Goal: Task Accomplishment & Management: Use online tool/utility

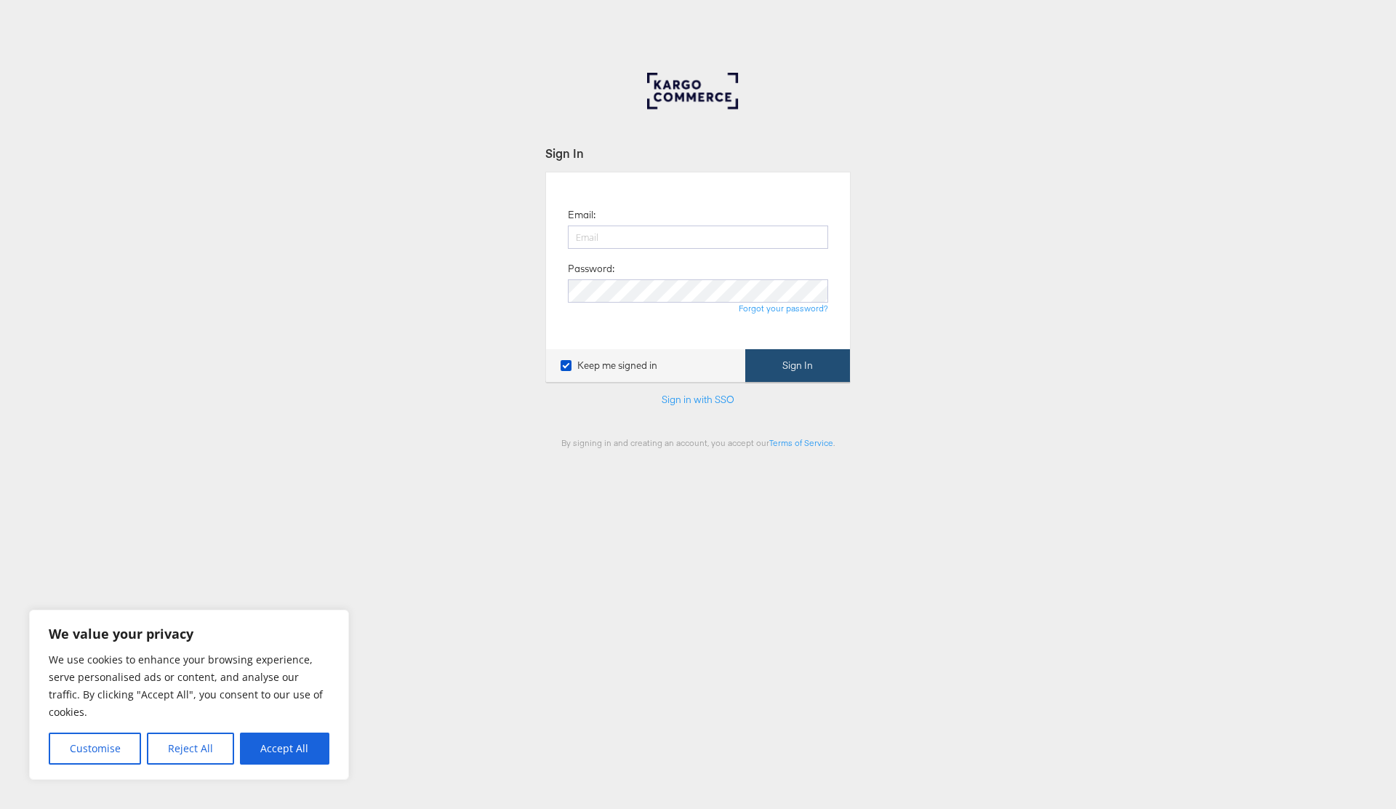
type input "[PERSON_NAME][EMAIL_ADDRESS][PERSON_NAME][DOMAIN_NAME]"
click at [781, 376] on button "Sign In" at bounding box center [798, 365] width 105 height 33
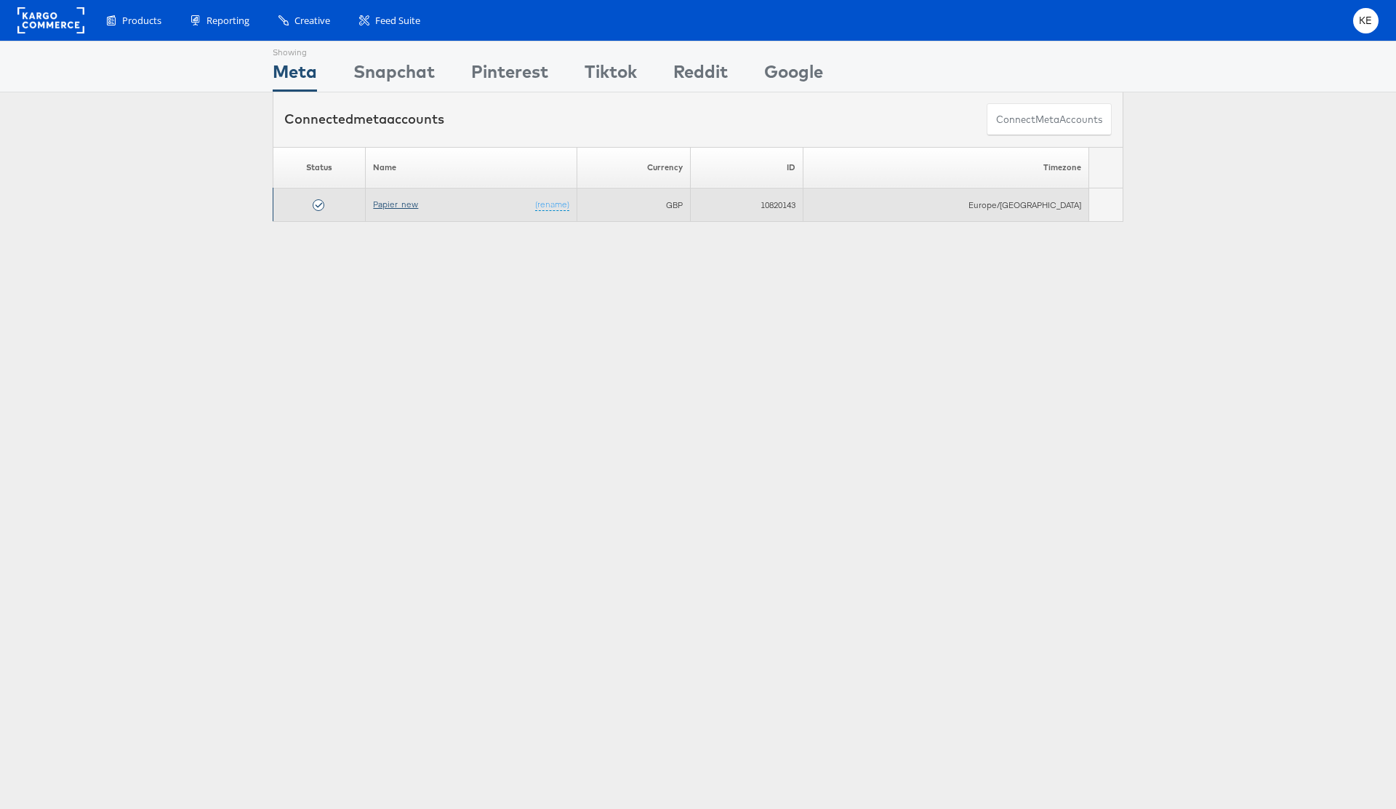
click at [401, 201] on link "Papier_new" at bounding box center [395, 204] width 45 height 11
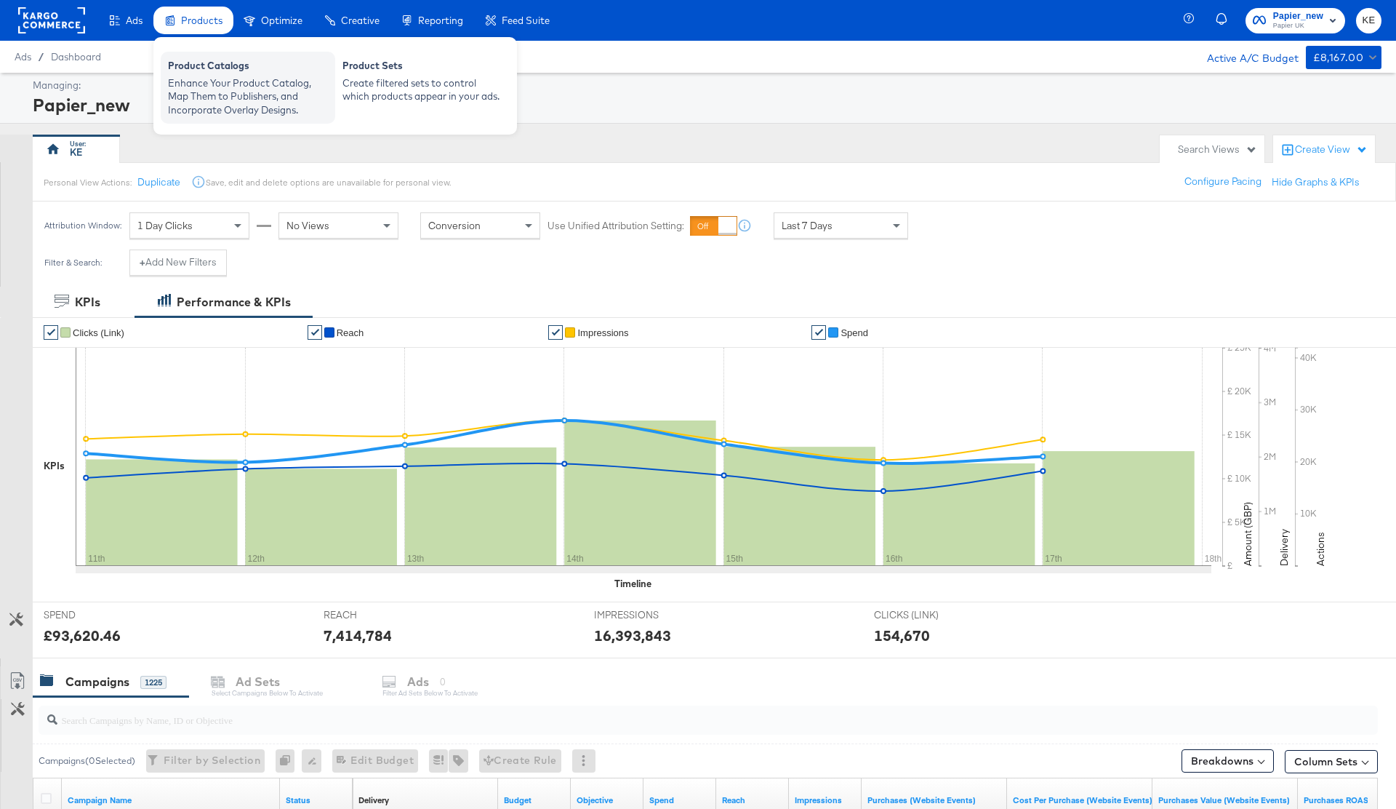
click at [255, 65] on div "Product Catalogs" at bounding box center [248, 67] width 160 height 17
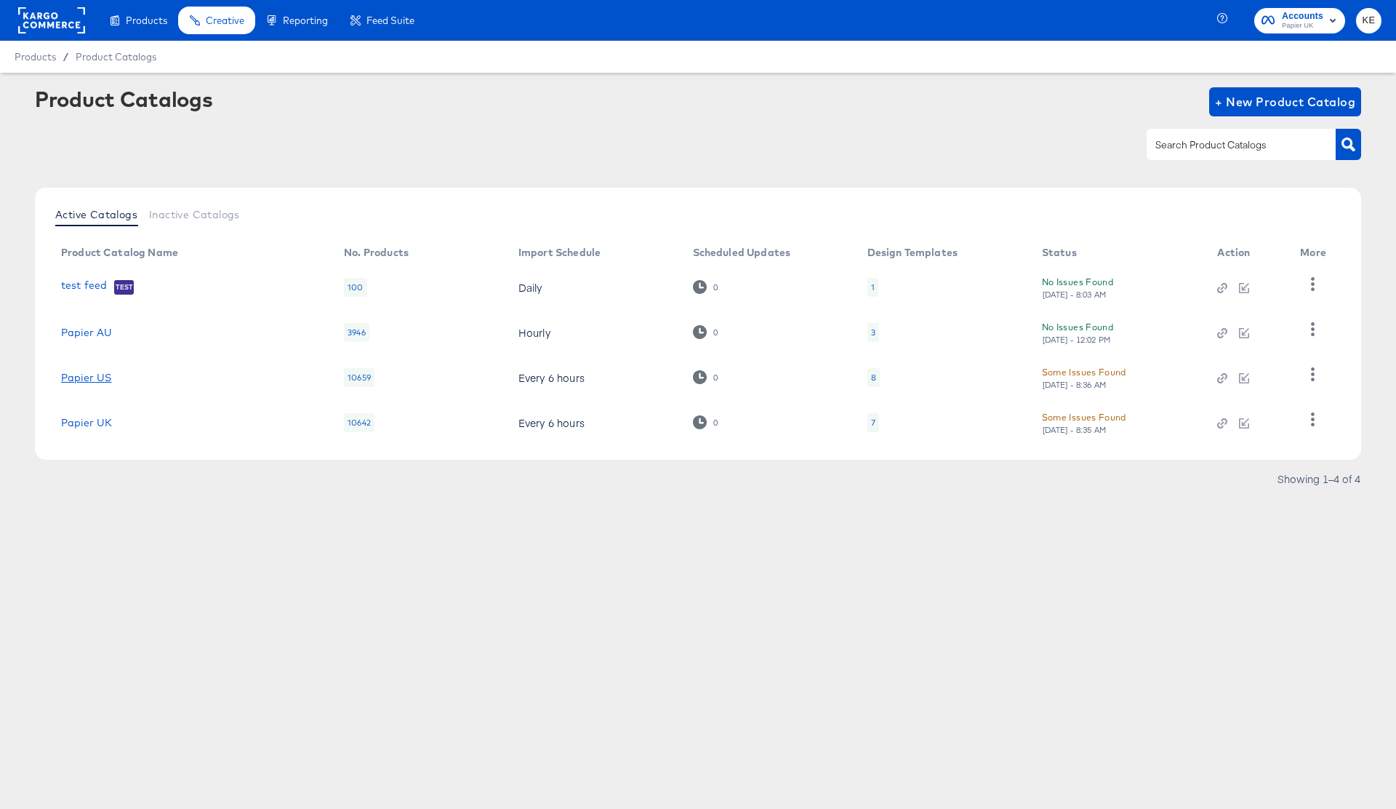
click at [102, 375] on link "Papier US" at bounding box center [86, 378] width 50 height 12
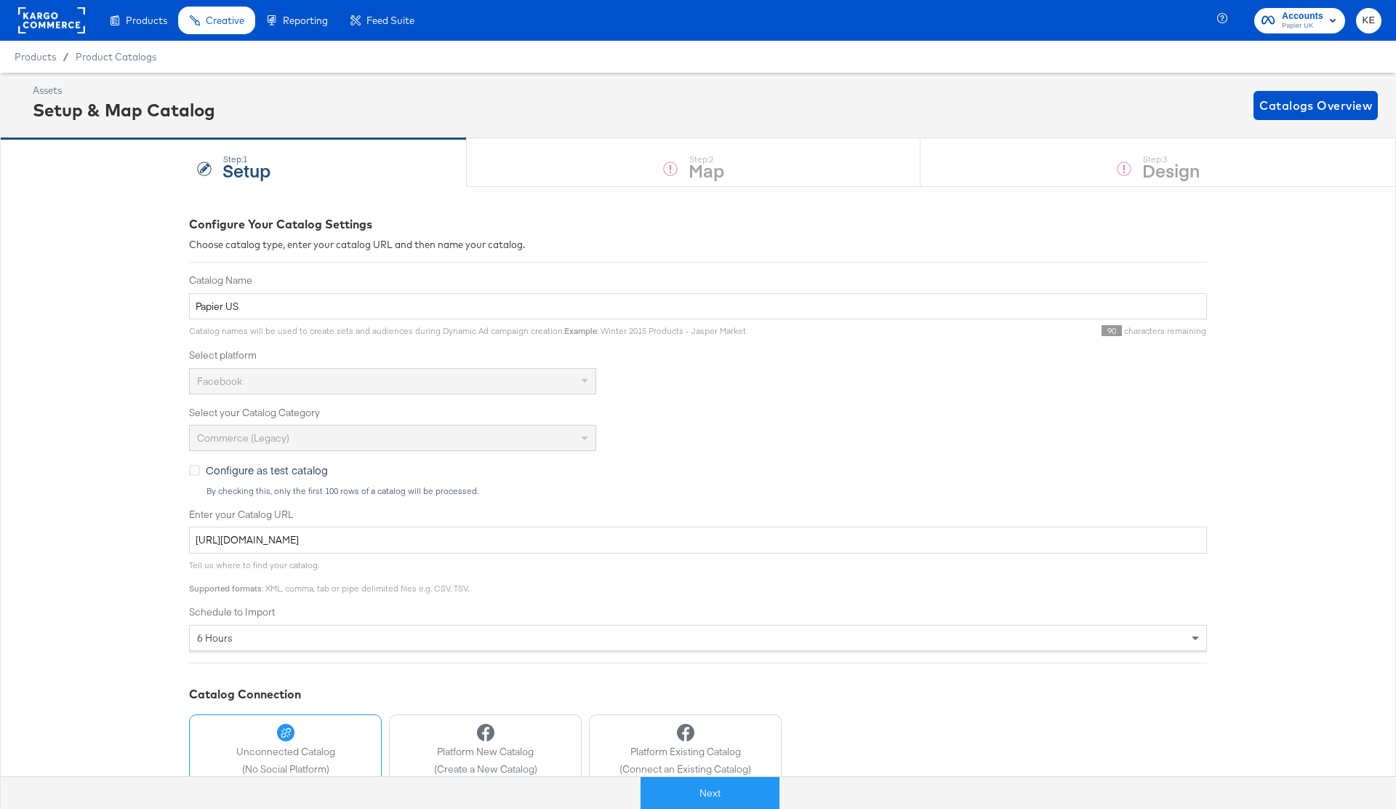
click at [619, 160] on div "Step: 1 Setup Step: 2 Map Step: 3 Design" at bounding box center [698, 162] width 1396 height 48
click at [708, 802] on button "Next" at bounding box center [710, 793] width 139 height 33
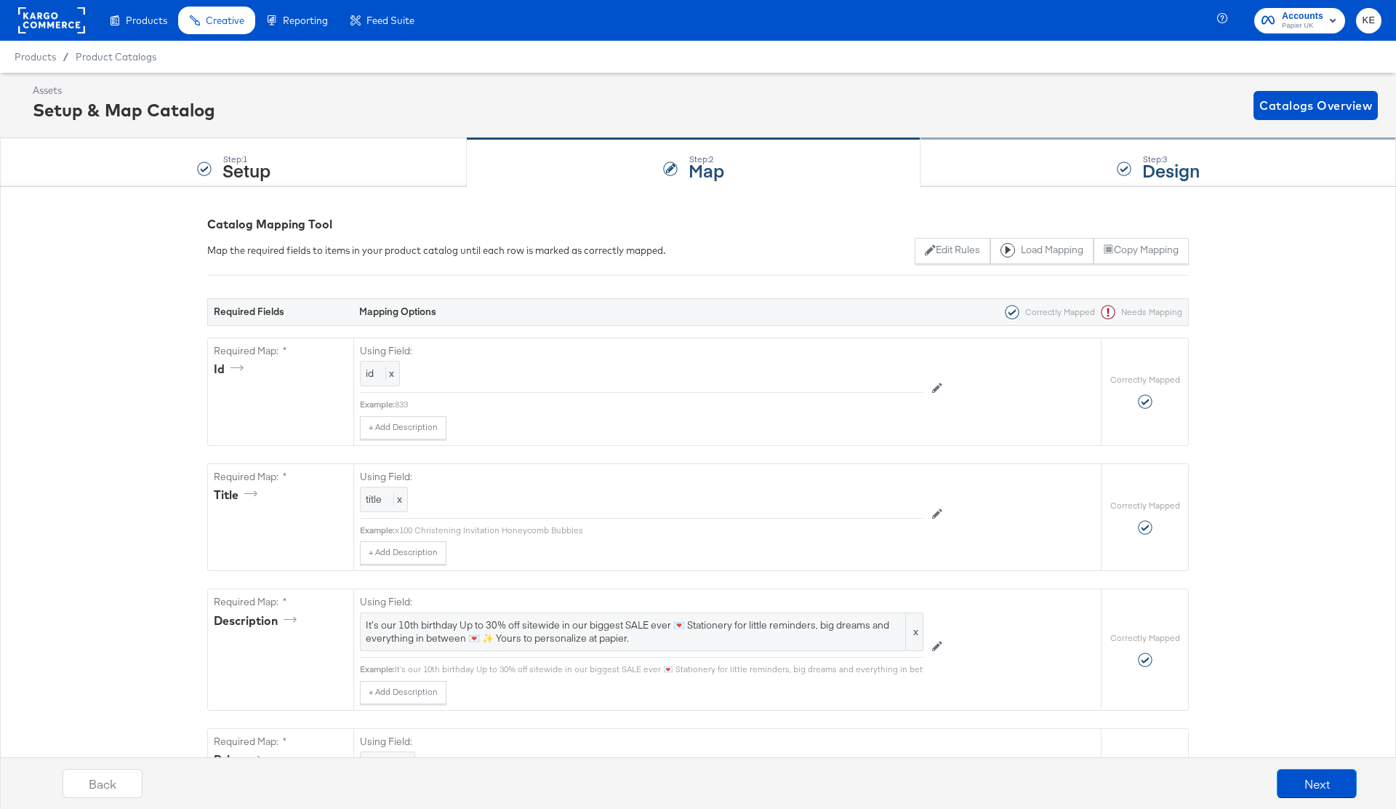
click at [1054, 175] on div "Step: 3 Design" at bounding box center [1159, 163] width 476 height 48
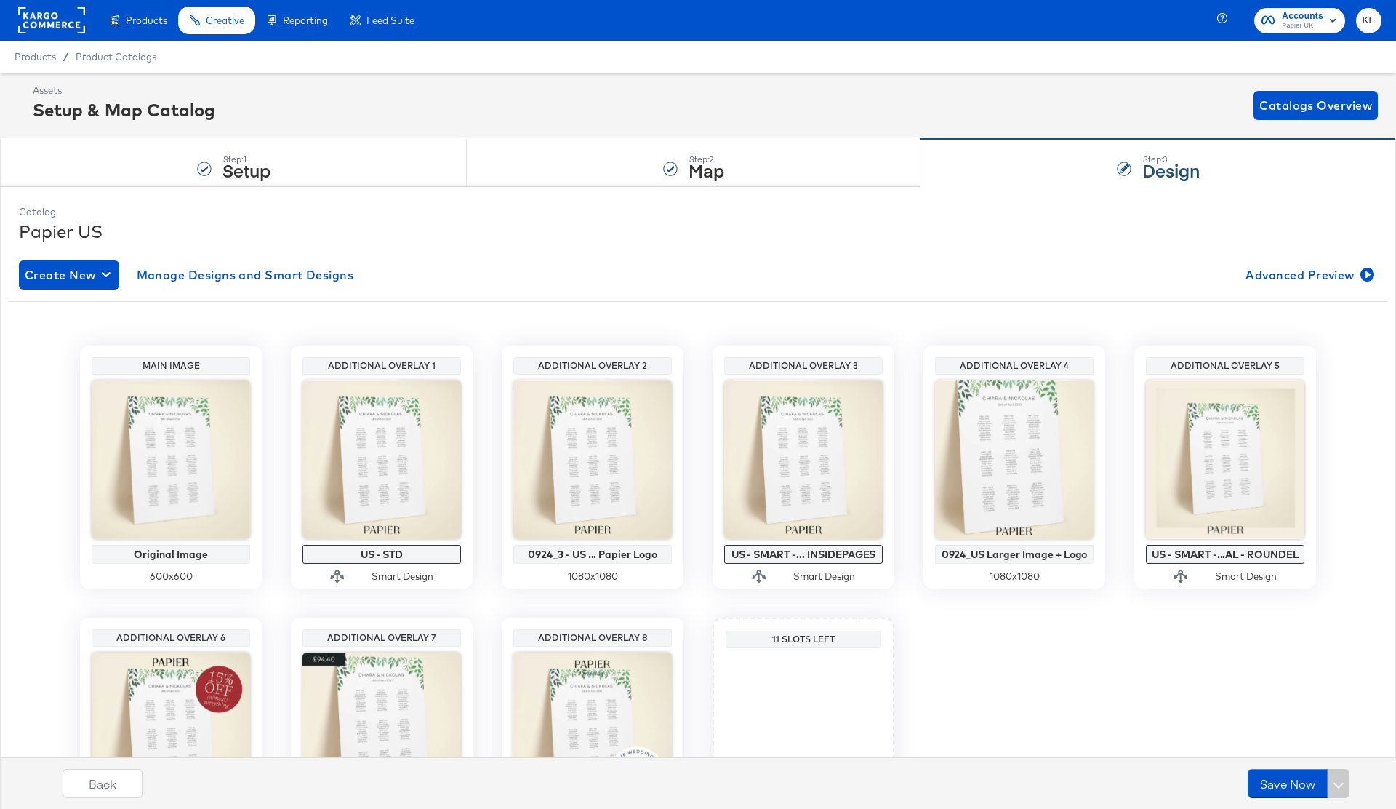
scroll to position [157, 0]
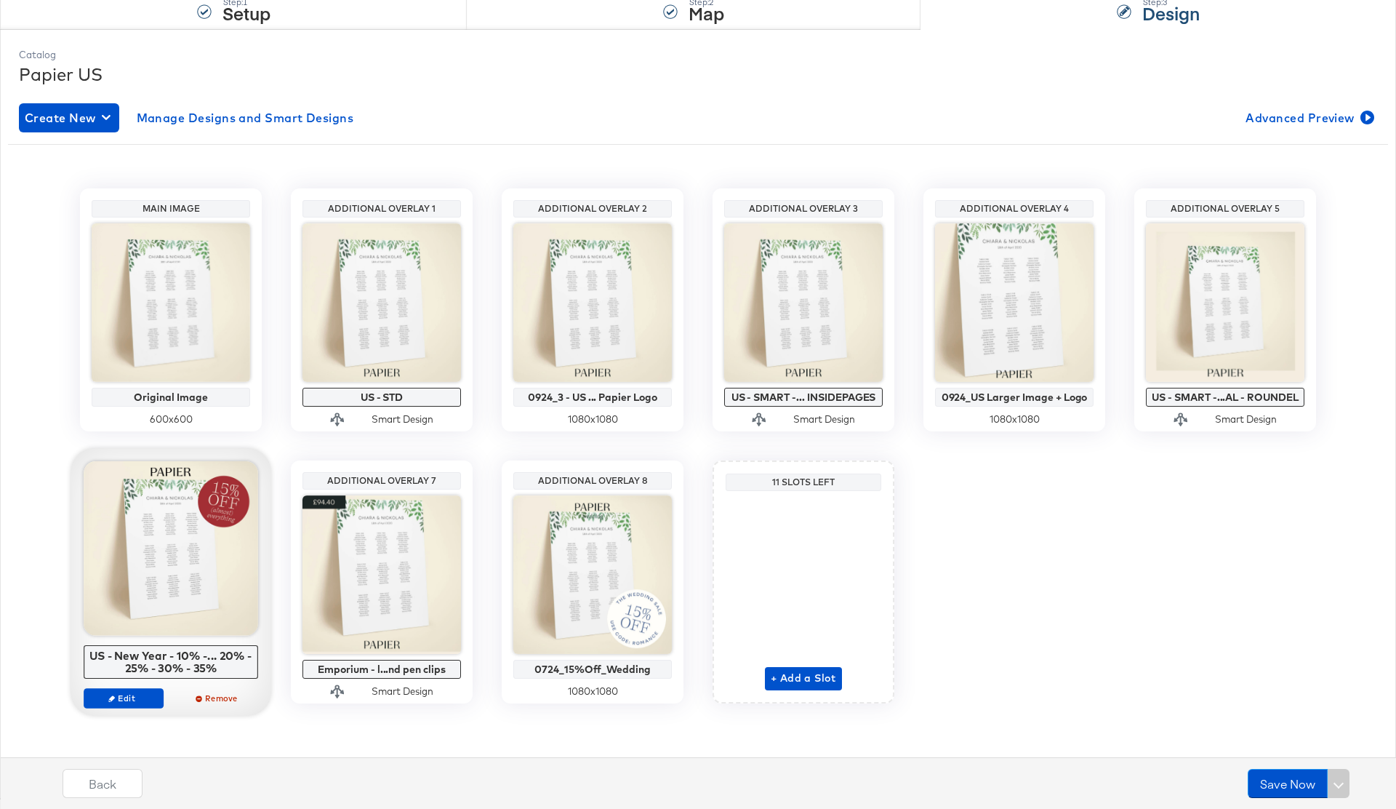
click at [223, 492] on div at bounding box center [171, 548] width 175 height 175
click at [184, 623] on div at bounding box center [171, 548] width 175 height 175
click at [137, 700] on span "Edit" at bounding box center [123, 697] width 67 height 11
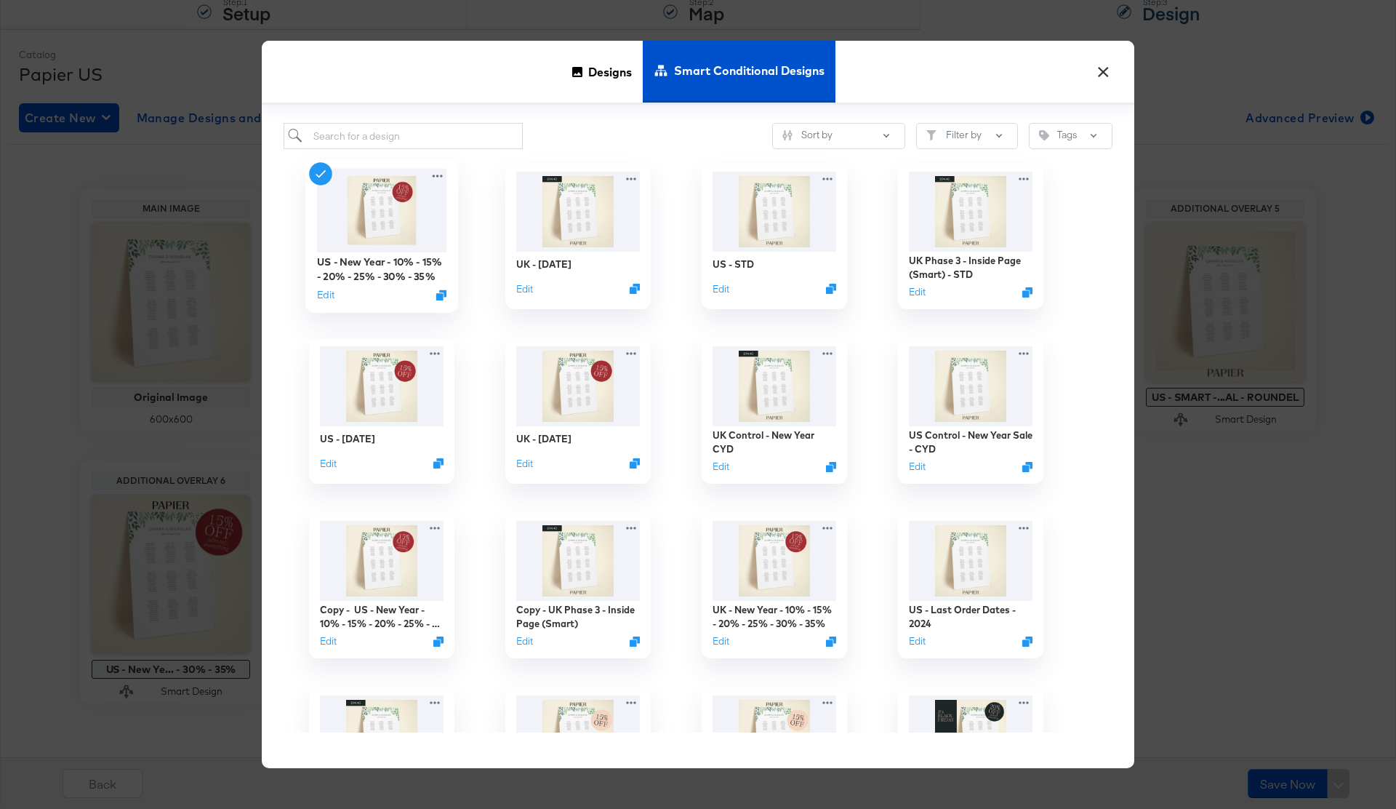
click at [319, 161] on div "US - New Year - 10% - 15% - 20% - 25% - 30% - 35% Edit" at bounding box center [381, 236] width 153 height 153
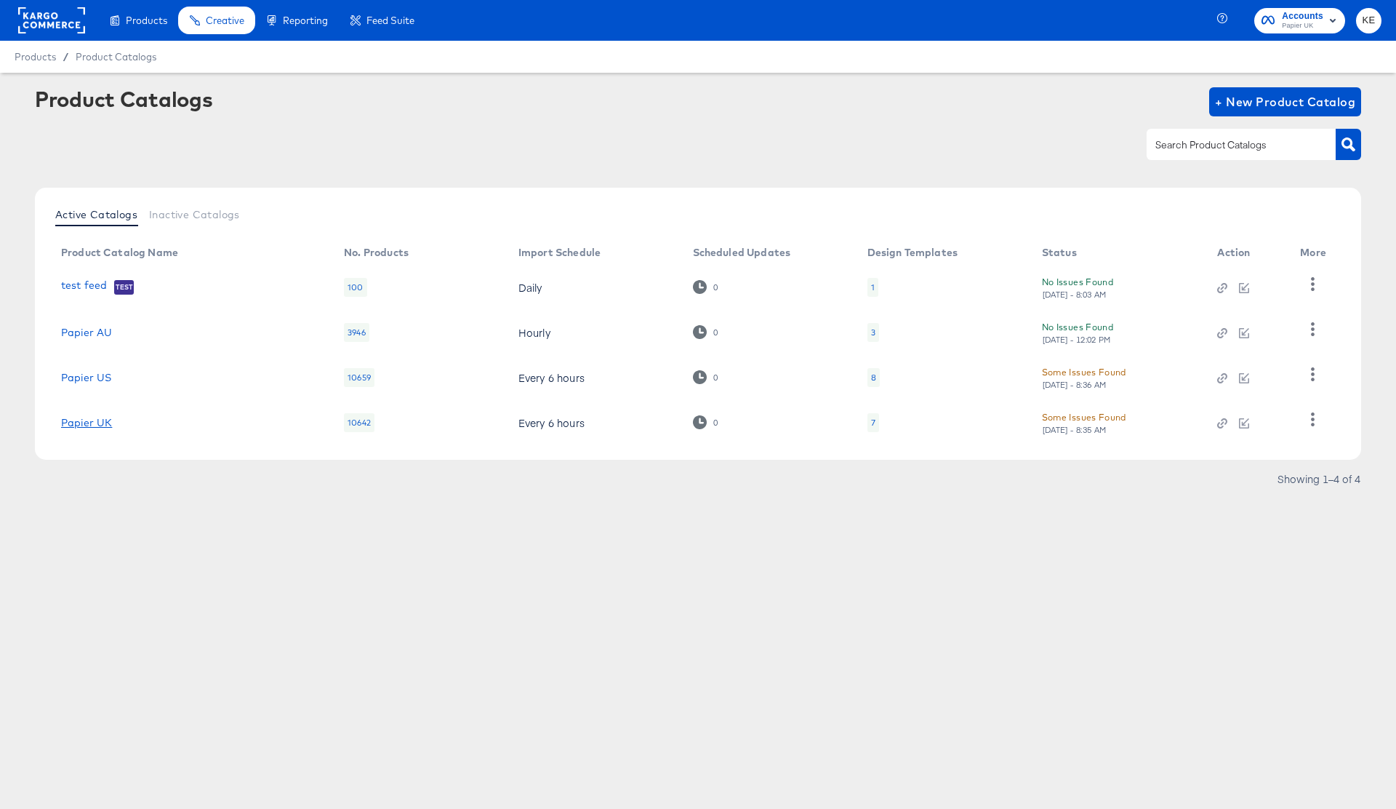
click at [99, 425] on link "Papier UK" at bounding box center [86, 423] width 51 height 12
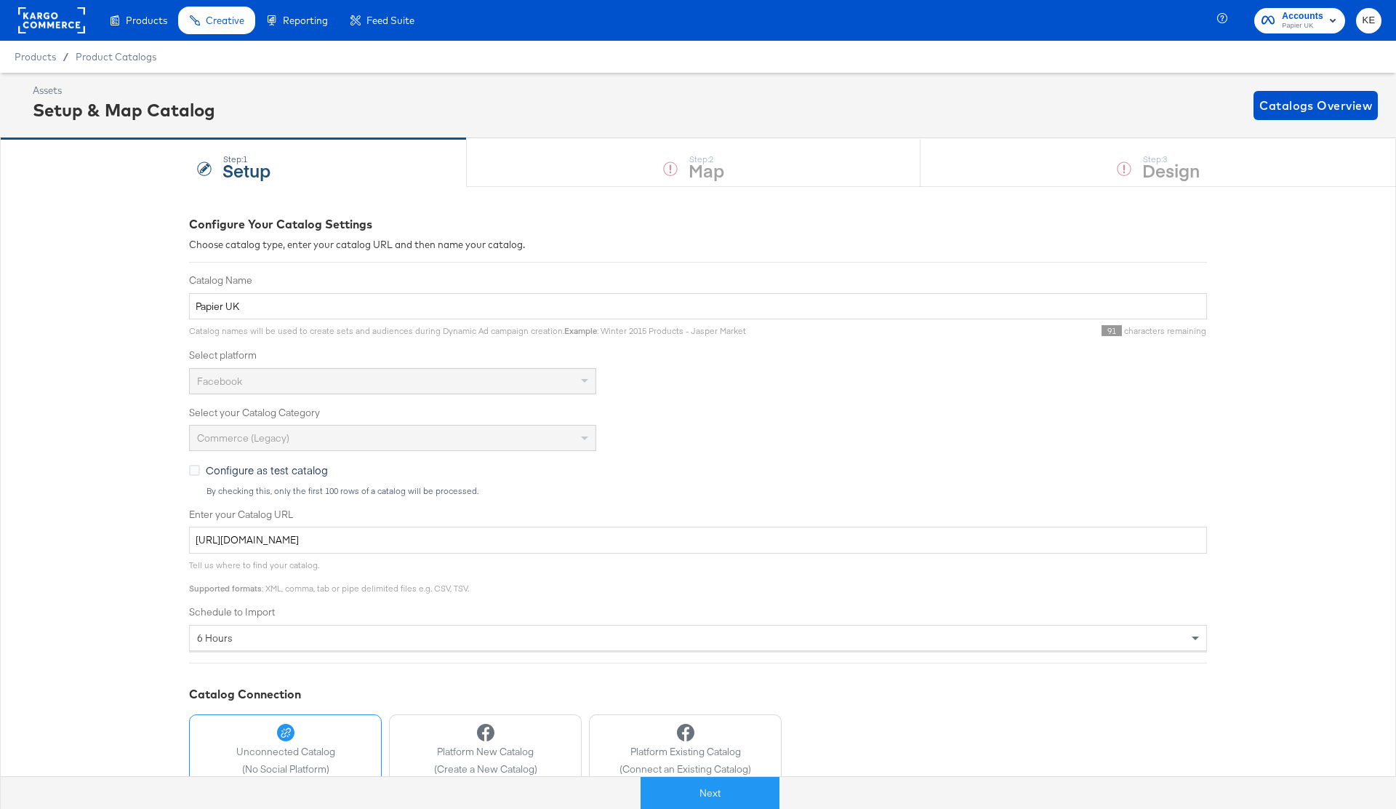
scroll to position [100, 0]
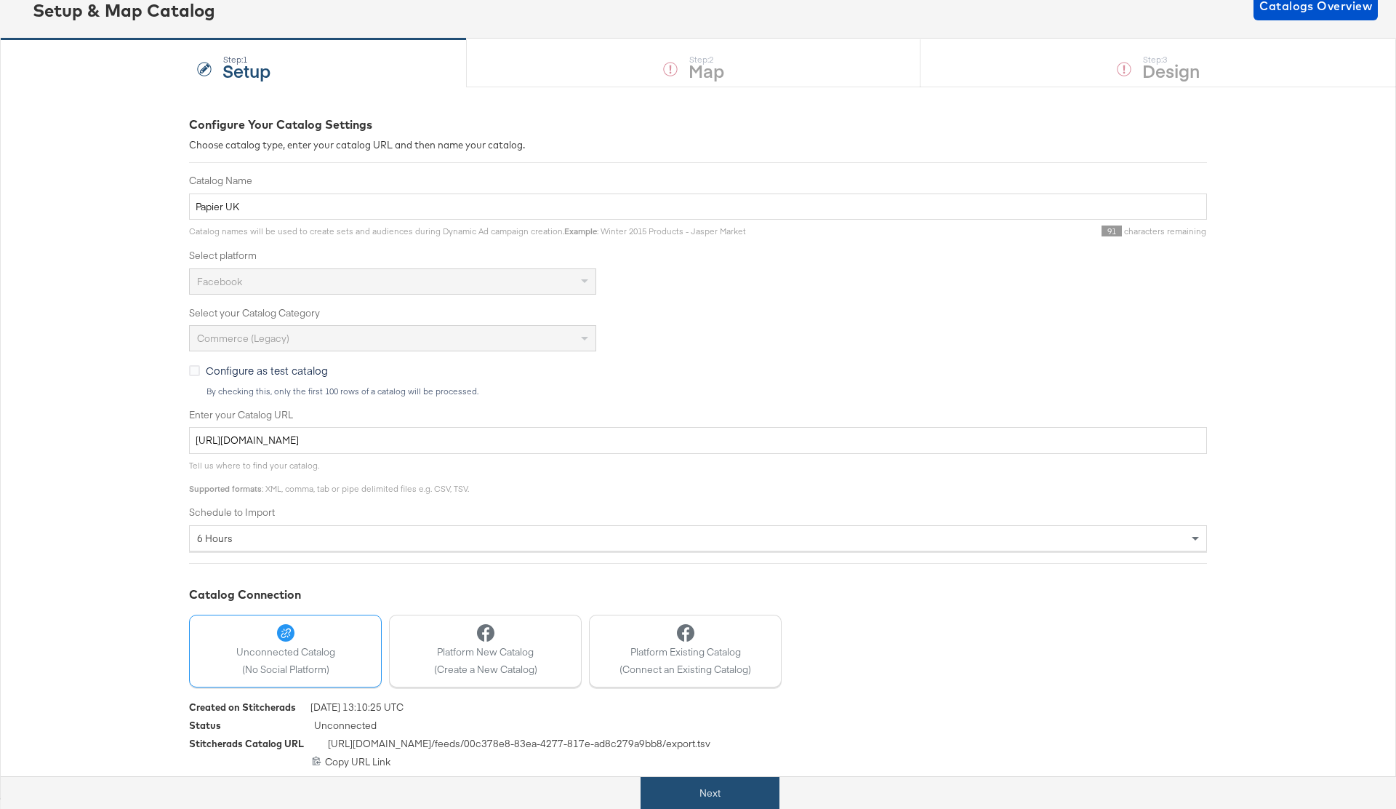
click at [743, 801] on button "Next" at bounding box center [710, 793] width 139 height 33
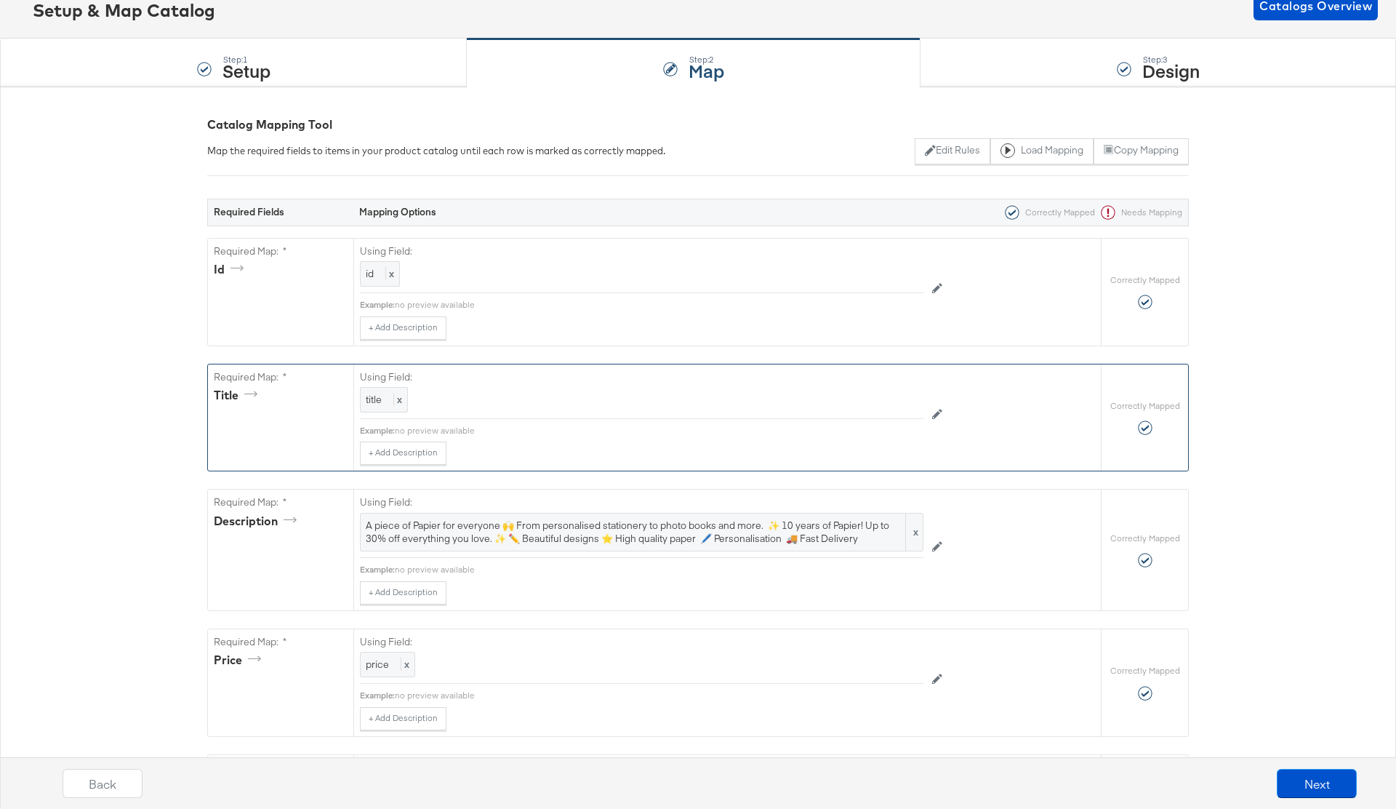
scroll to position [0, 0]
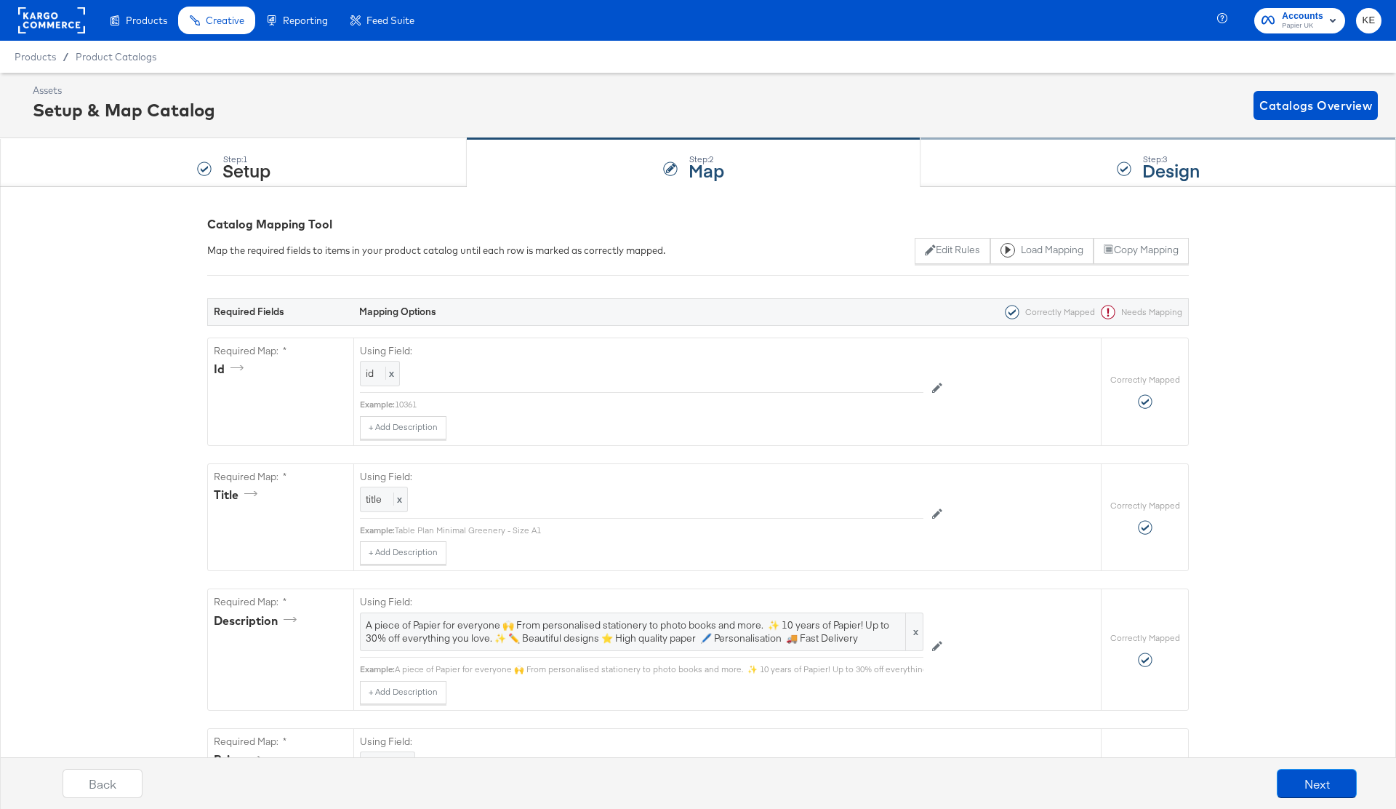
click at [1062, 169] on div "Step: 3 Design" at bounding box center [1159, 163] width 476 height 48
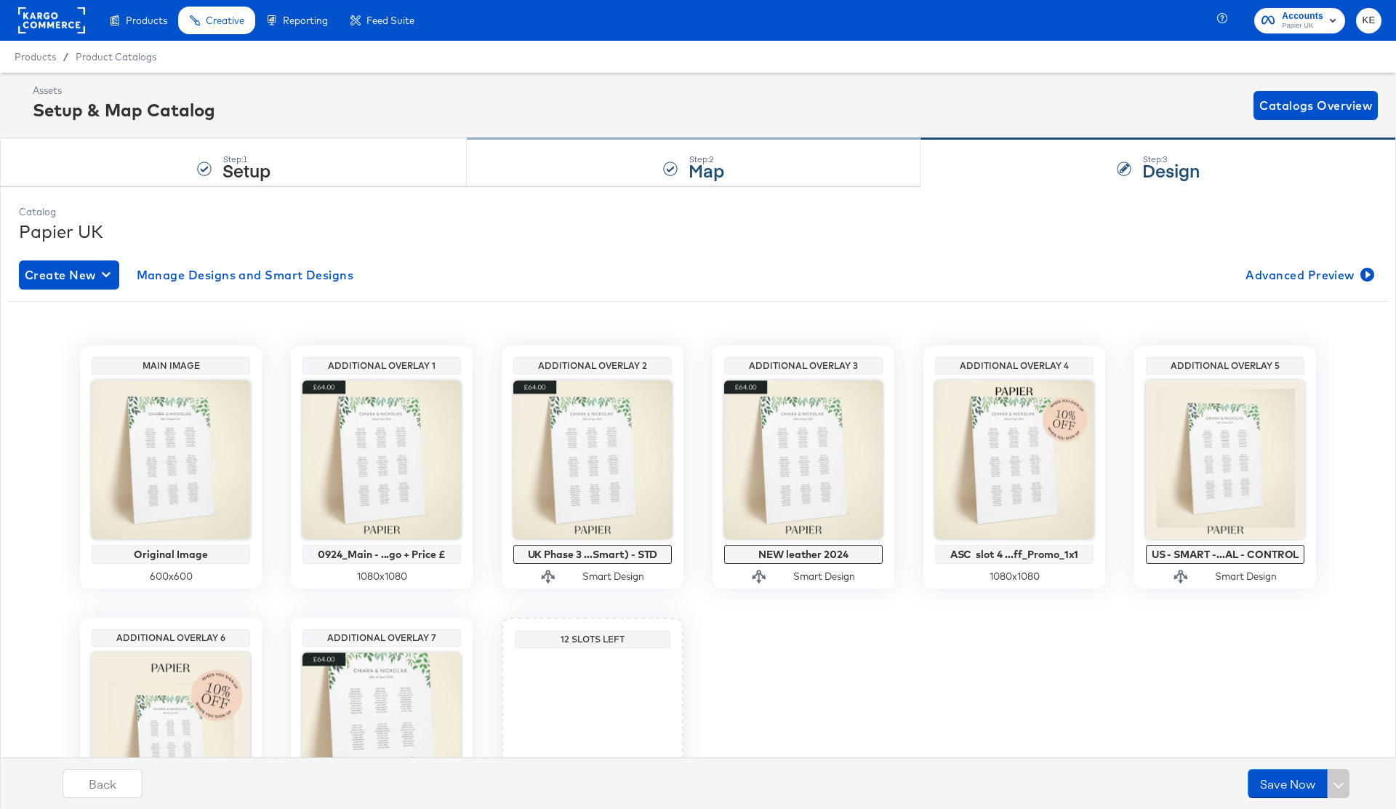
click at [791, 153] on div "Step: 2 Map" at bounding box center [694, 163] width 454 height 48
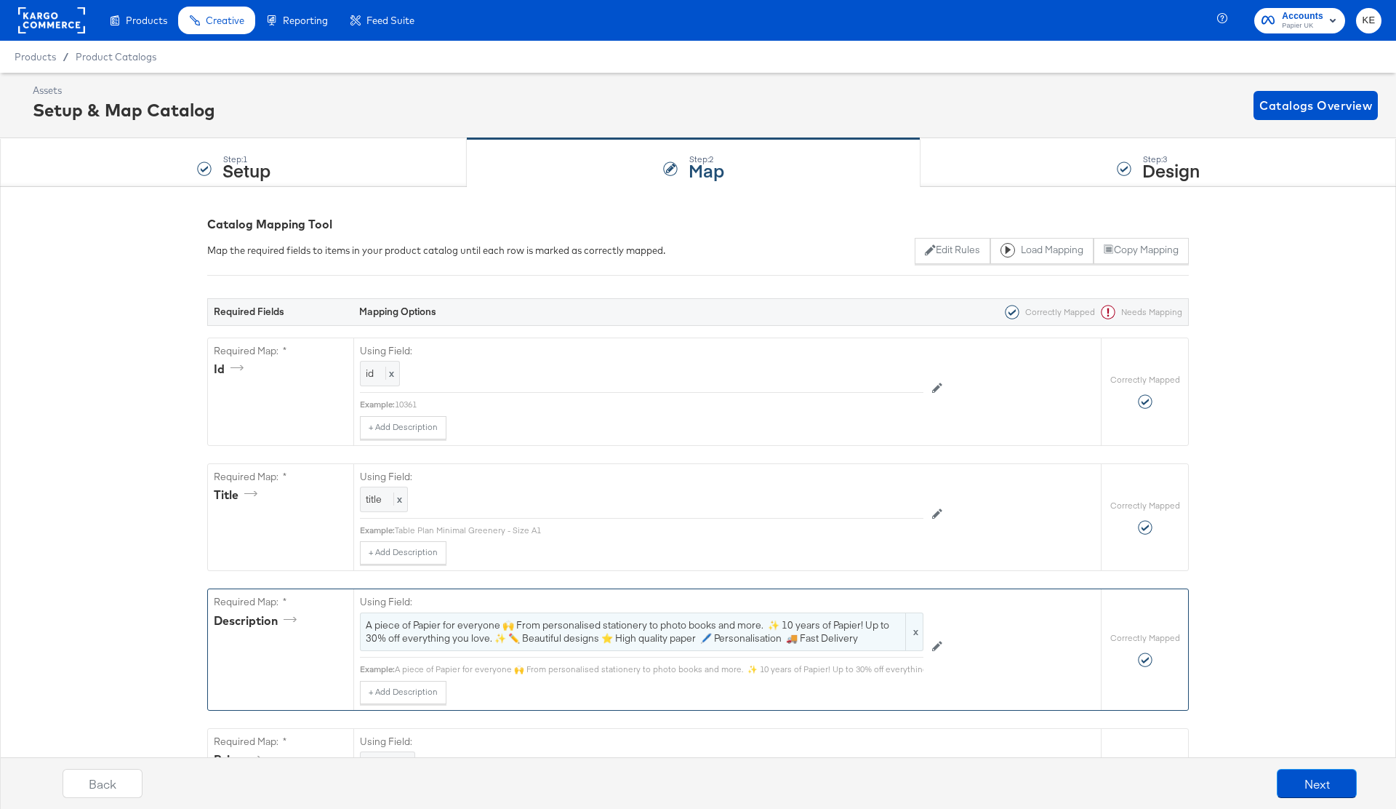
click at [484, 646] on div "A piece of Papier for everyone 🙌 From personalised stationery to photo books an…" at bounding box center [642, 631] width 564 height 39
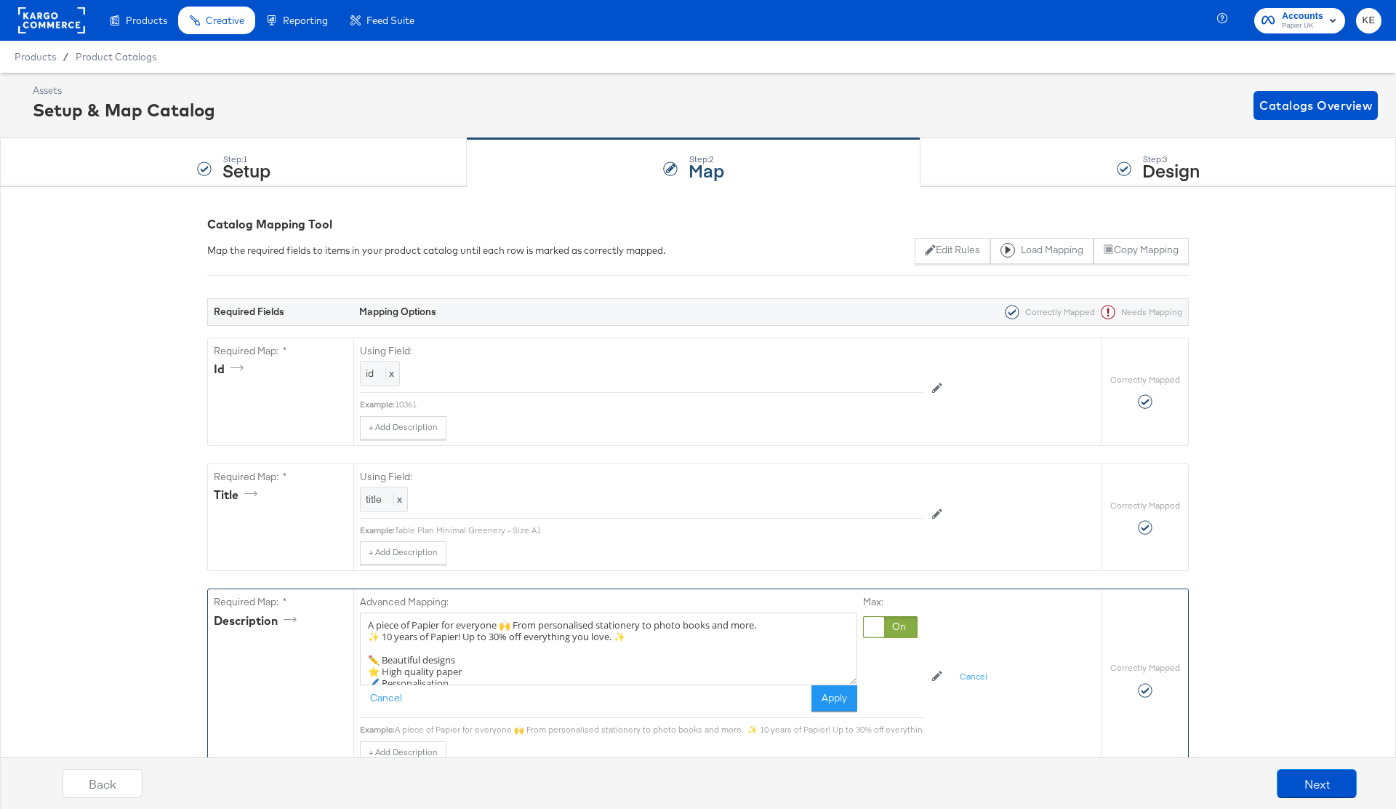
drag, startPoint x: 635, startPoint y: 639, endPoint x: 370, endPoint y: 636, distance: 264.8
click at [370, 636] on textarea "A piece of Papier for everyone 🙌 From personalised stationery to photo books an…" at bounding box center [608, 648] width 497 height 73
type textarea "A piece of Papier for everyone 🙌 From personalised stationery to photo books an…"
click at [846, 698] on button "Apply" at bounding box center [835, 698] width 46 height 26
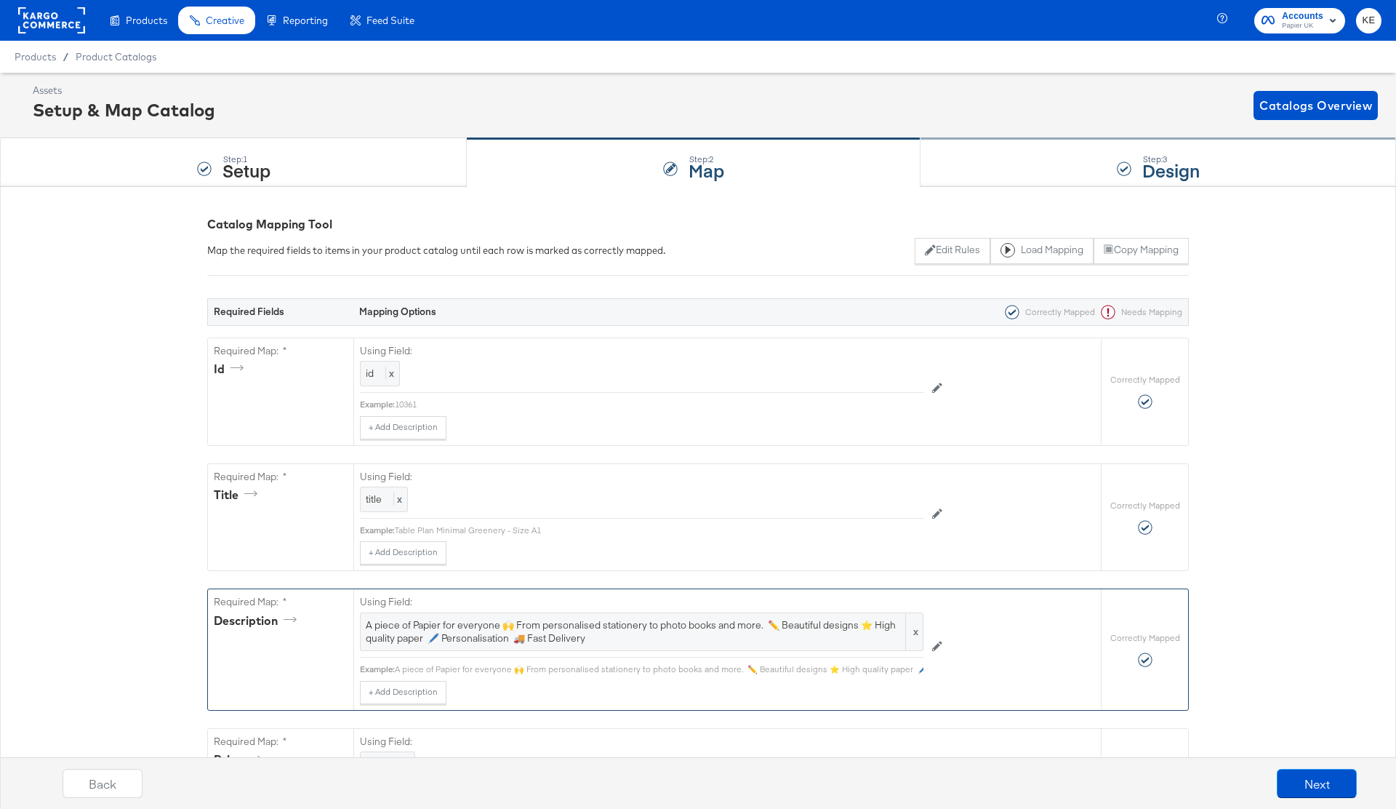
click at [1032, 163] on div "Step: 3 Design" at bounding box center [1159, 163] width 476 height 48
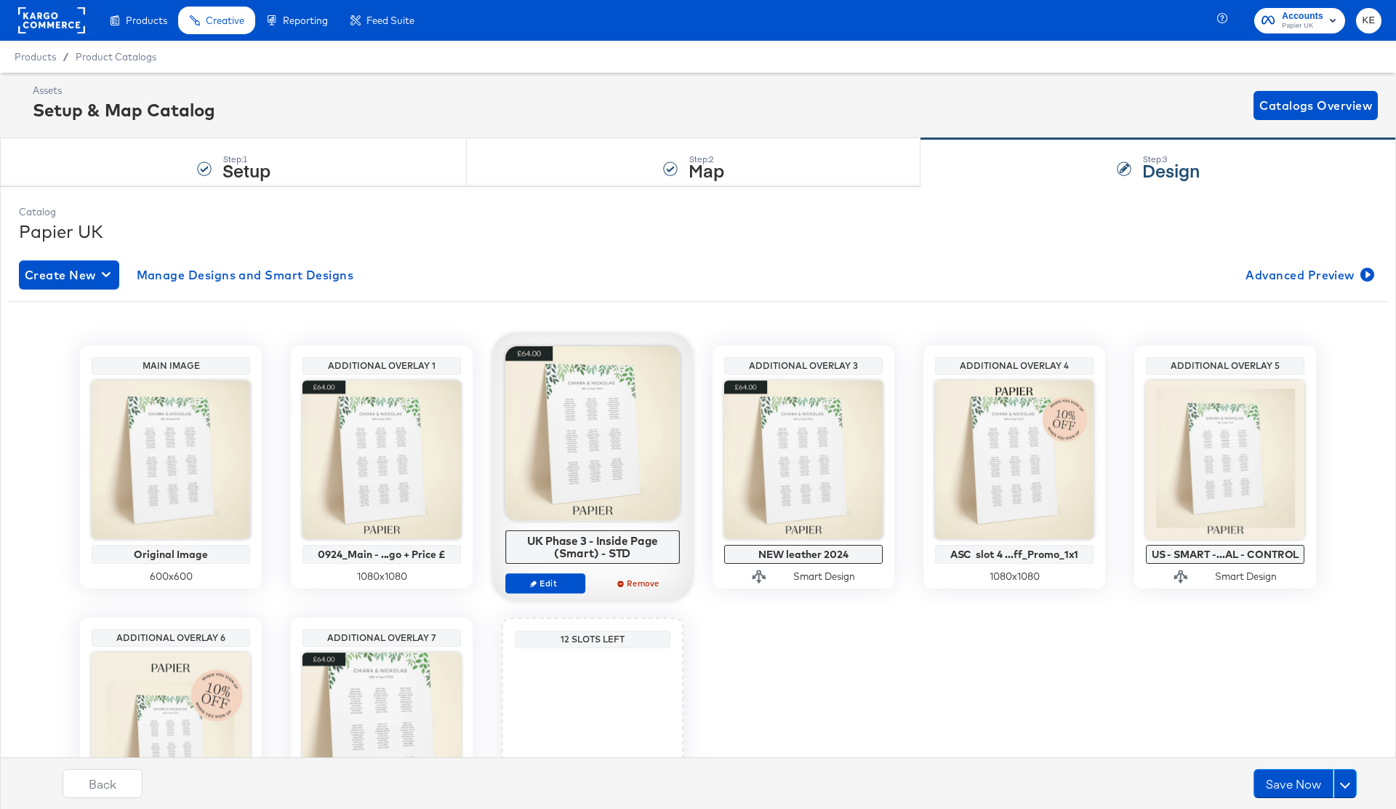
scroll to position [157, 0]
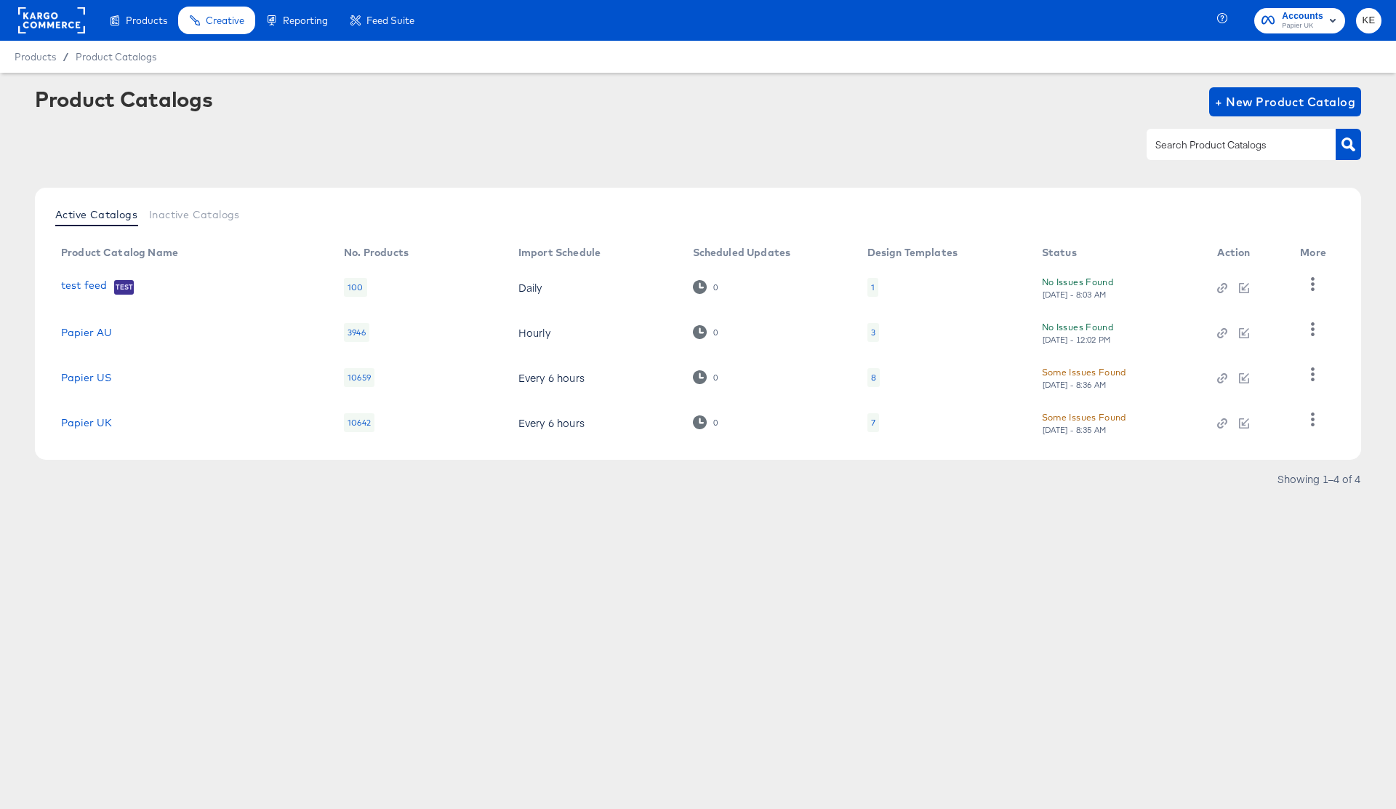
click at [1098, 417] on div "Some Issues Found" at bounding box center [1084, 416] width 84 height 15
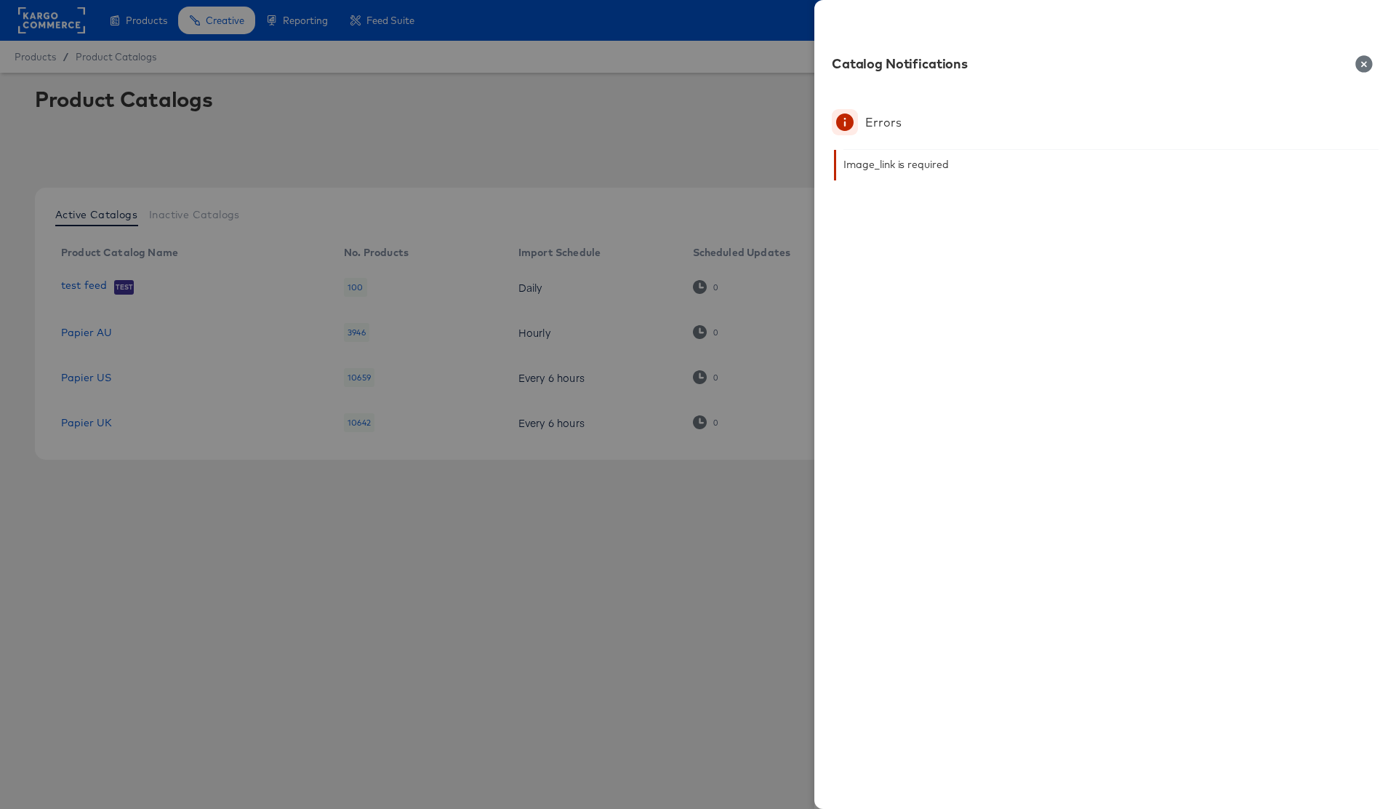
click at [1363, 62] on icon "button" at bounding box center [1364, 63] width 17 height 17
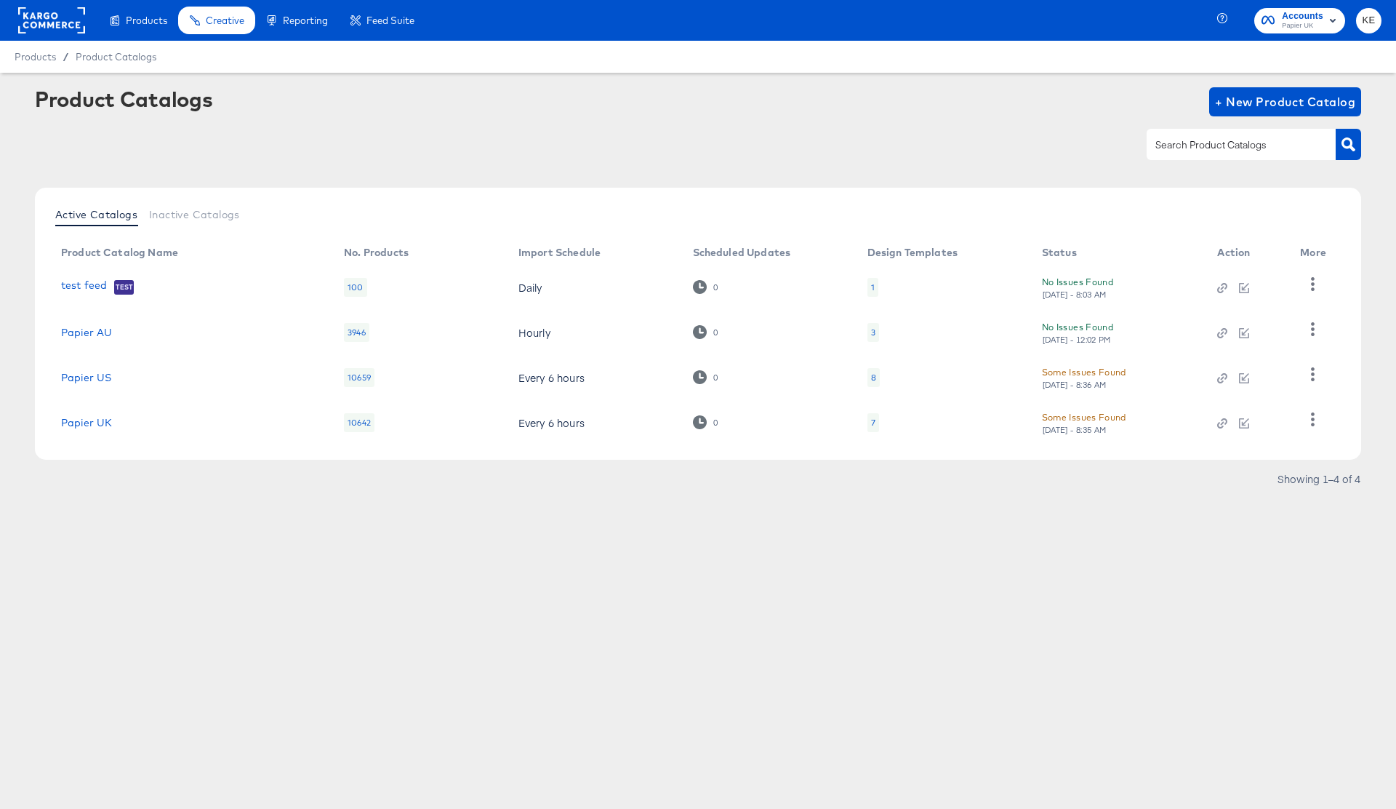
click at [1072, 372] on div "Some Issues Found" at bounding box center [1084, 371] width 84 height 15
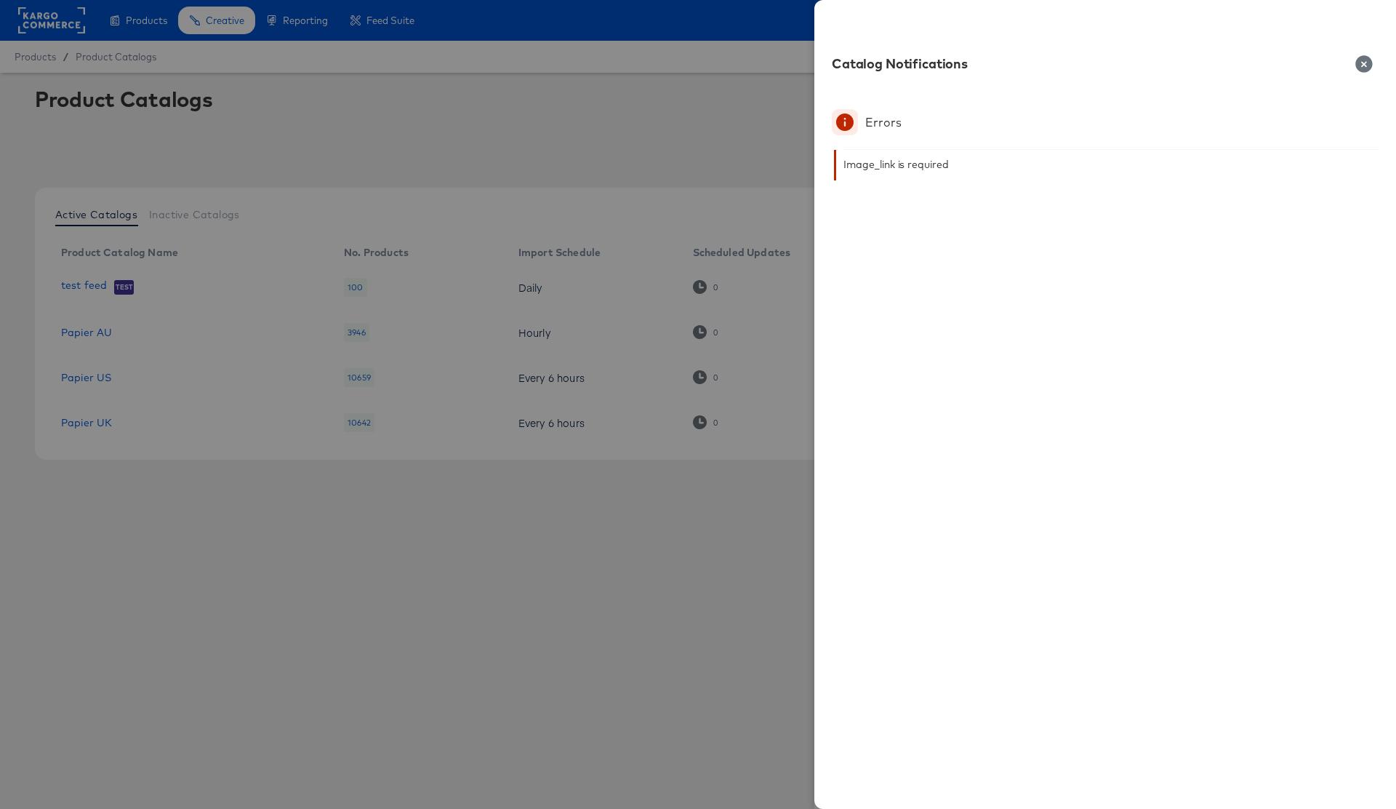
click at [895, 163] on div "Image_link is required" at bounding box center [896, 165] width 105 height 12
click at [1366, 65] on icon "button" at bounding box center [1364, 63] width 17 height 17
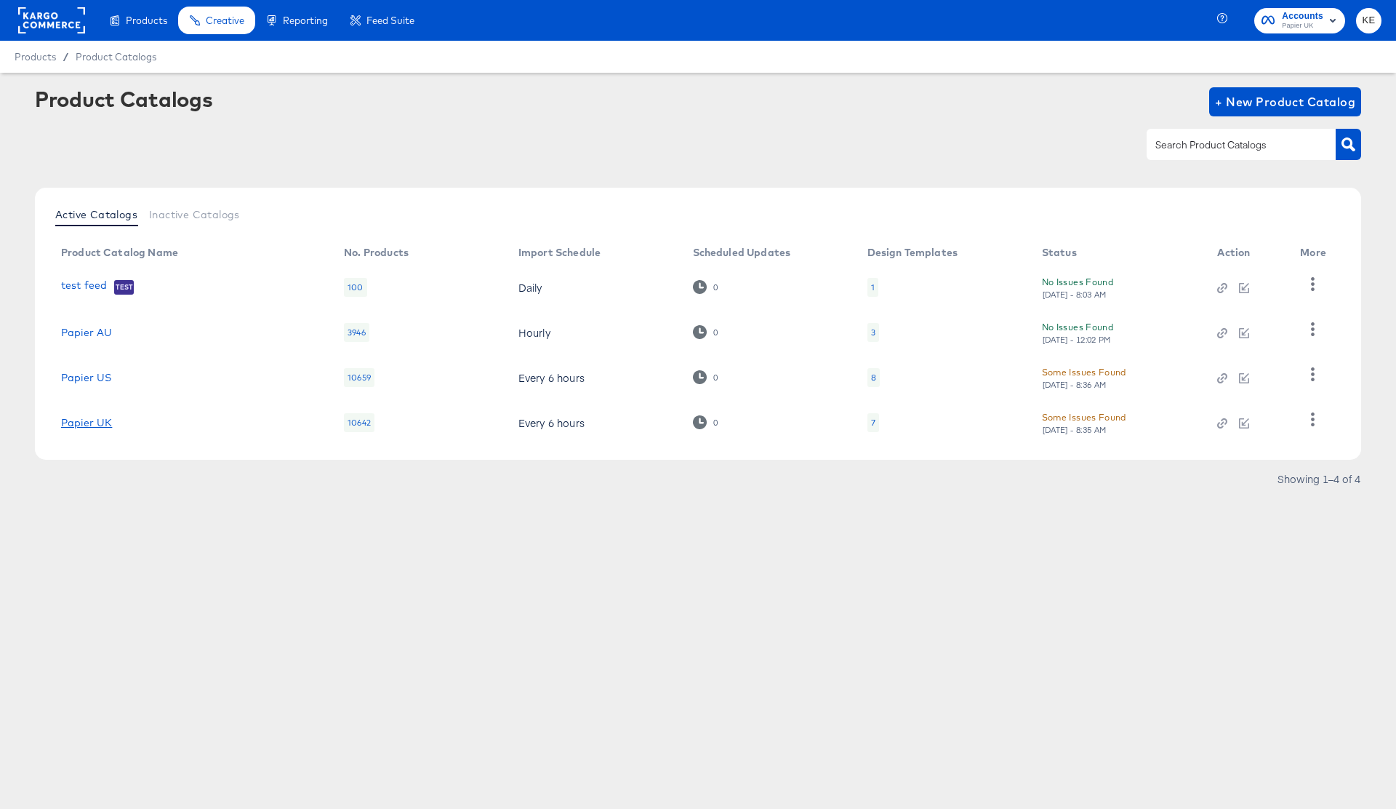
click at [102, 422] on link "Papier UK" at bounding box center [86, 423] width 51 height 12
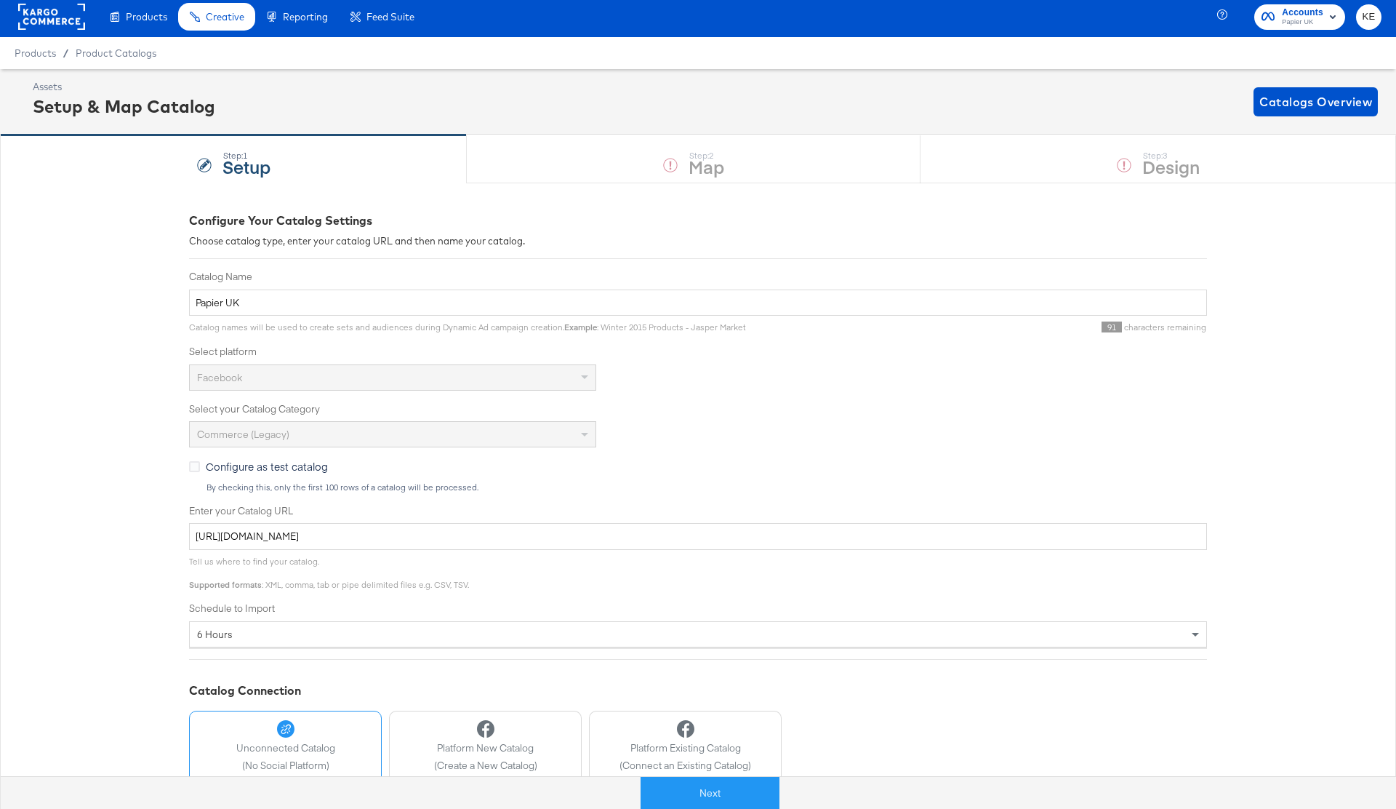
scroll to position [100, 0]
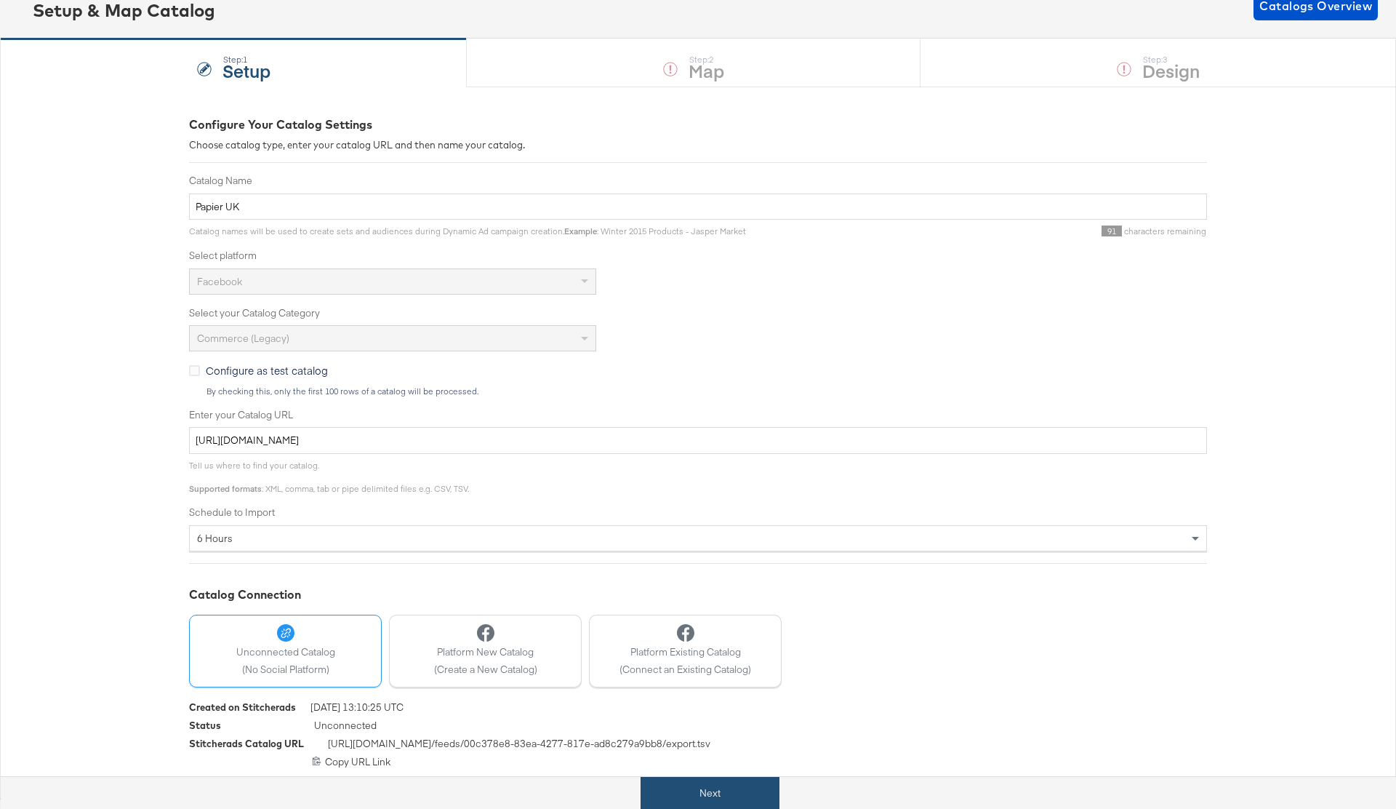
click at [730, 791] on button "Next" at bounding box center [710, 793] width 139 height 33
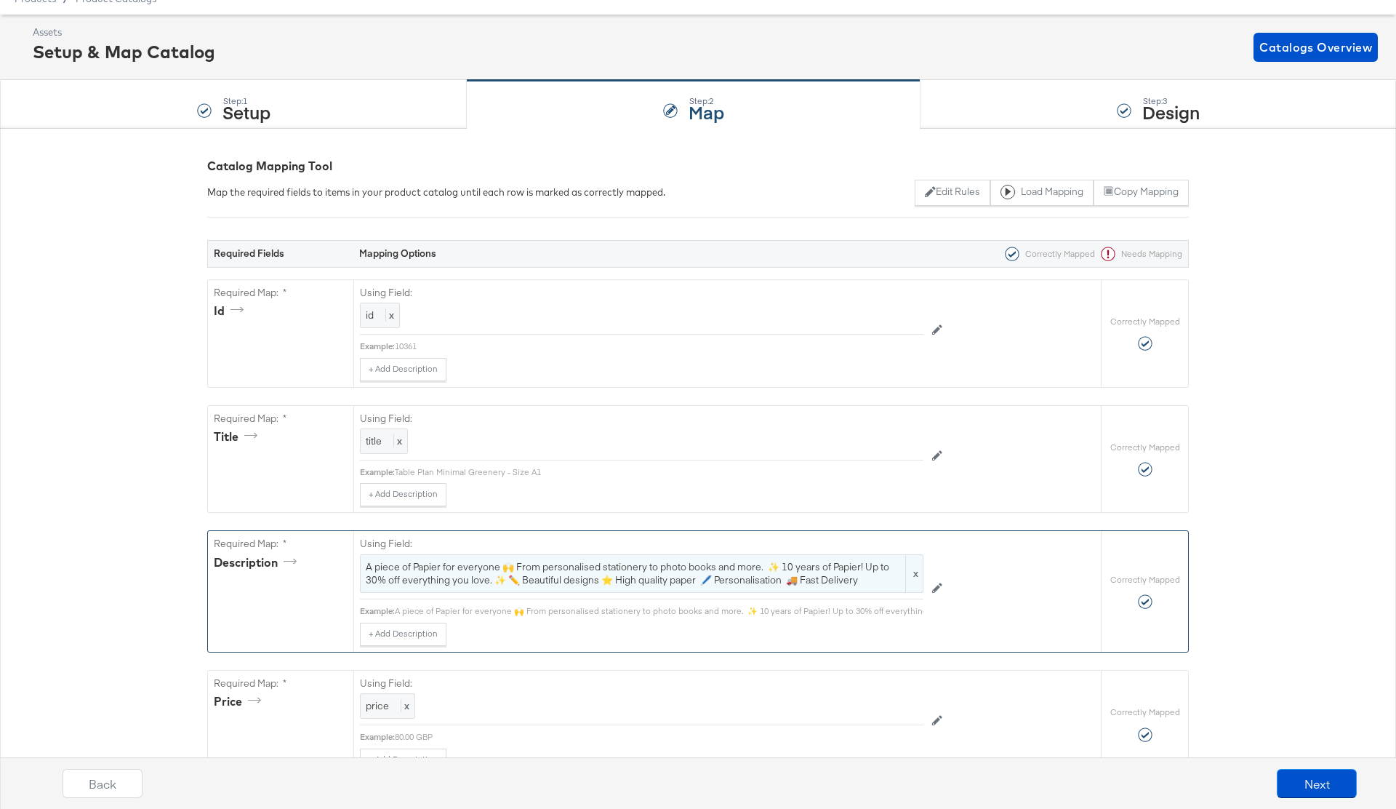
scroll to position [59, 0]
click at [780, 566] on span "A piece of Papier for everyone 🙌 From personalised stationery to photo books an…" at bounding box center [642, 572] width 552 height 27
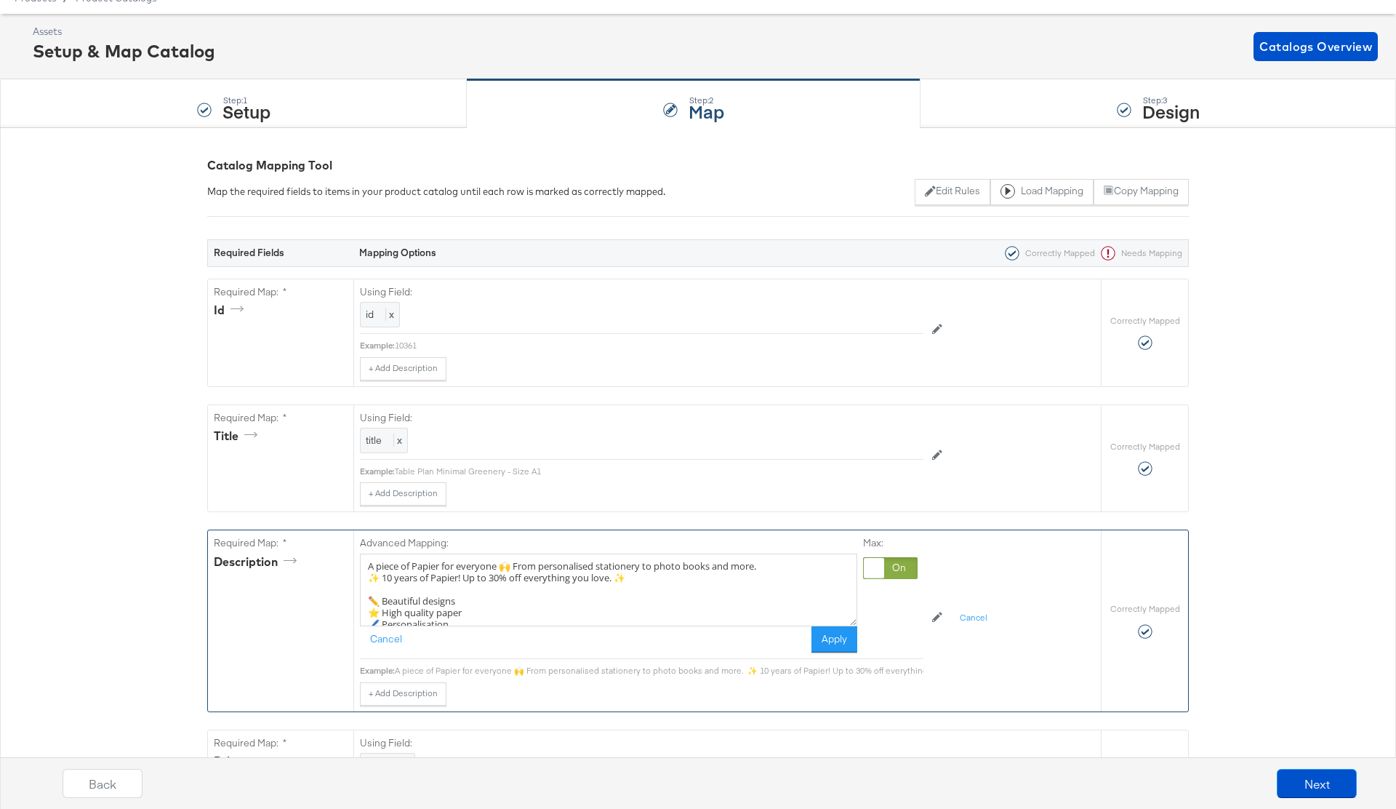
drag, startPoint x: 647, startPoint y: 577, endPoint x: 343, endPoint y: 579, distance: 304.0
click at [343, 579] on div "Required Map: * description Advanced Mapping: A piece of Papier for everyone 🙌 …" at bounding box center [654, 620] width 893 height 180
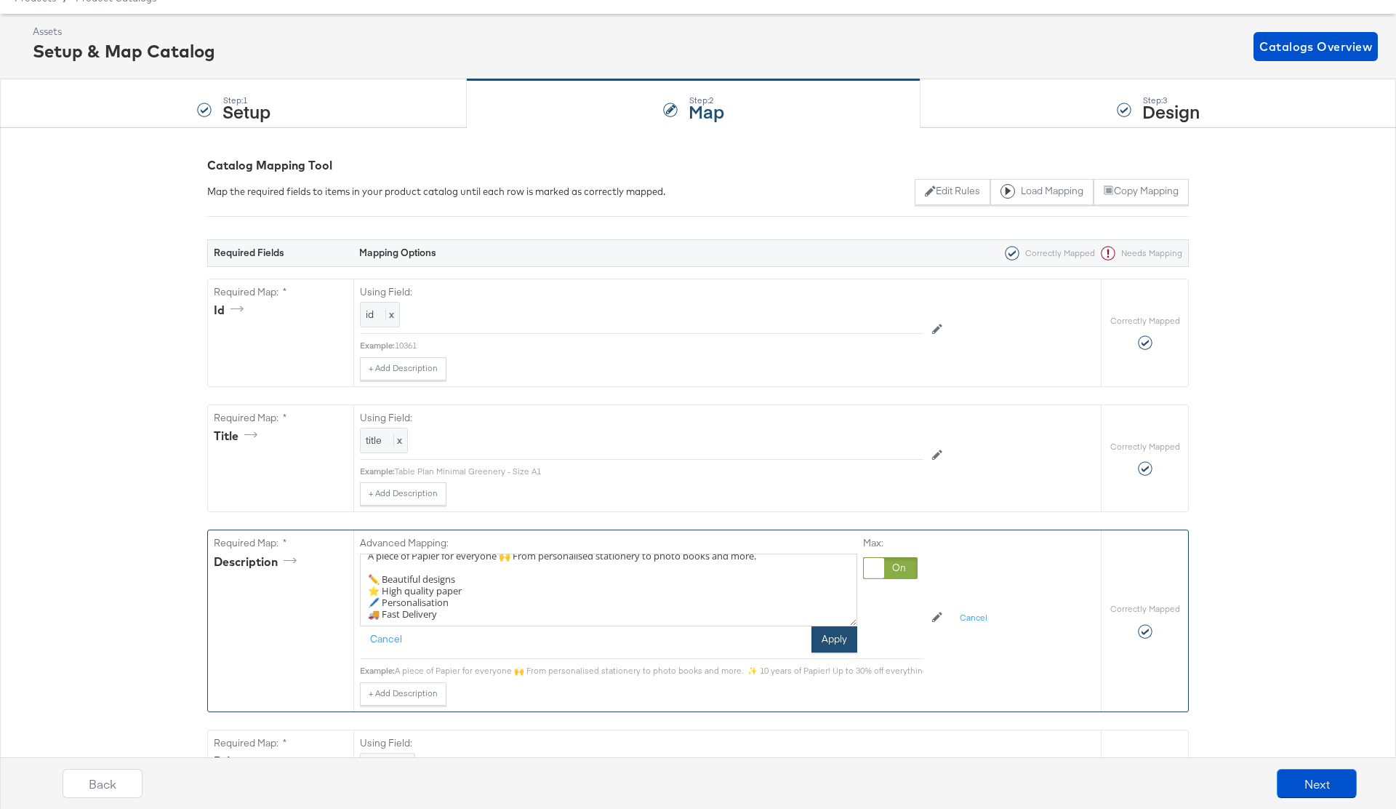
type textarea "A piece of Papier for everyone 🙌 From personalised stationery to photo books an…"
click at [825, 644] on button "Apply" at bounding box center [835, 639] width 46 height 26
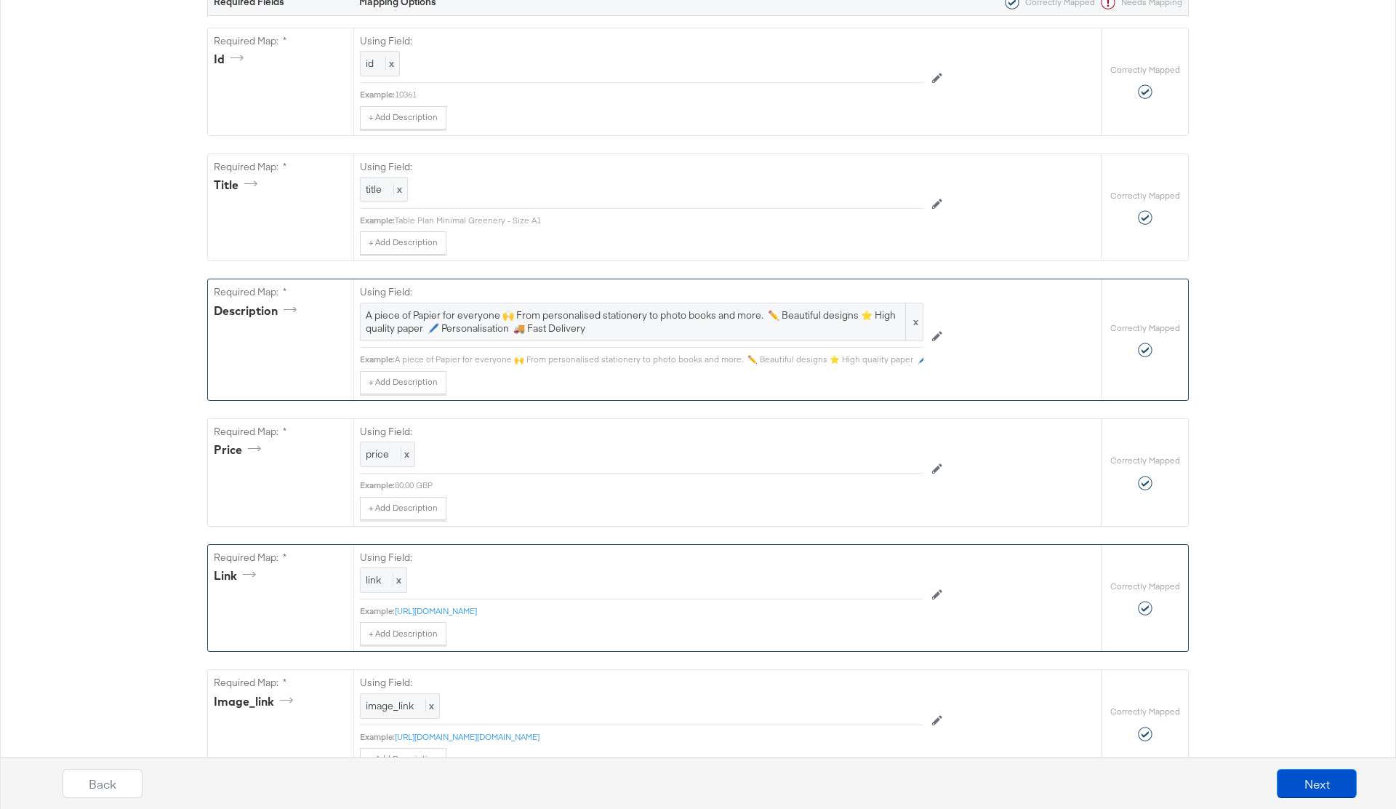
scroll to position [0, 0]
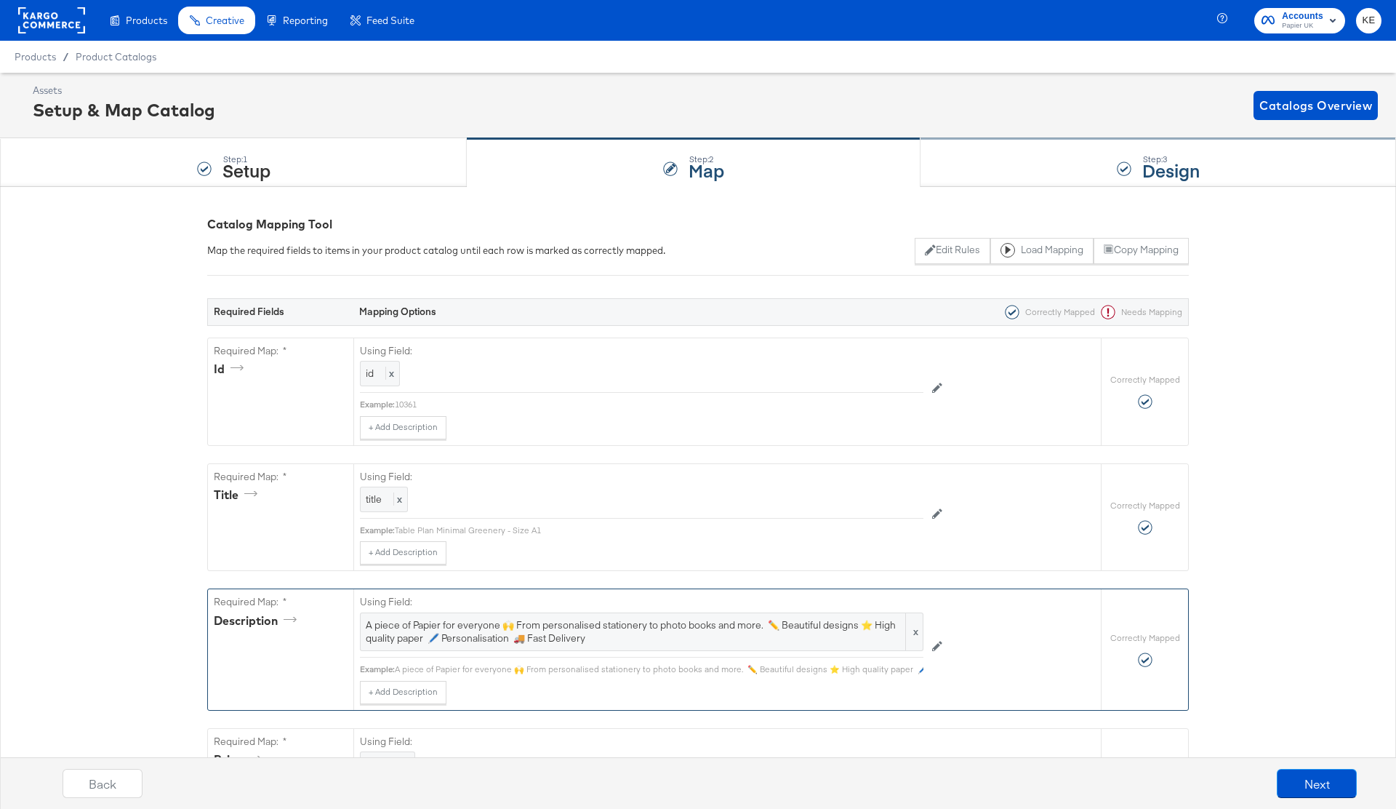
click at [1123, 164] on div at bounding box center [1124, 168] width 15 height 15
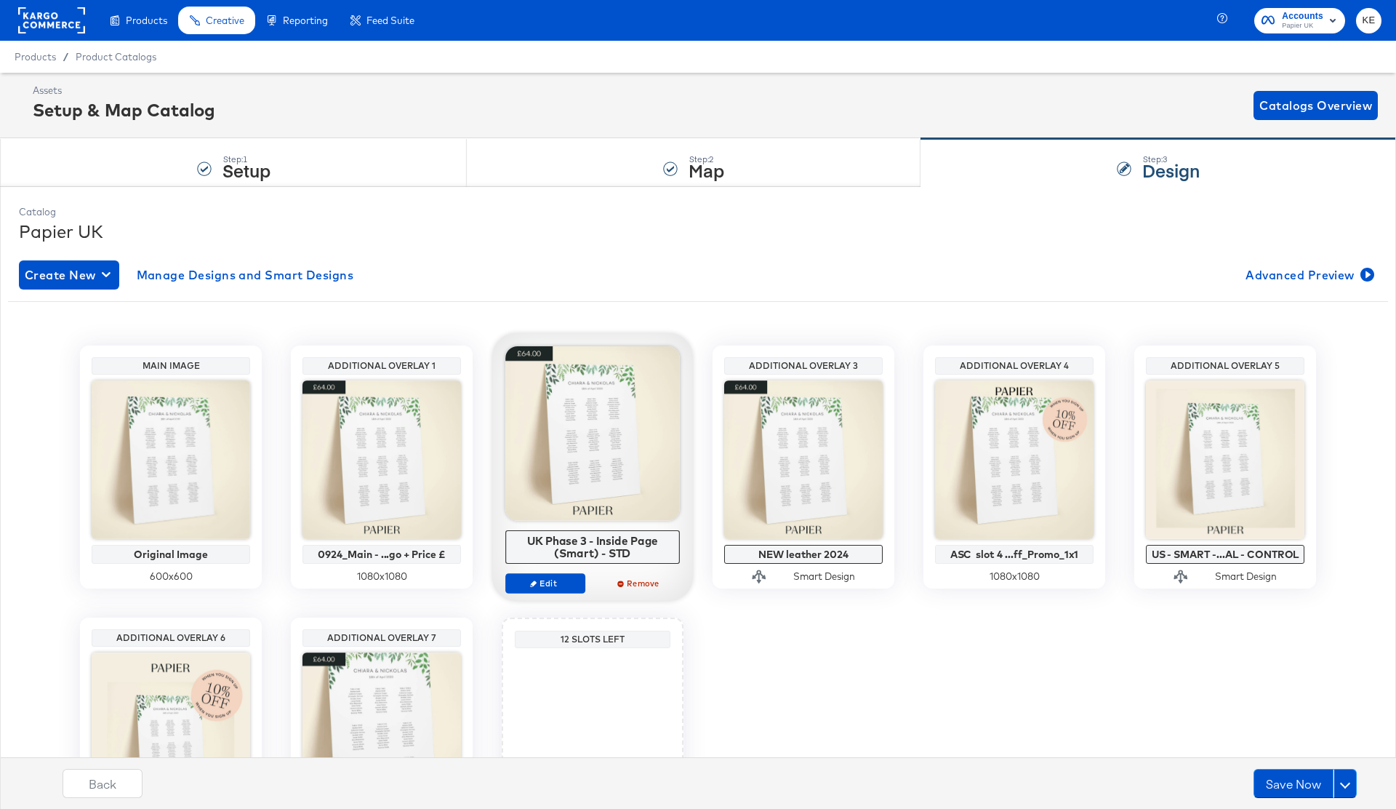
scroll to position [157, 0]
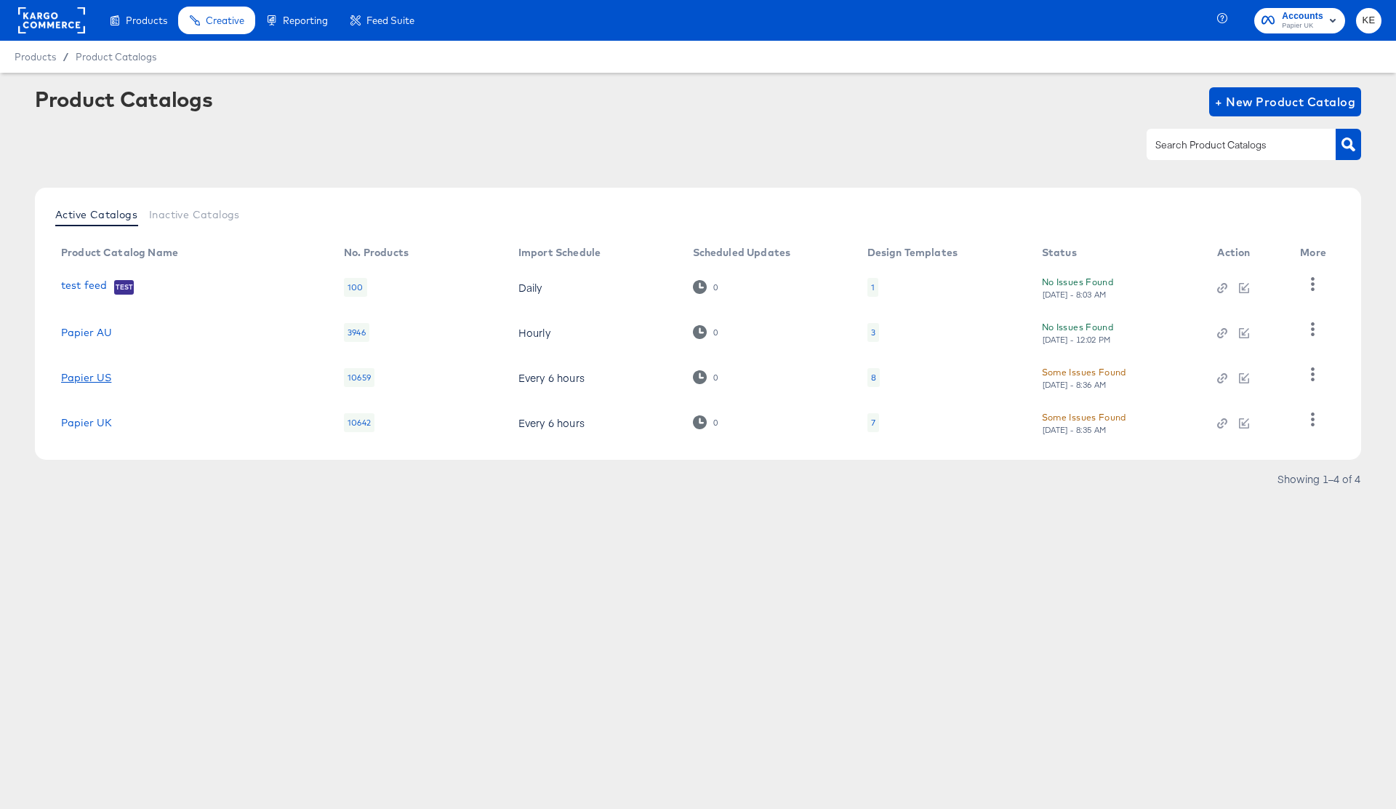
click at [97, 378] on link "Papier US" at bounding box center [86, 378] width 50 height 12
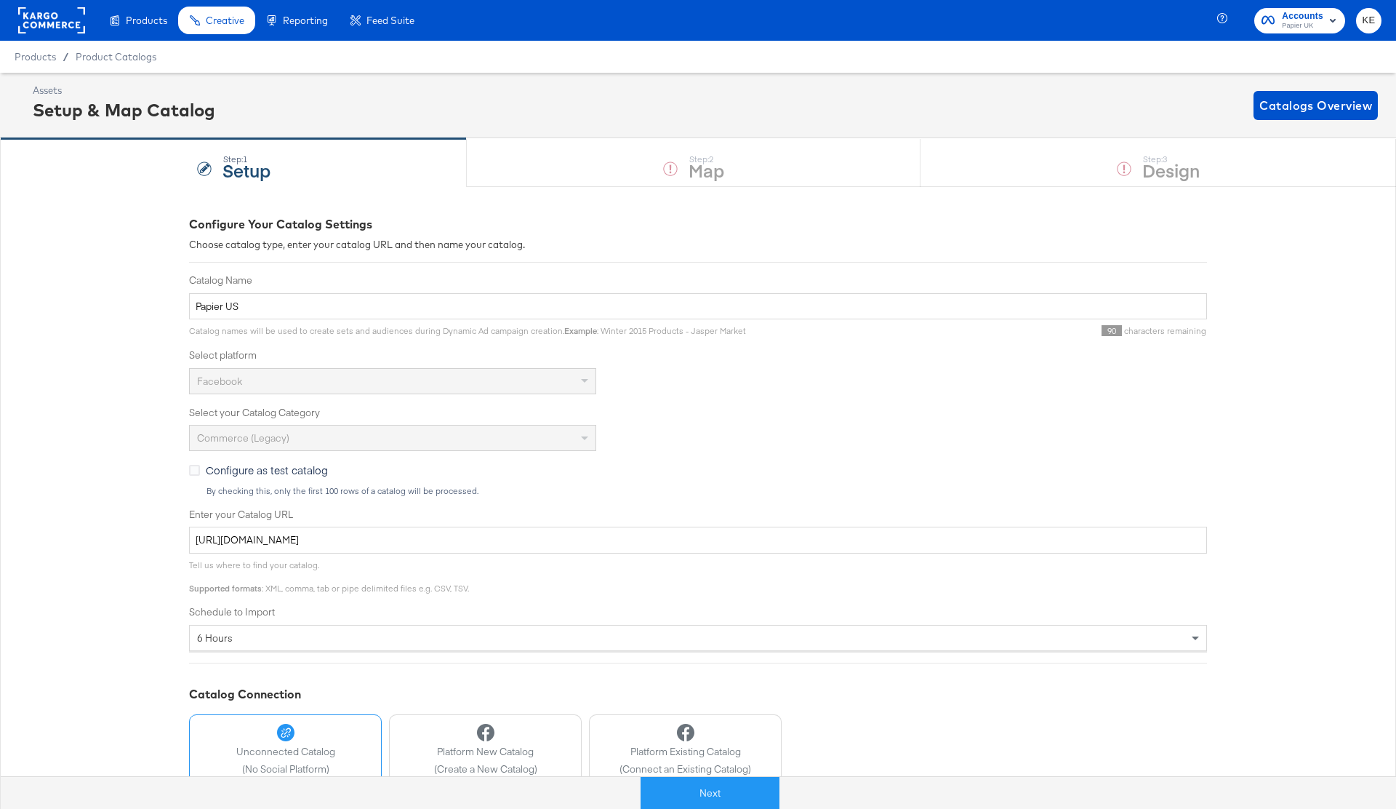
click at [722, 167] on div "Step: 1 Setup Step: 2 Map Step: 3 Design" at bounding box center [698, 162] width 1396 height 48
click at [731, 799] on button "Next" at bounding box center [710, 793] width 139 height 33
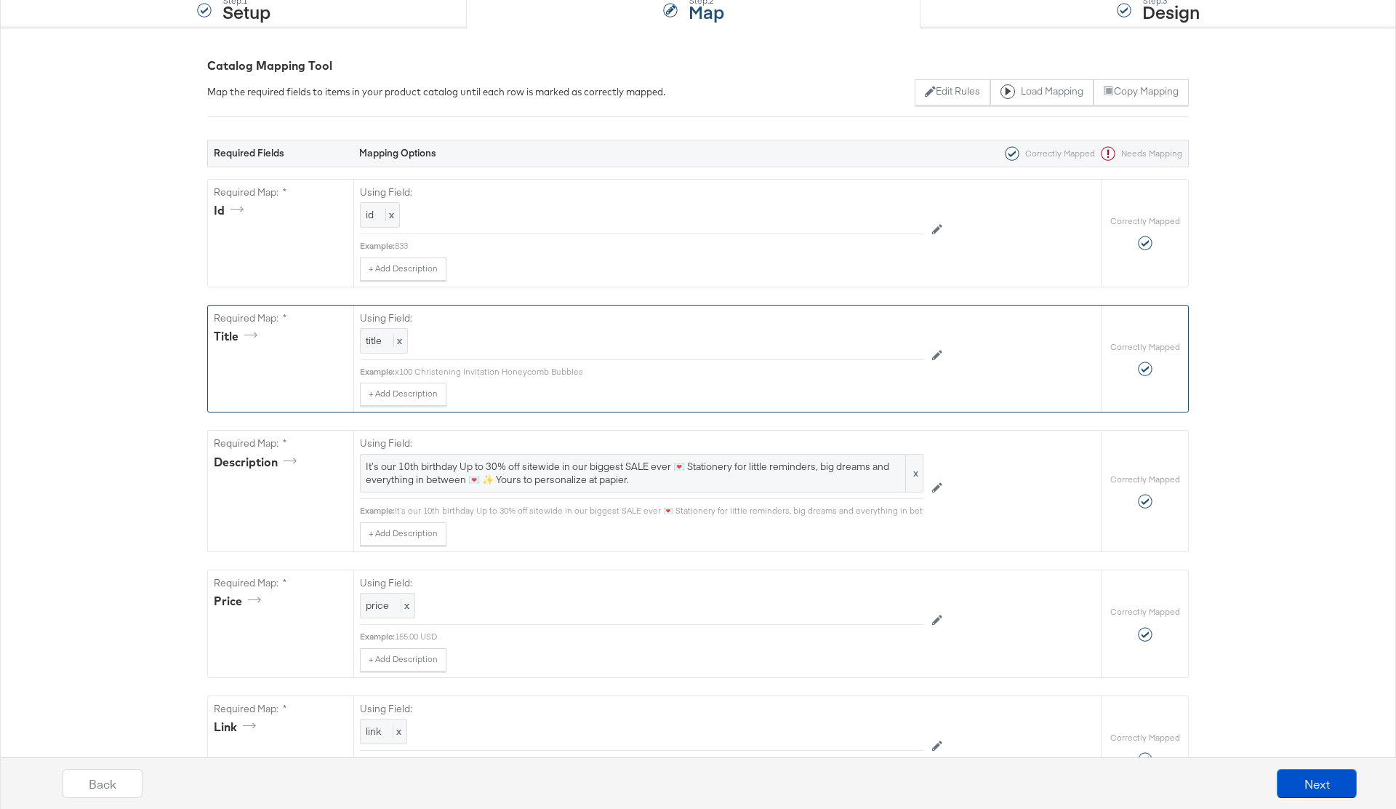
scroll to position [233, 0]
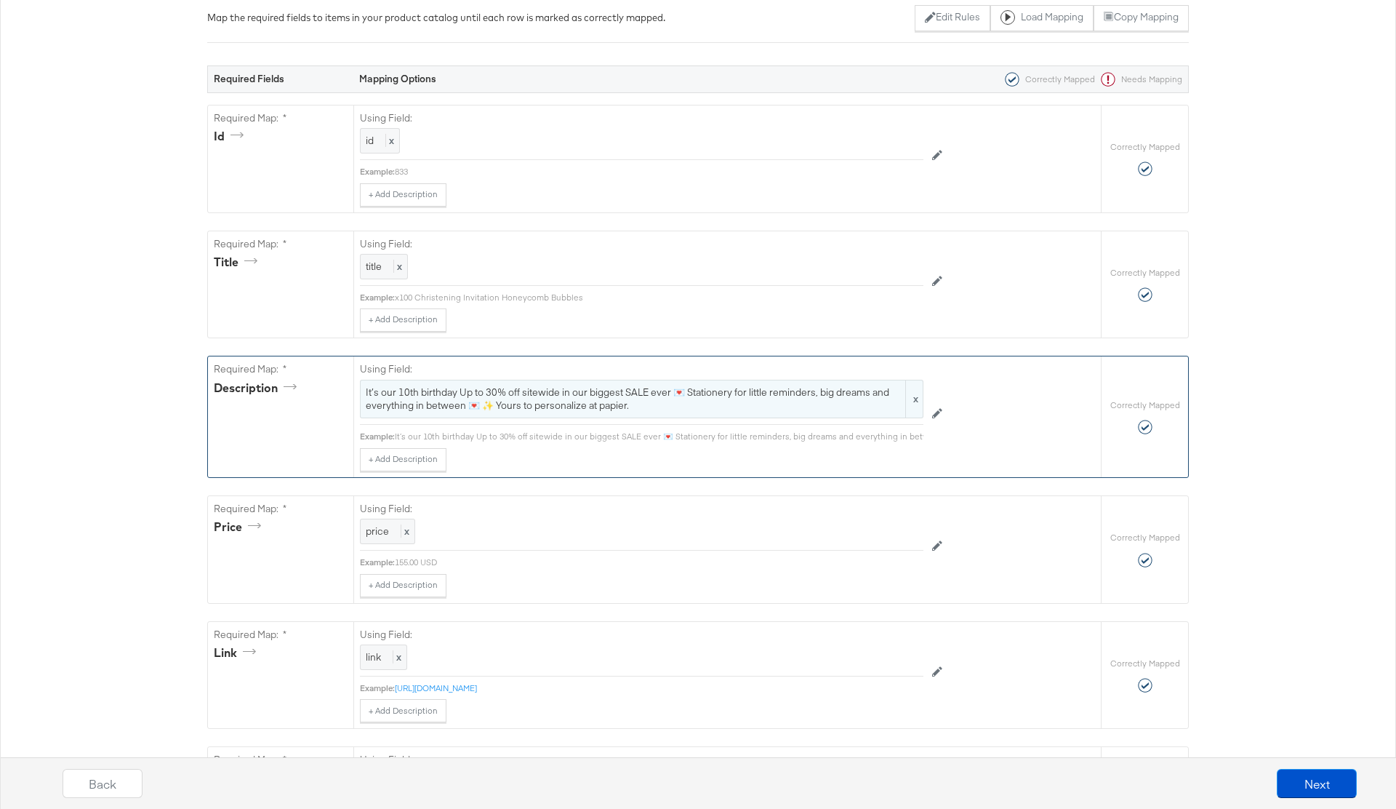
click at [643, 400] on span "It’s our 10th birthday Up to 30% off sitewide in our biggest SALE ever 💌 Statio…" at bounding box center [642, 398] width 552 height 27
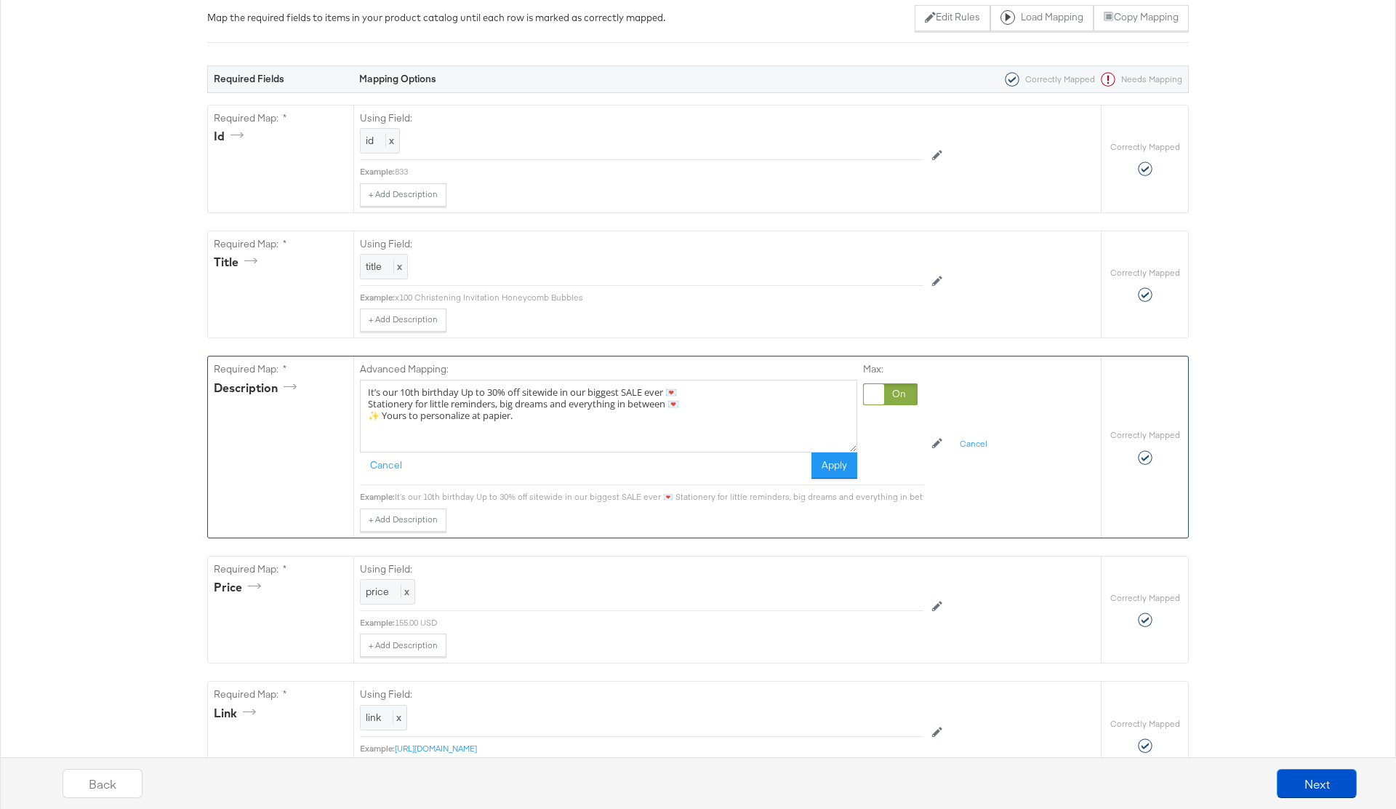
drag, startPoint x: 691, startPoint y: 392, endPoint x: 320, endPoint y: 389, distance: 370.9
click at [320, 389] on div "Required Map: * description Advanced Mapping: It’s our 10th birthday Up to 30% …" at bounding box center [654, 446] width 893 height 180
click at [368, 392] on textarea "Stationery for little reminders, big dreams and everything in between 💌 ✨ Yours…" at bounding box center [608, 416] width 497 height 73
click at [367, 399] on textarea "Stationery for little reminders, big dreams and everything in between 💌 ✨ Yours…" at bounding box center [608, 416] width 497 height 73
type textarea "Stationery for little reminders, big dreams and everything in between 💌 ✨ Yours…"
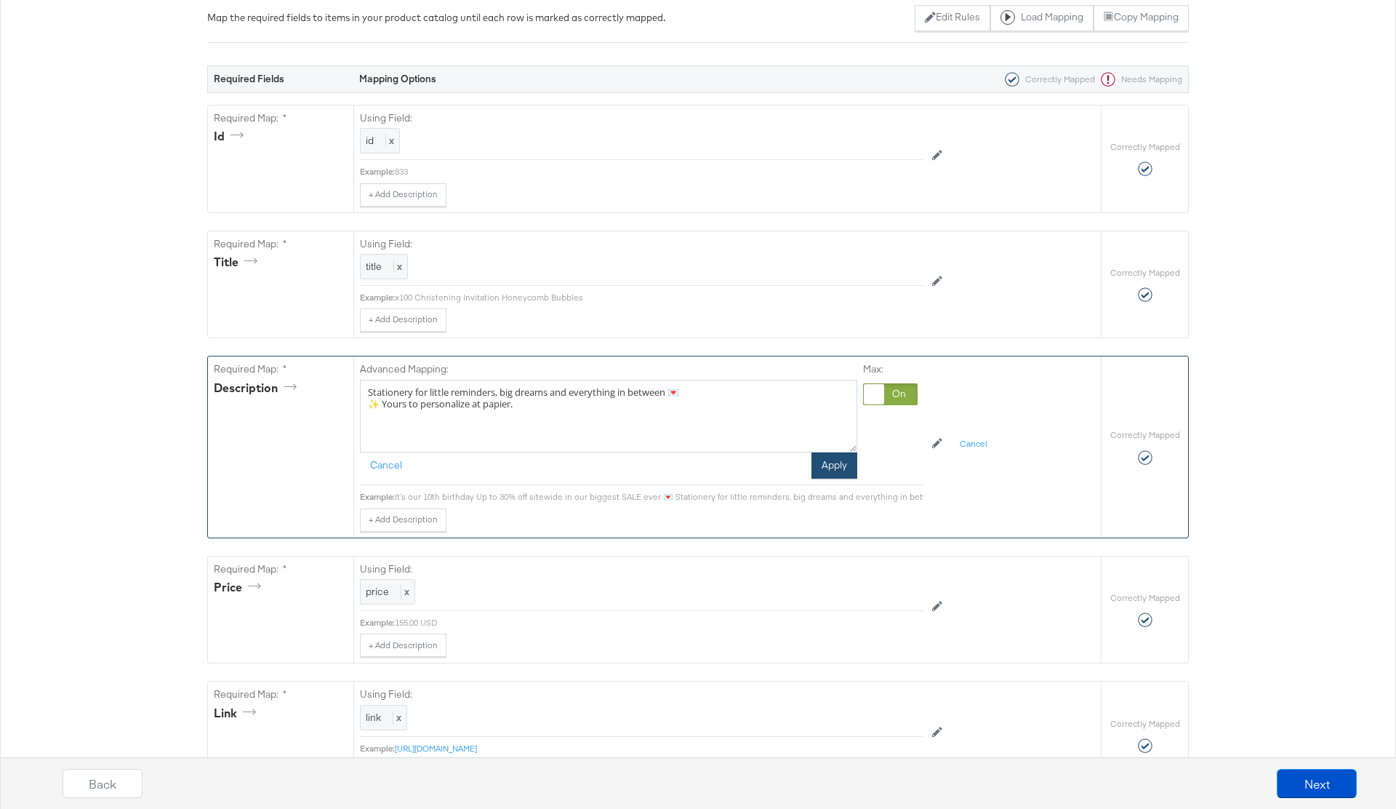
click at [841, 463] on button "Apply" at bounding box center [835, 465] width 46 height 26
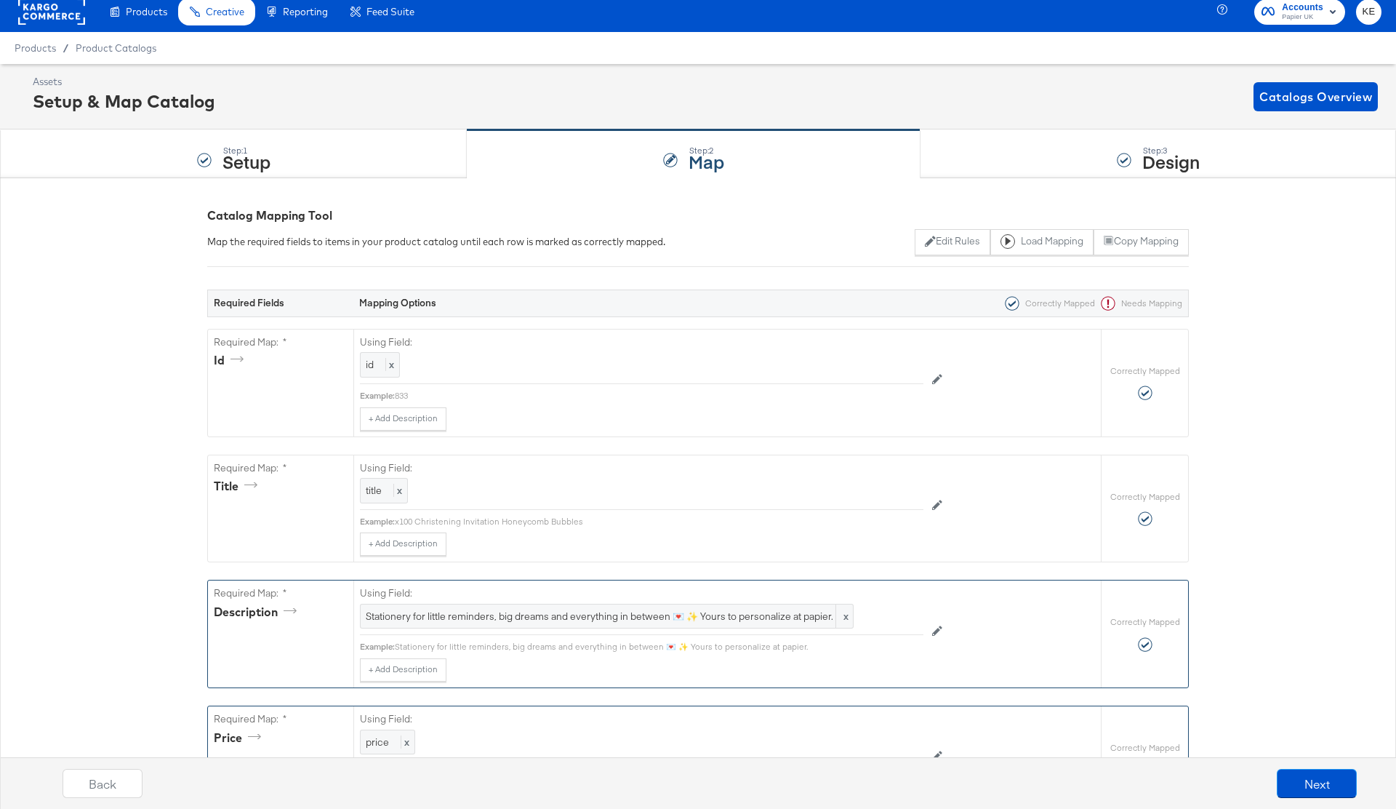
scroll to position [9, 0]
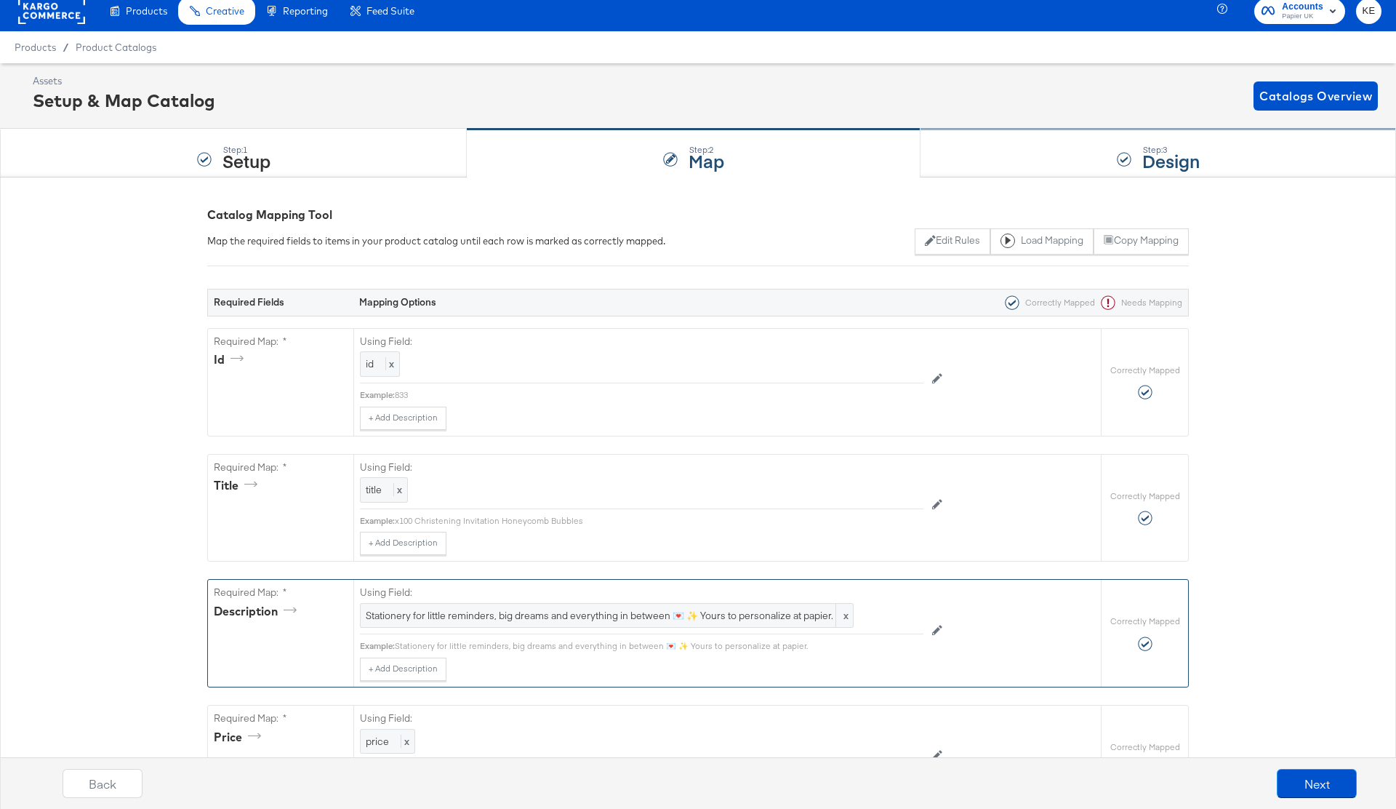
click at [1009, 140] on div "Step: 3 Design" at bounding box center [1159, 153] width 476 height 48
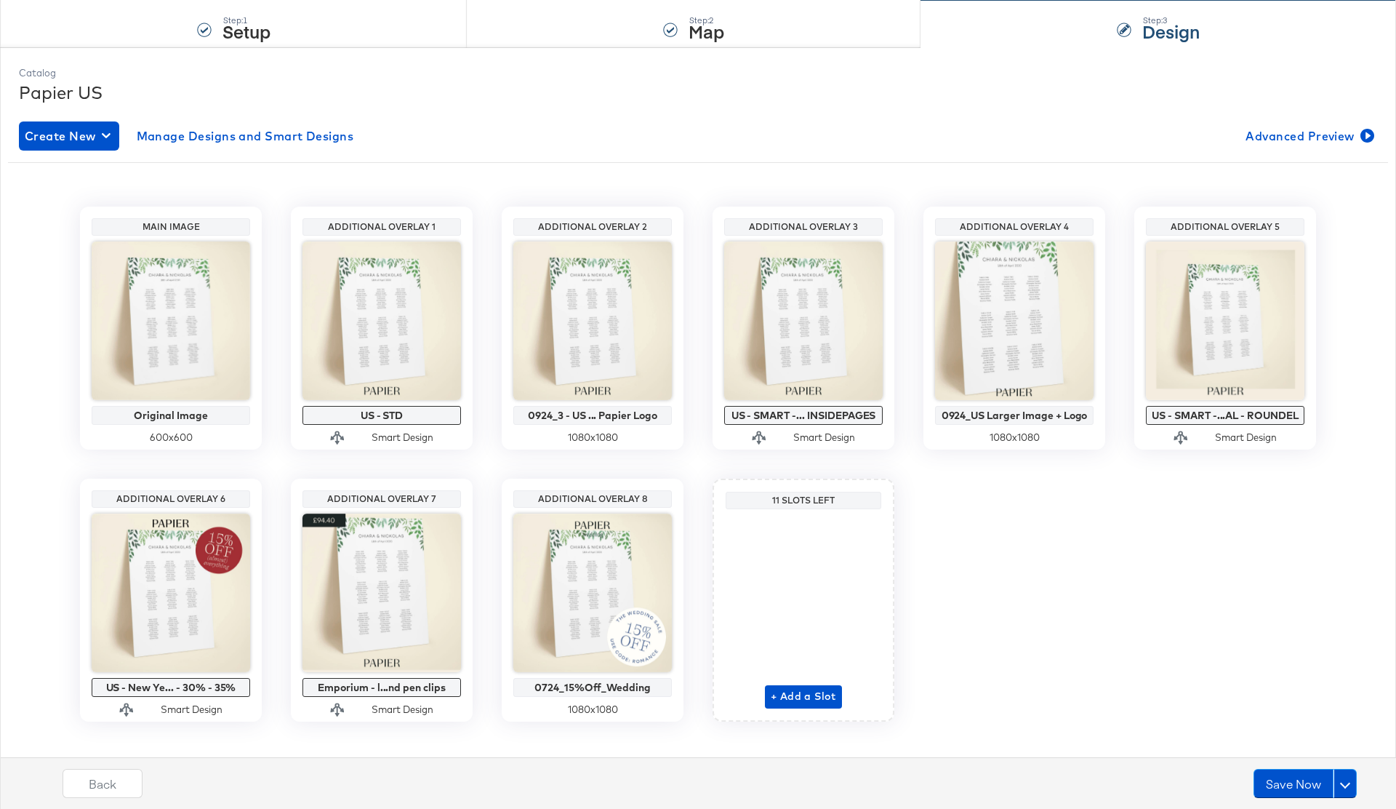
scroll to position [157, 0]
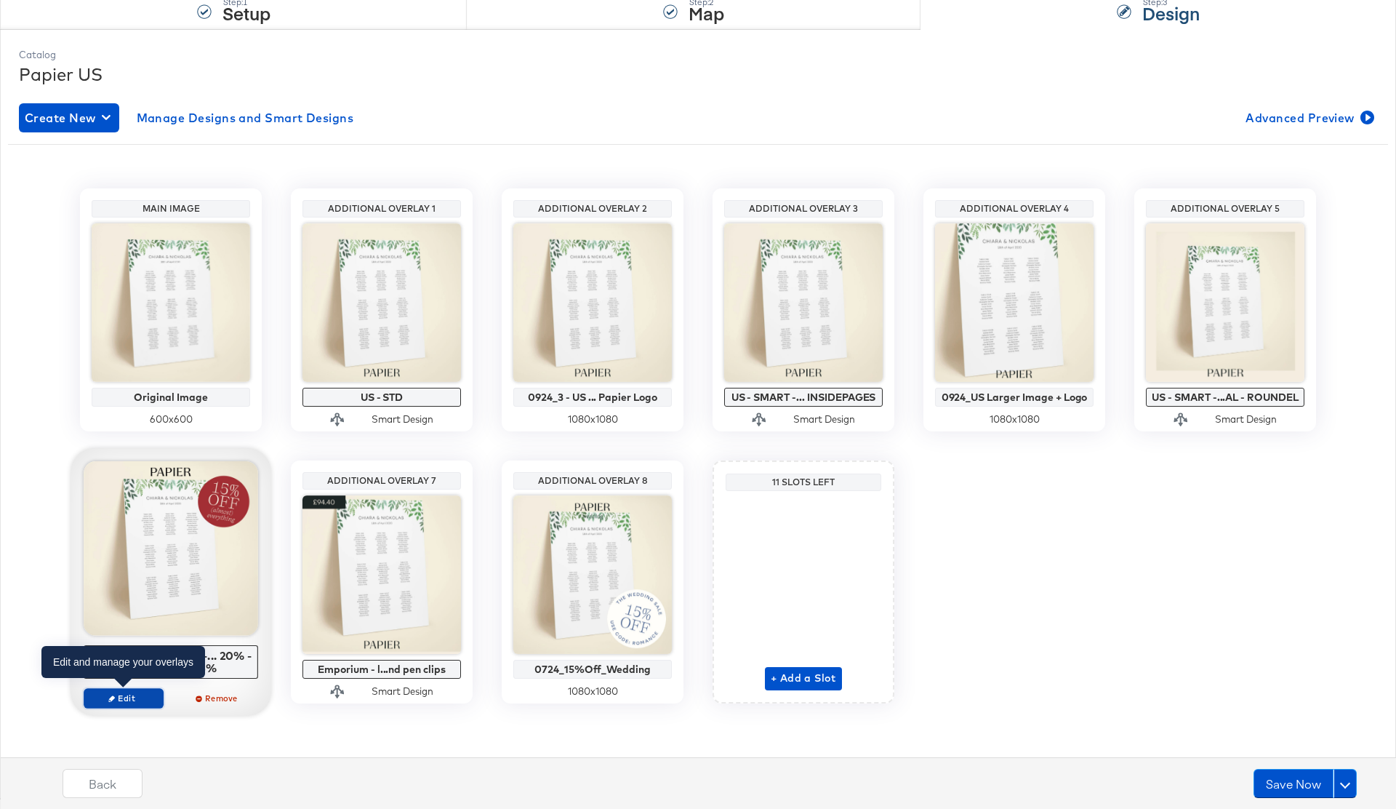
click at [140, 702] on span "Edit" at bounding box center [123, 697] width 67 height 11
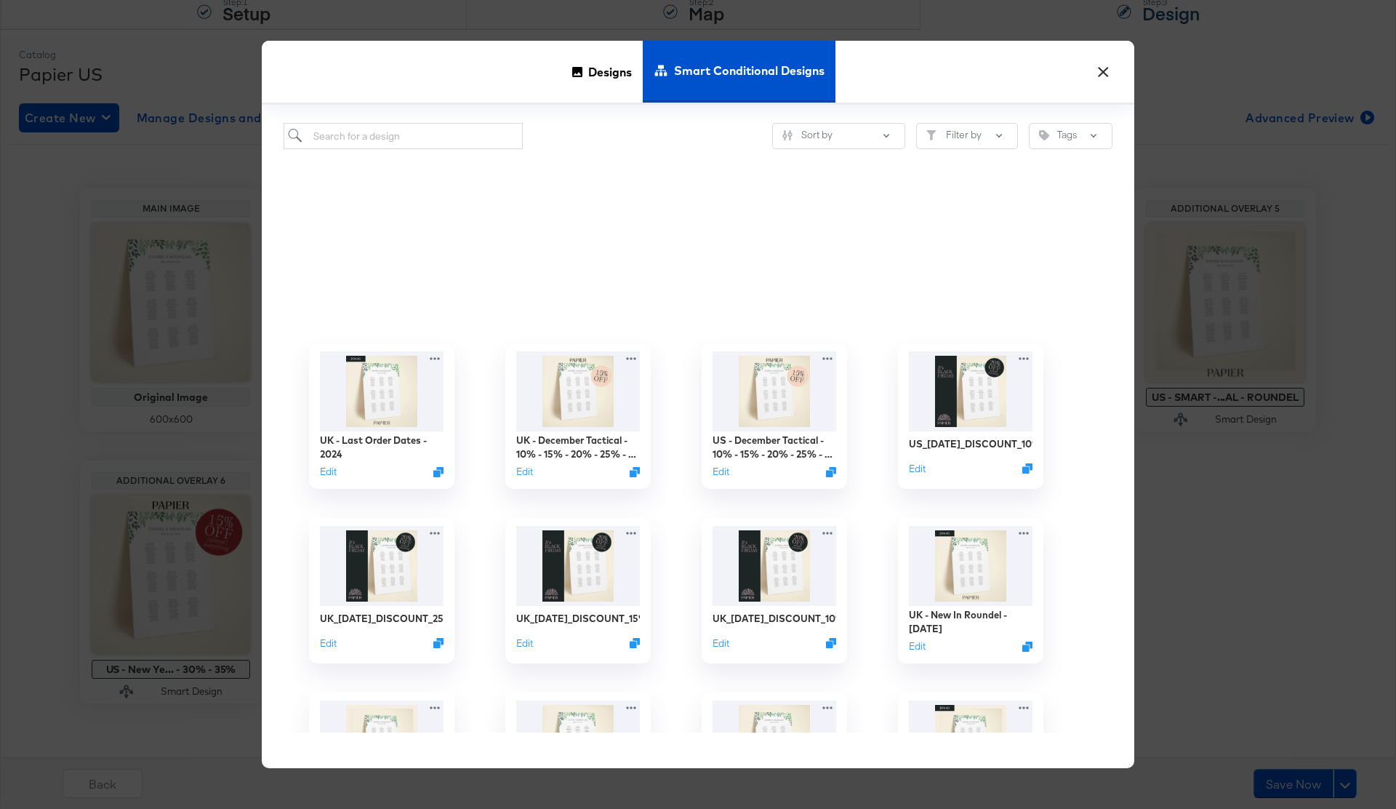
scroll to position [922, 0]
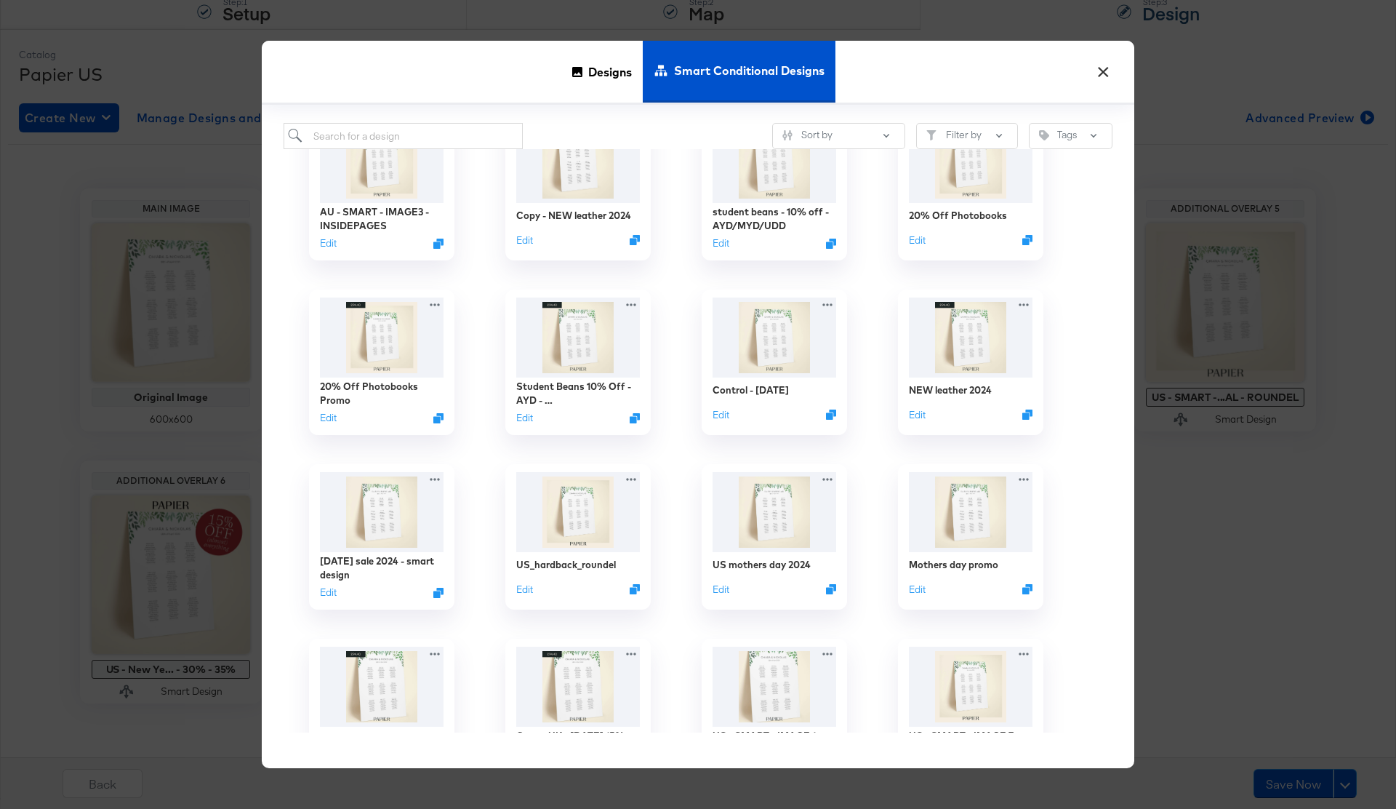
click at [1106, 68] on button "×" at bounding box center [1103, 68] width 26 height 26
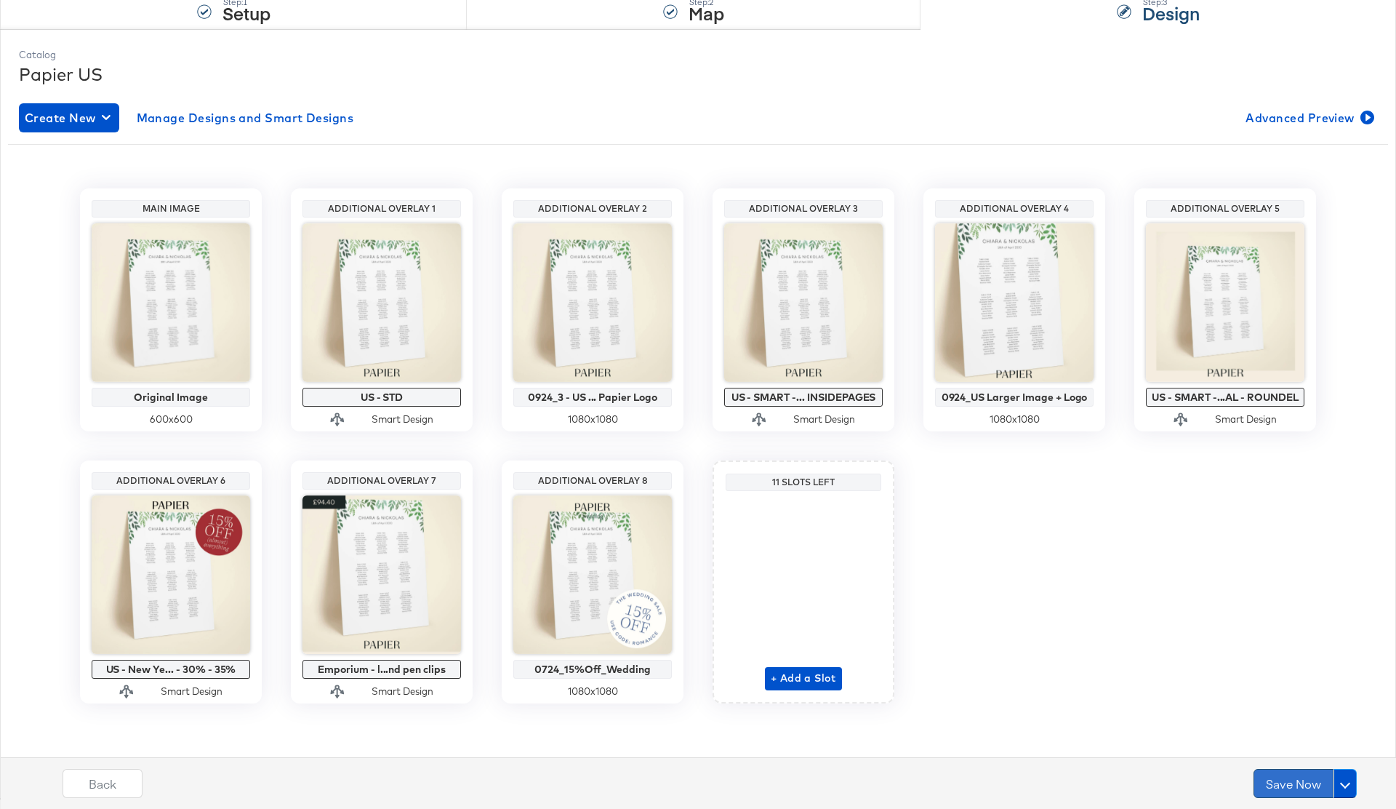
click at [1292, 792] on button "Save Now" at bounding box center [1294, 783] width 80 height 29
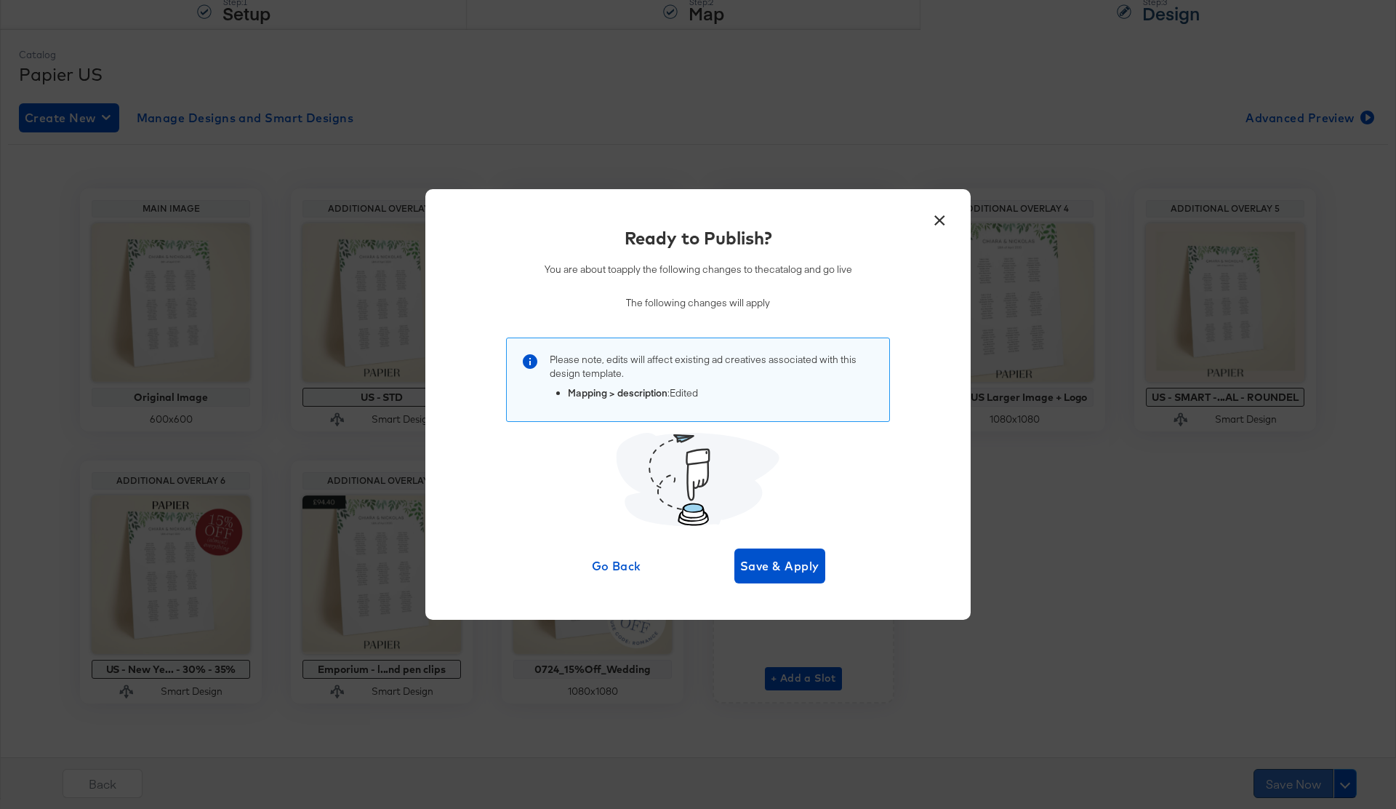
scroll to position [0, 0]
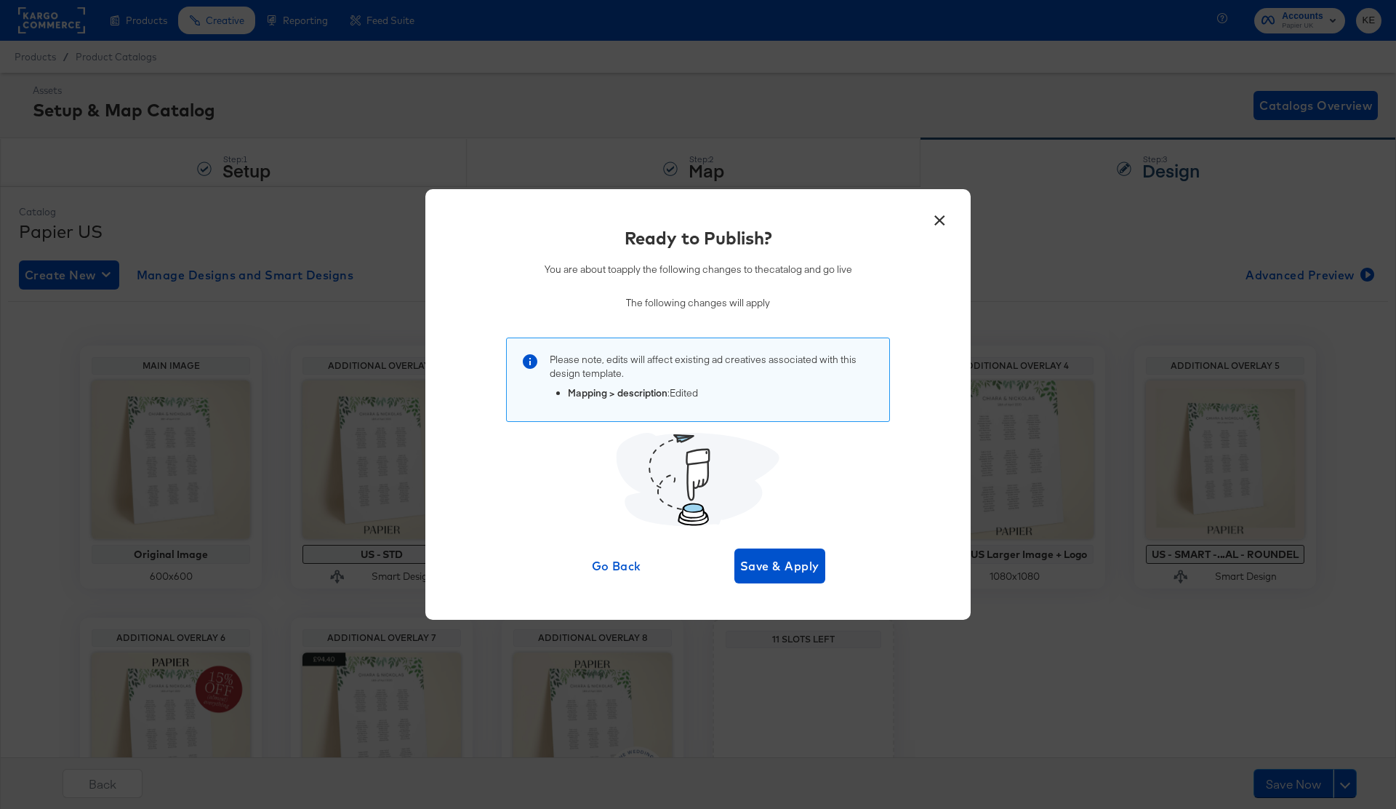
click at [935, 218] on button "×" at bounding box center [940, 217] width 26 height 26
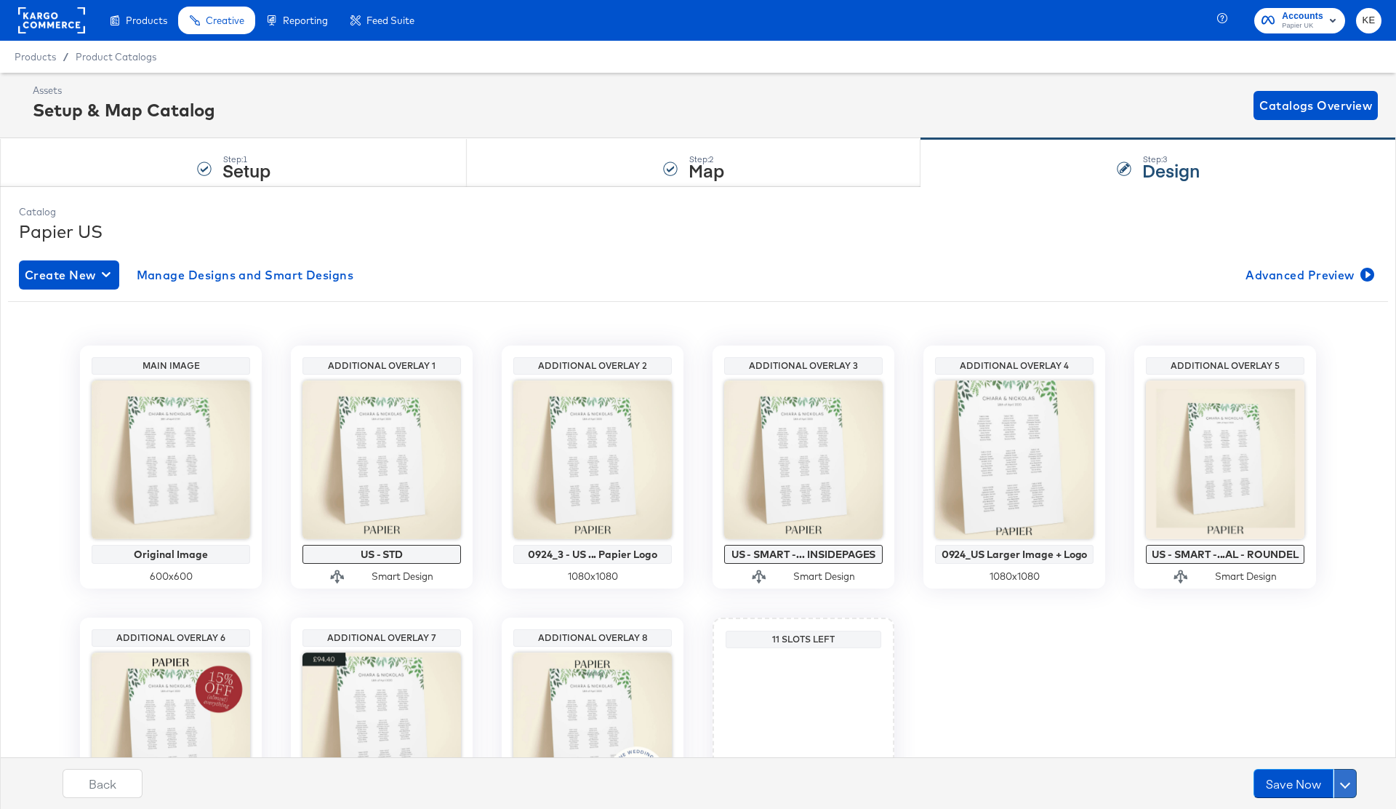
click at [1345, 782] on span at bounding box center [1345, 783] width 10 height 10
click at [1212, 703] on div "Main Image Original Image 600 x 600 Additional Overlay 1 US - STD Smart Design …" at bounding box center [698, 602] width 1380 height 515
click at [1288, 777] on button "Save Now" at bounding box center [1294, 783] width 80 height 29
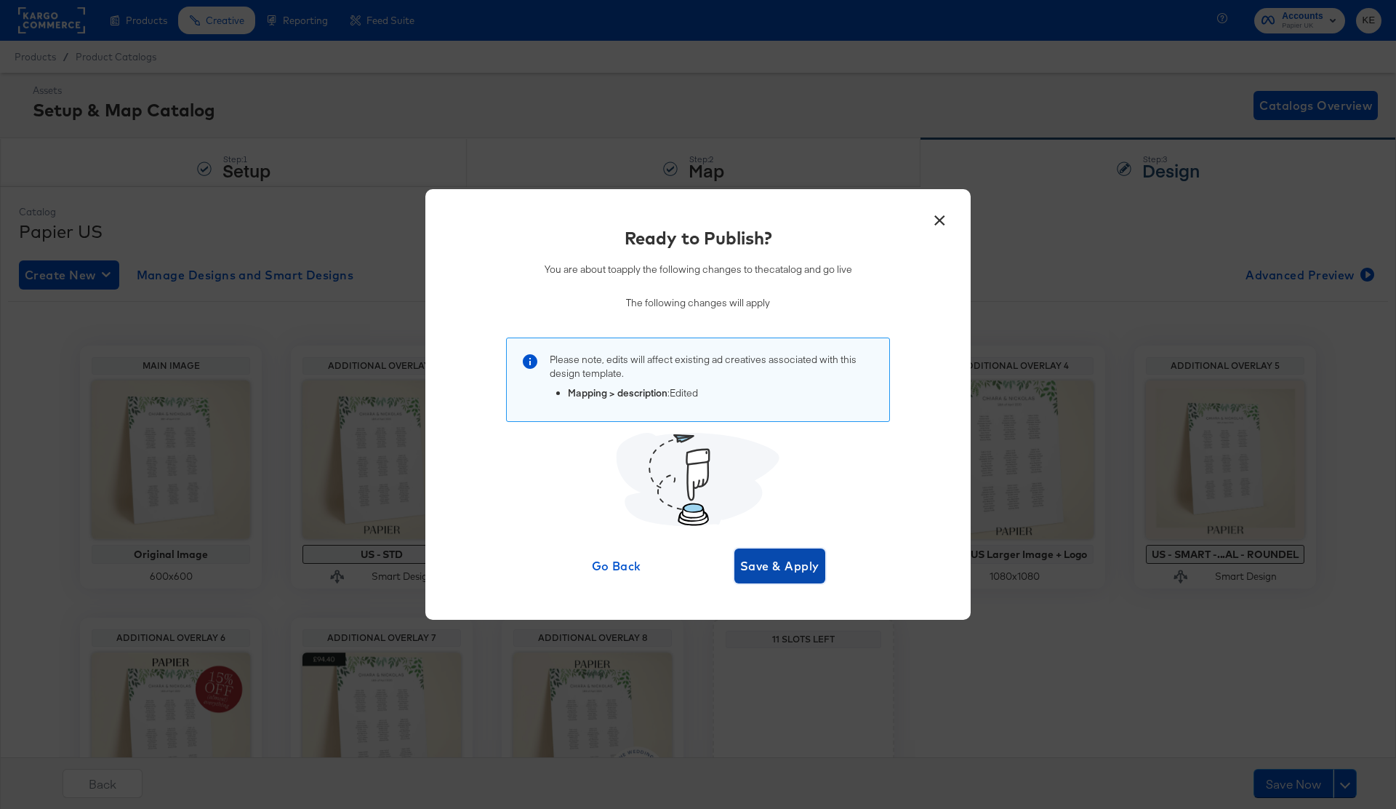
click at [784, 553] on button "Save & Apply" at bounding box center [780, 565] width 91 height 35
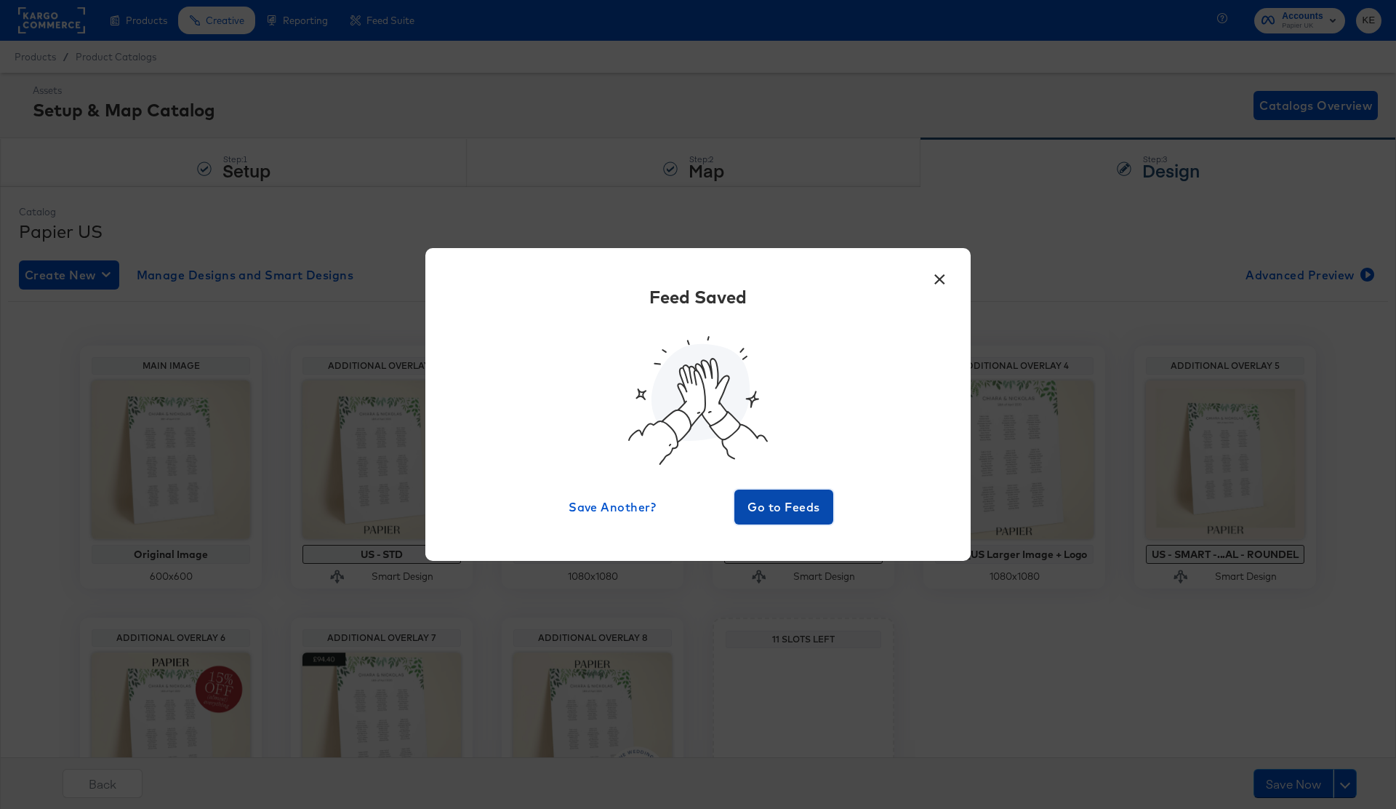
click at [784, 518] on button "Go to Feeds" at bounding box center [784, 506] width 99 height 35
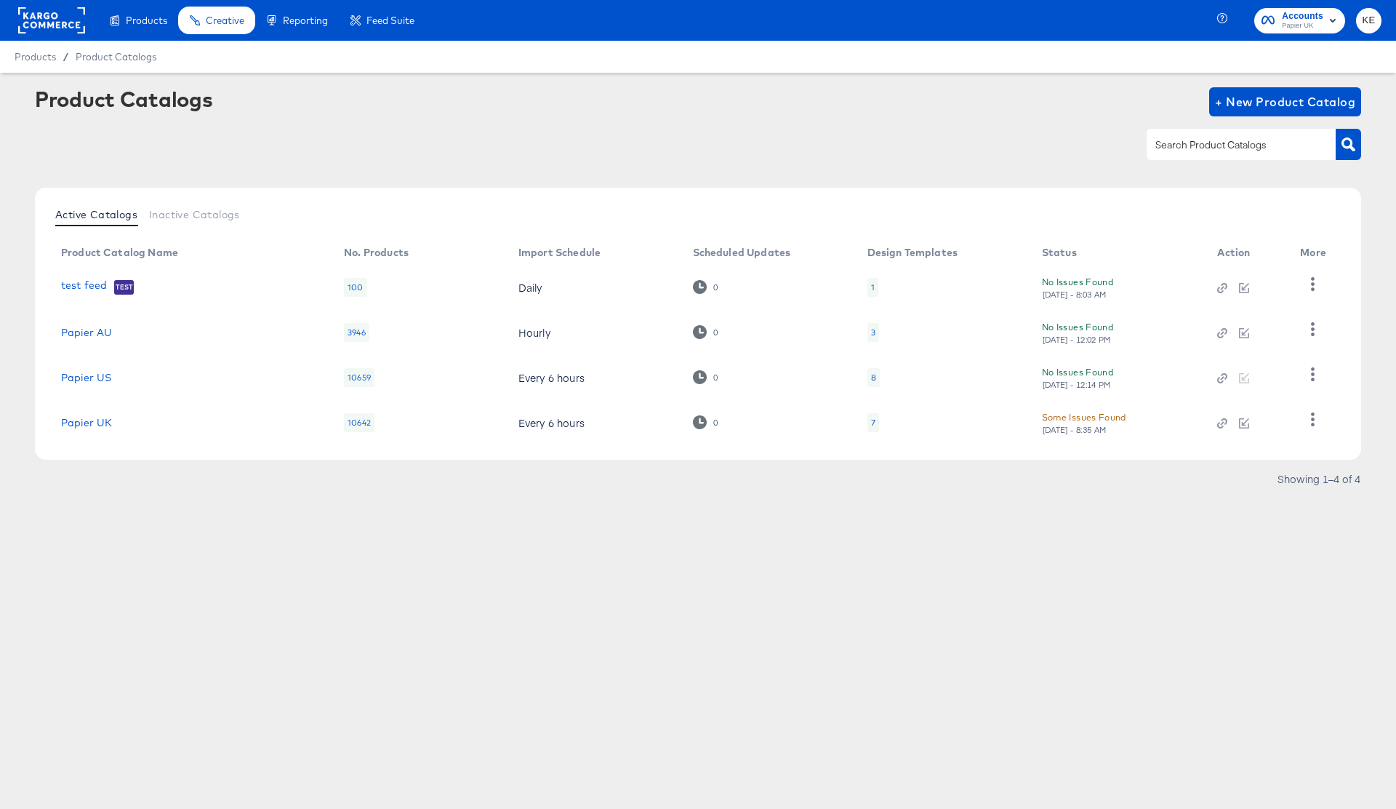
click at [231, 419] on div "Papier UK" at bounding box center [188, 423] width 254 height 12
click at [87, 420] on link "Papier UK" at bounding box center [86, 423] width 51 height 12
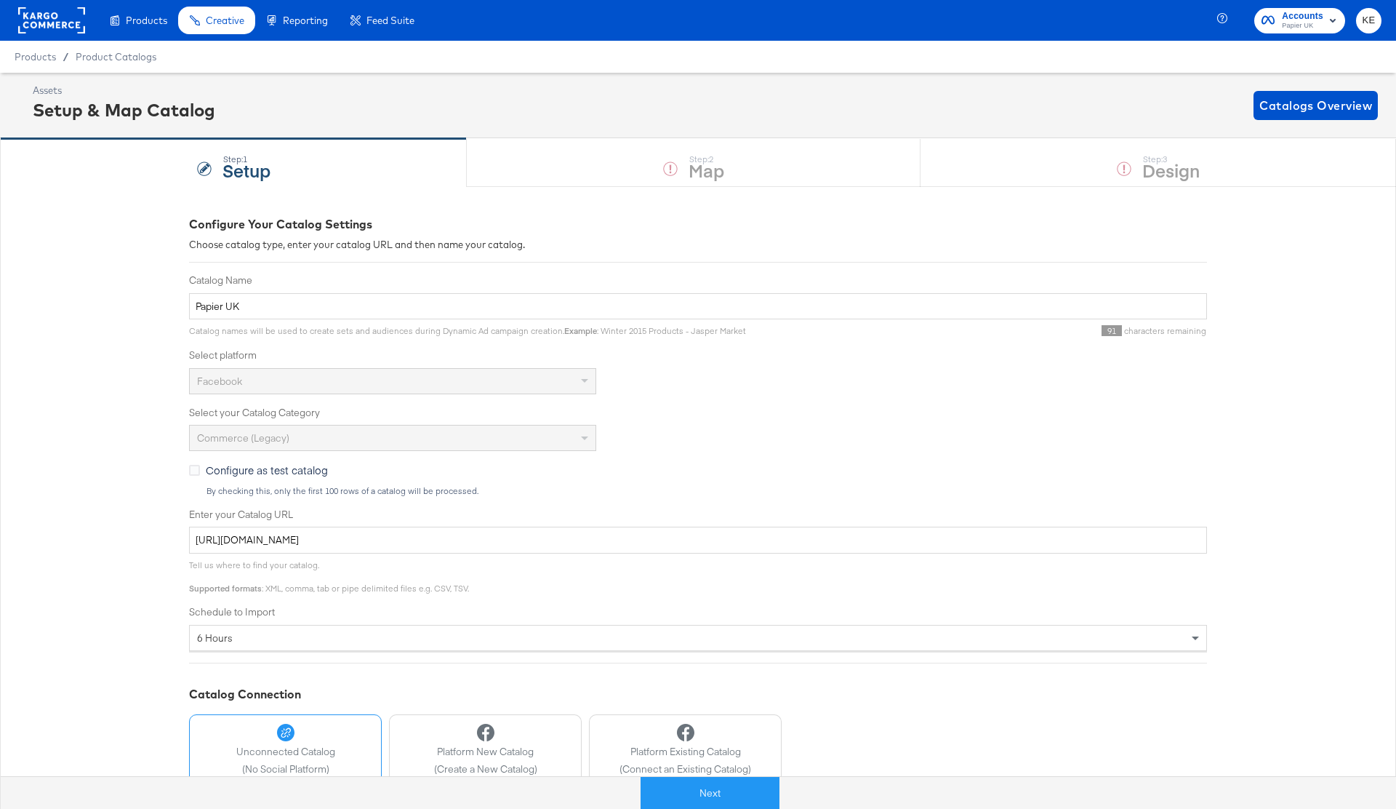
scroll to position [100, 0]
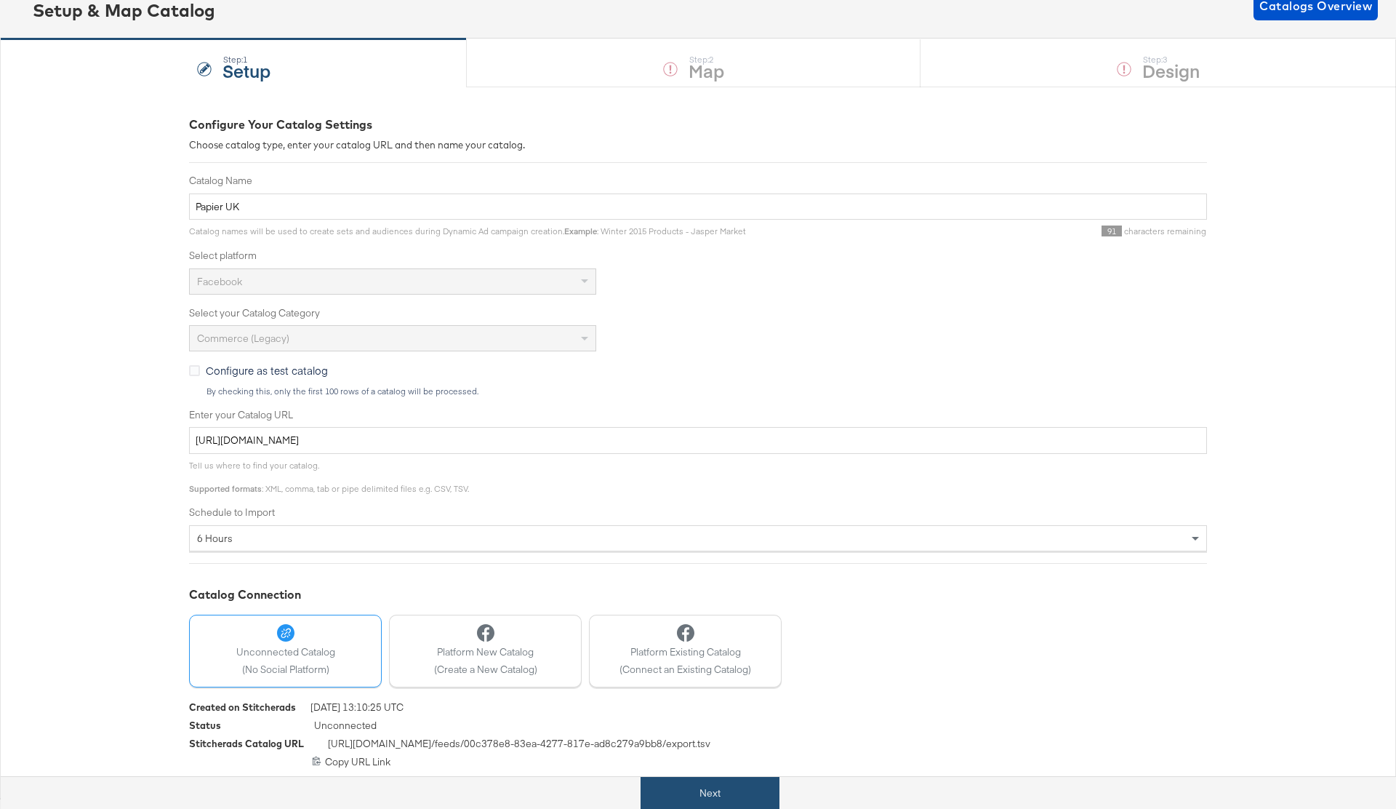
click at [731, 794] on button "Next" at bounding box center [710, 793] width 139 height 33
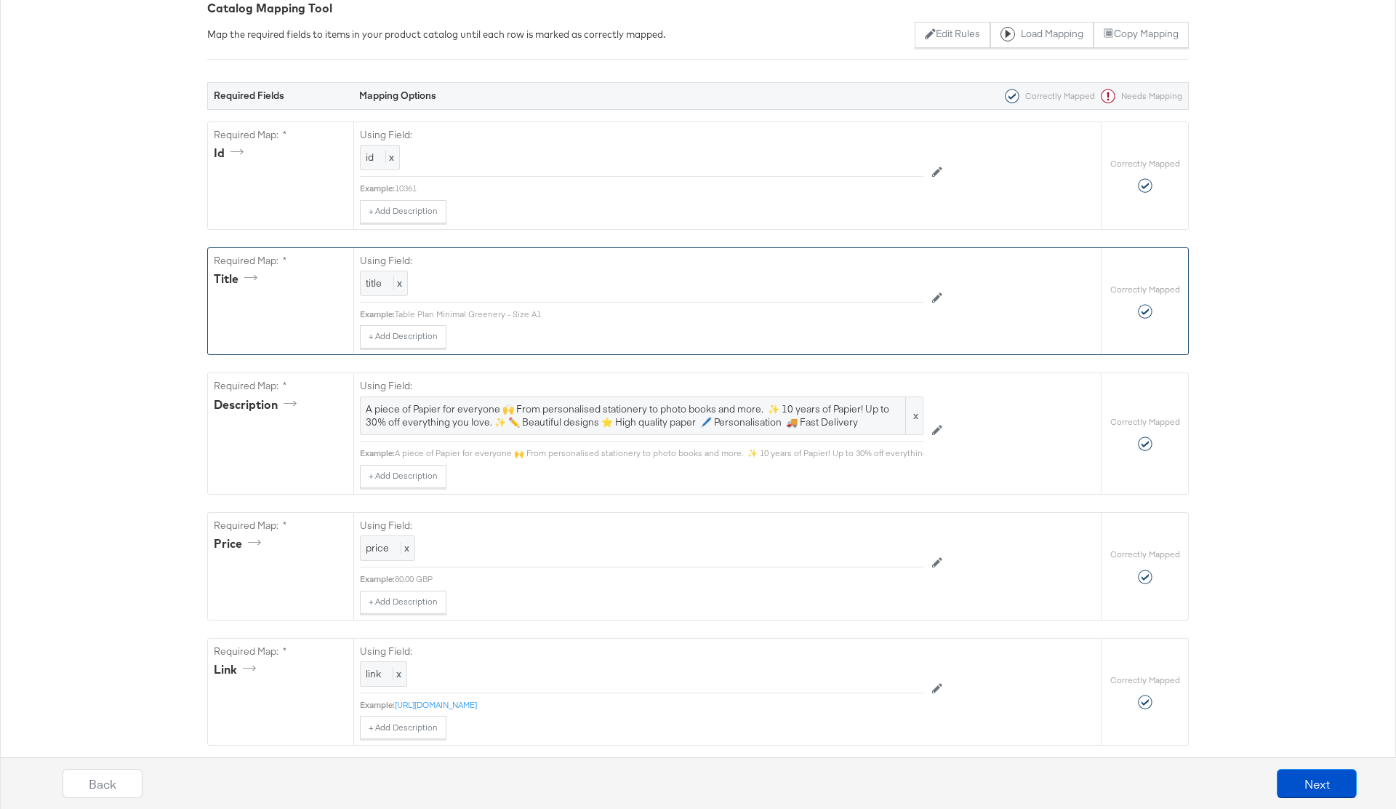
scroll to position [255, 0]
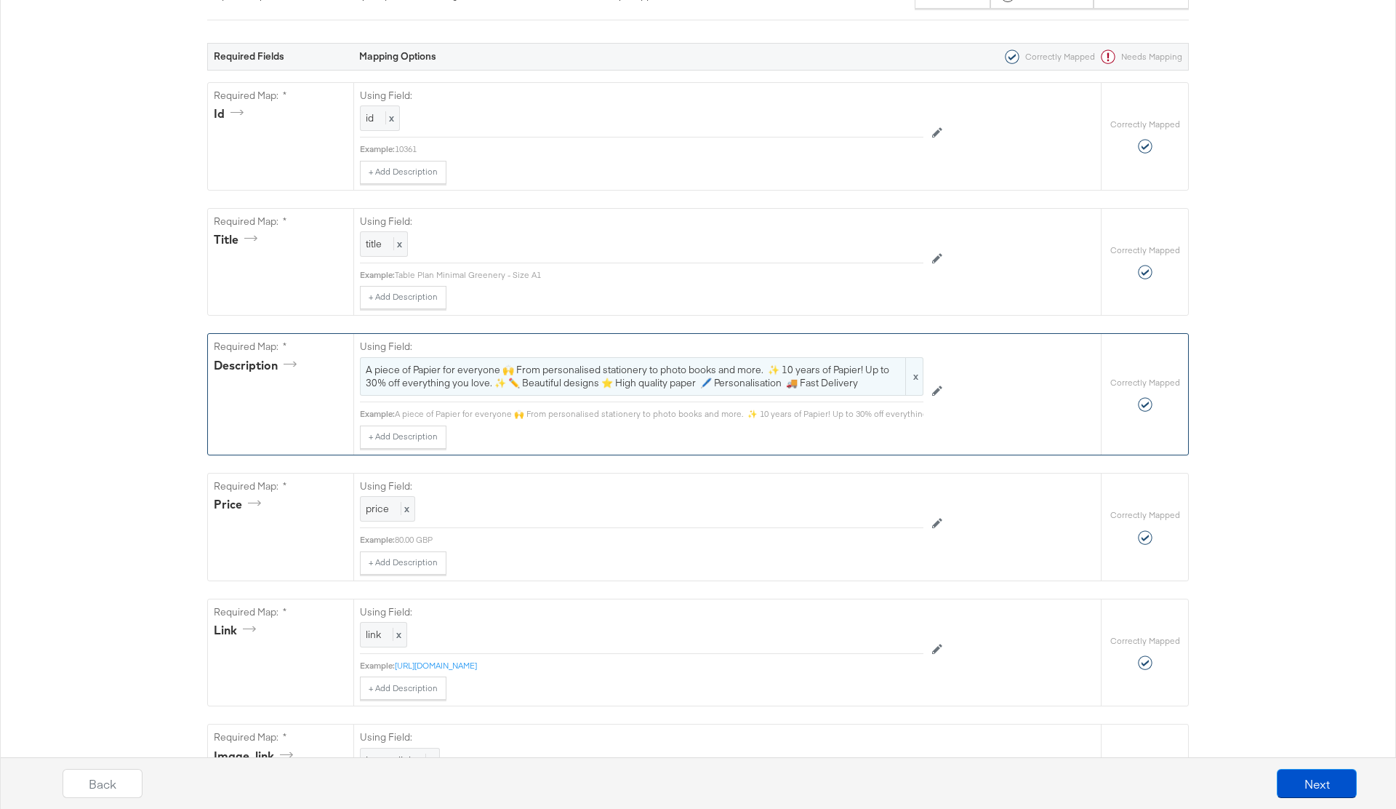
click at [481, 380] on span "A piece of Papier for everyone 🙌 From personalised stationery to photo books an…" at bounding box center [642, 376] width 552 height 27
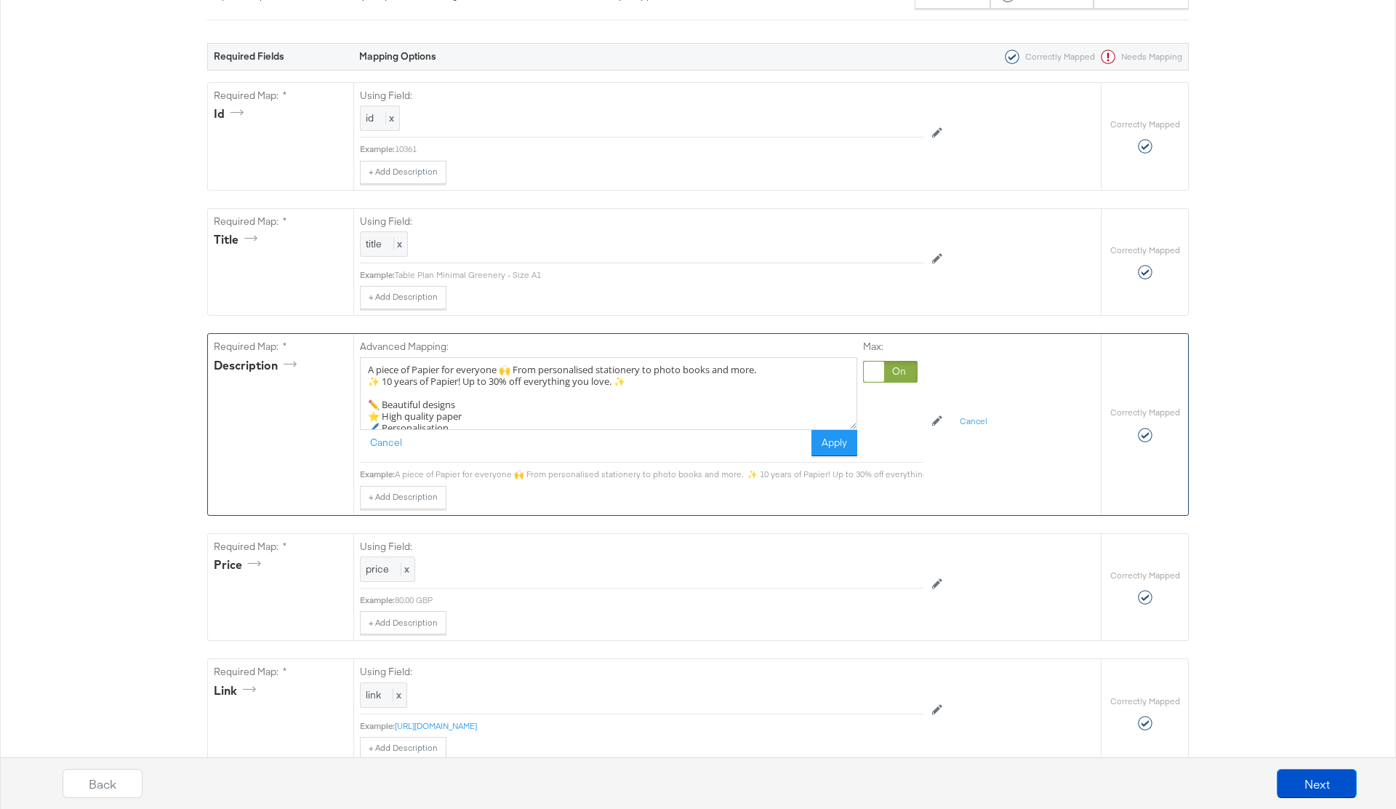
drag, startPoint x: 636, startPoint y: 386, endPoint x: 364, endPoint y: 381, distance: 272.8
click at [364, 381] on textarea "A piece of Papier for everyone 🙌 From personalised stationery to photo books an…" at bounding box center [608, 393] width 497 height 73
type textarea "A piece of Papier for everyone 🙌 From personalised stationery to photo books an…"
click at [839, 442] on button "Apply" at bounding box center [835, 443] width 46 height 26
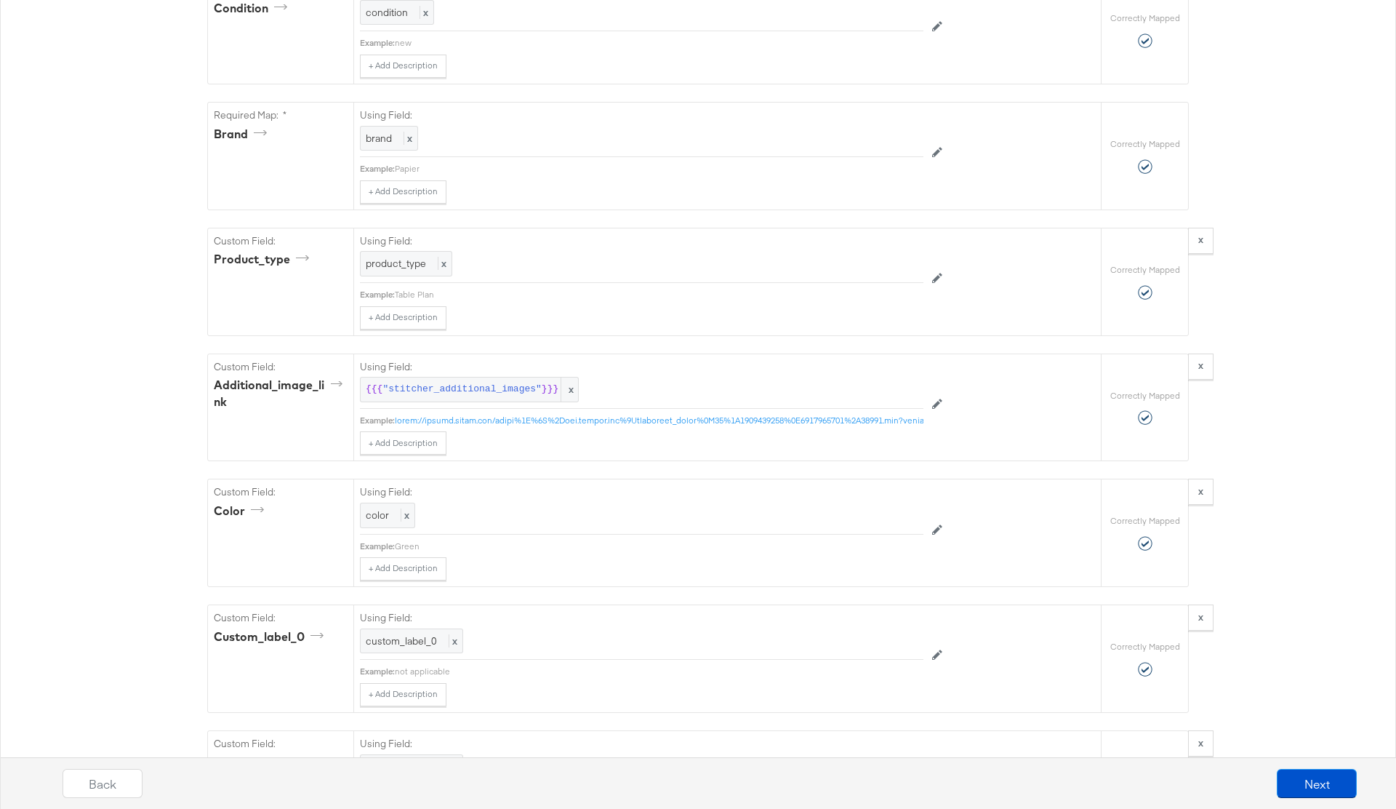
scroll to position [1604, 0]
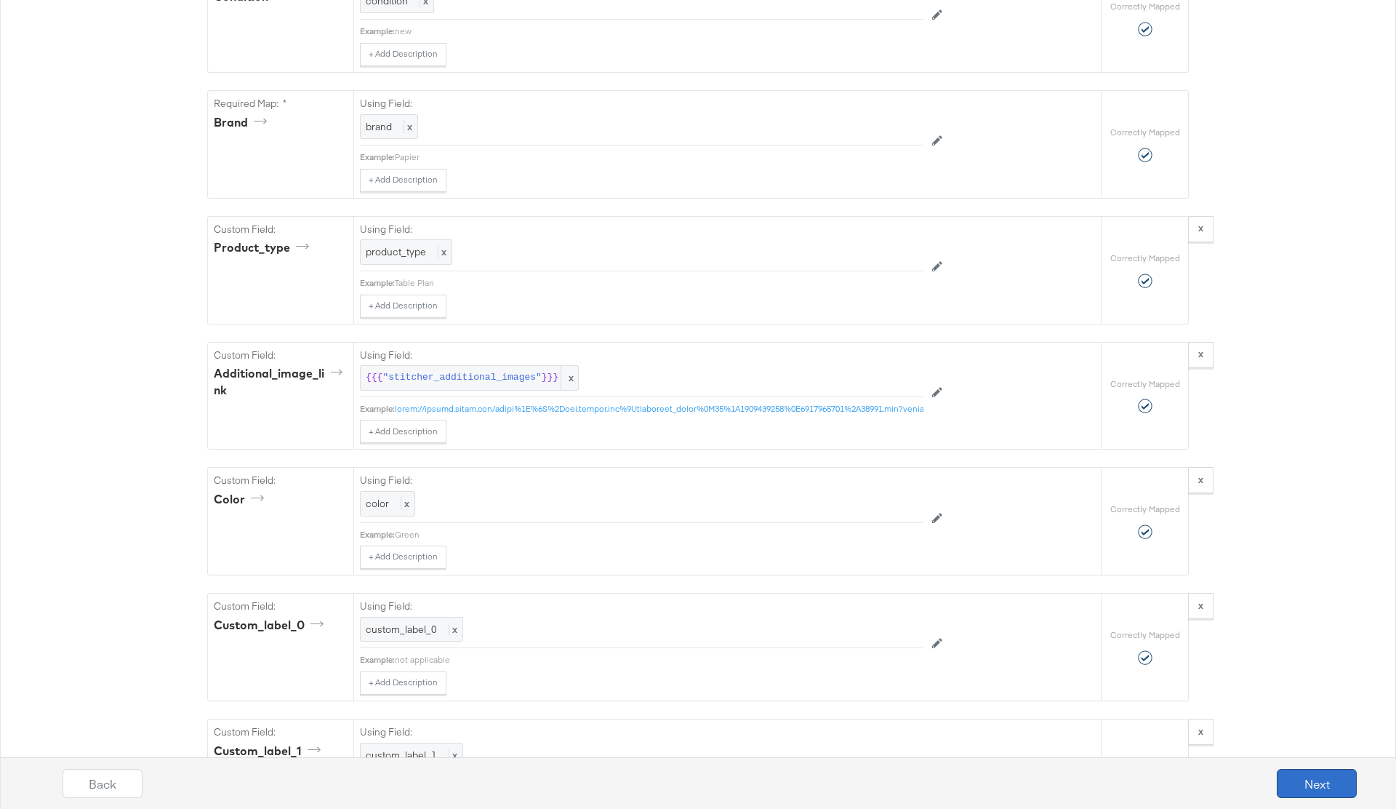
click at [1311, 788] on button "Next" at bounding box center [1317, 783] width 80 height 29
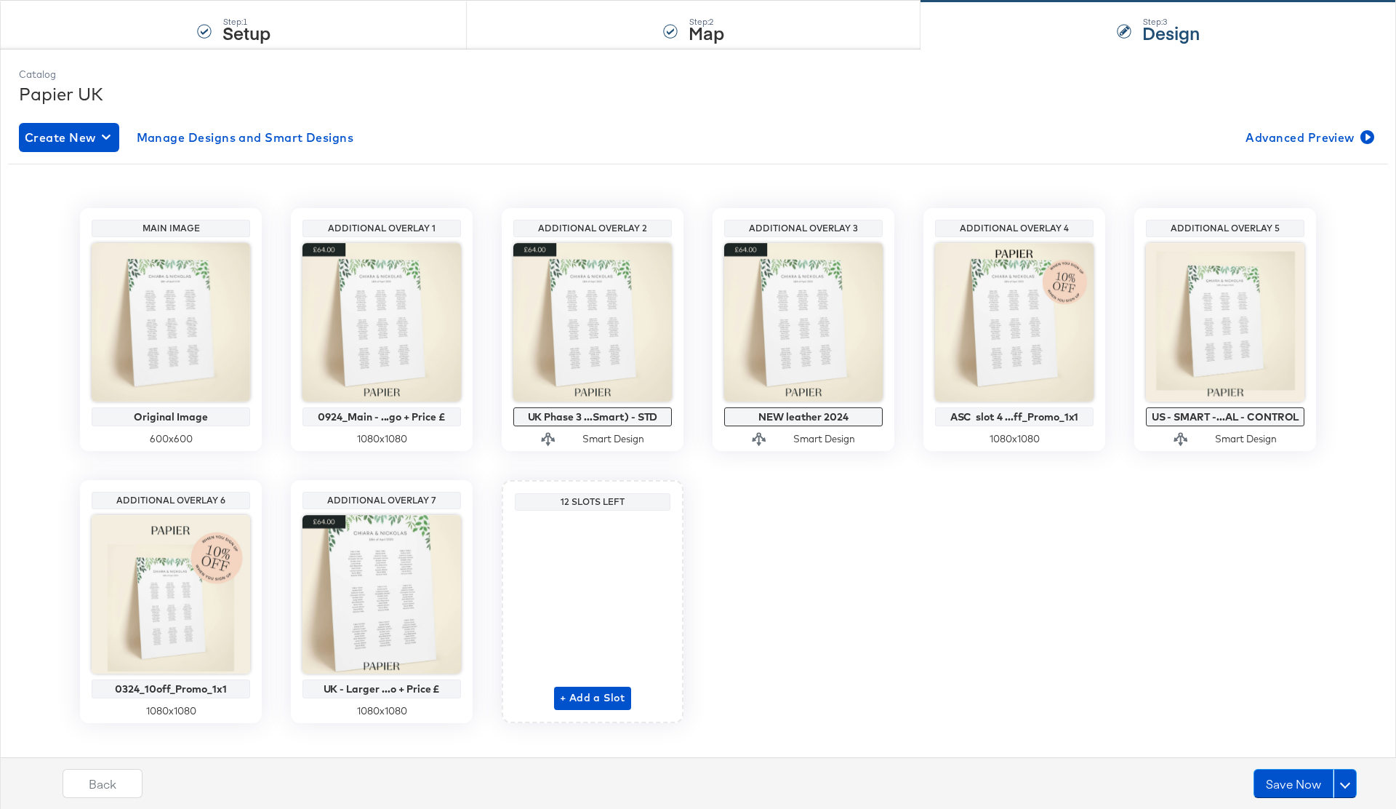
scroll to position [157, 0]
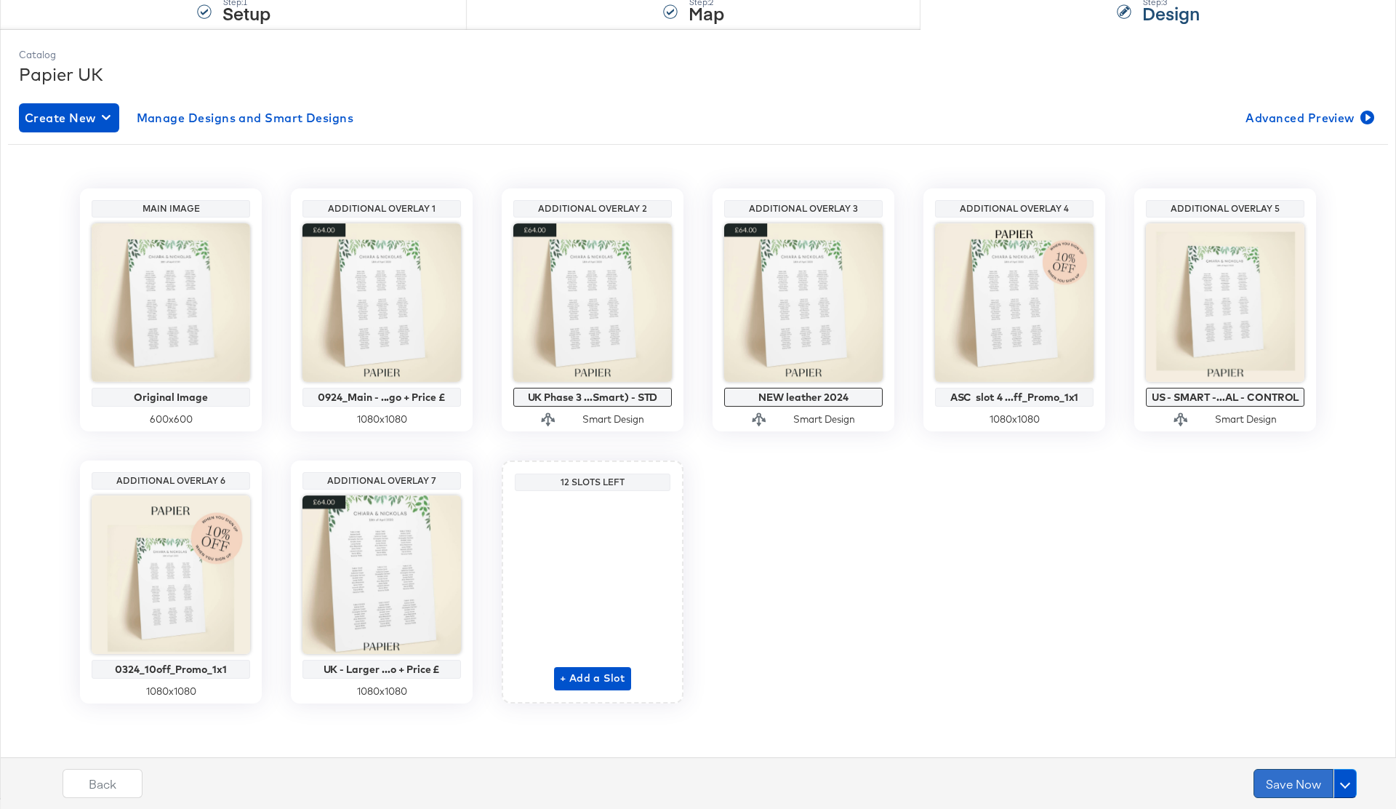
click at [1282, 774] on button "Save Now" at bounding box center [1294, 783] width 80 height 29
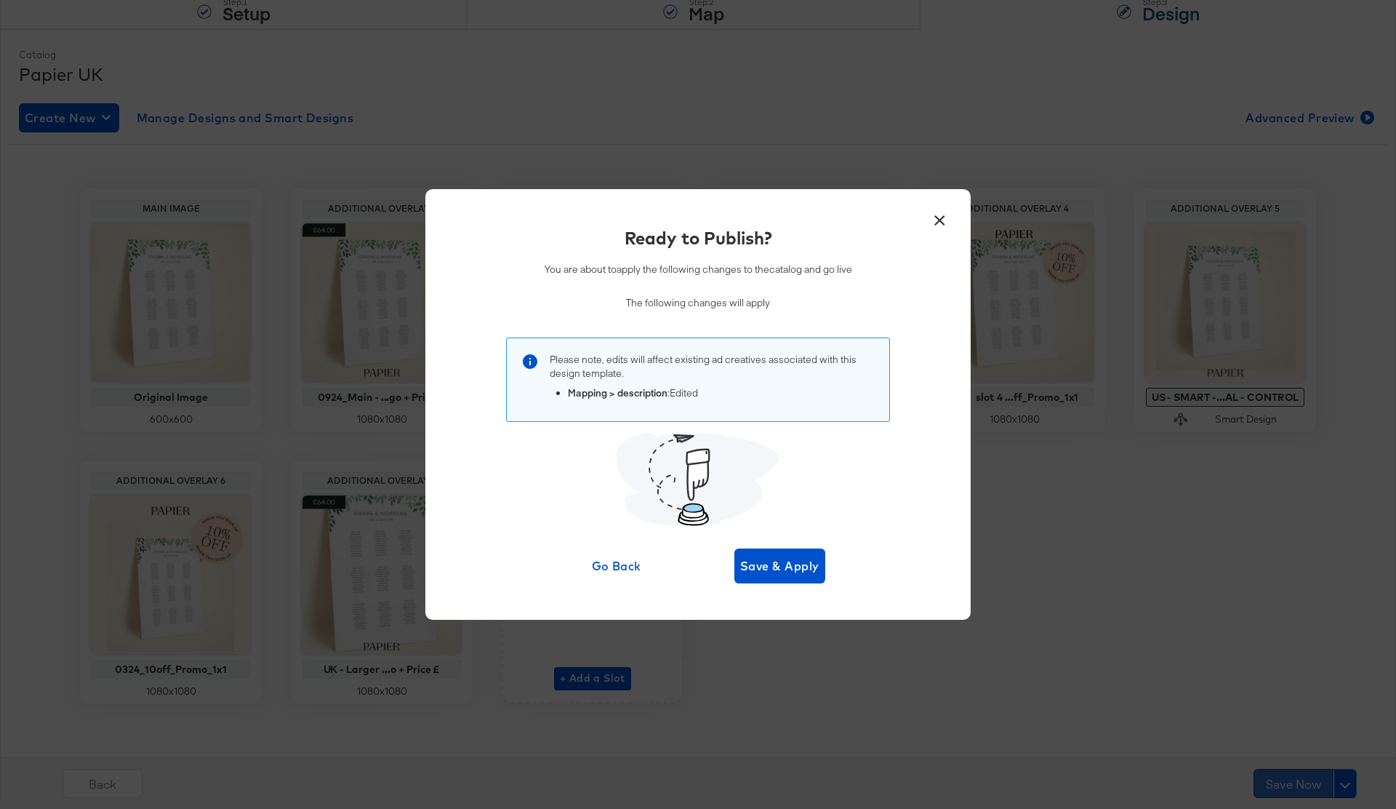
scroll to position [0, 0]
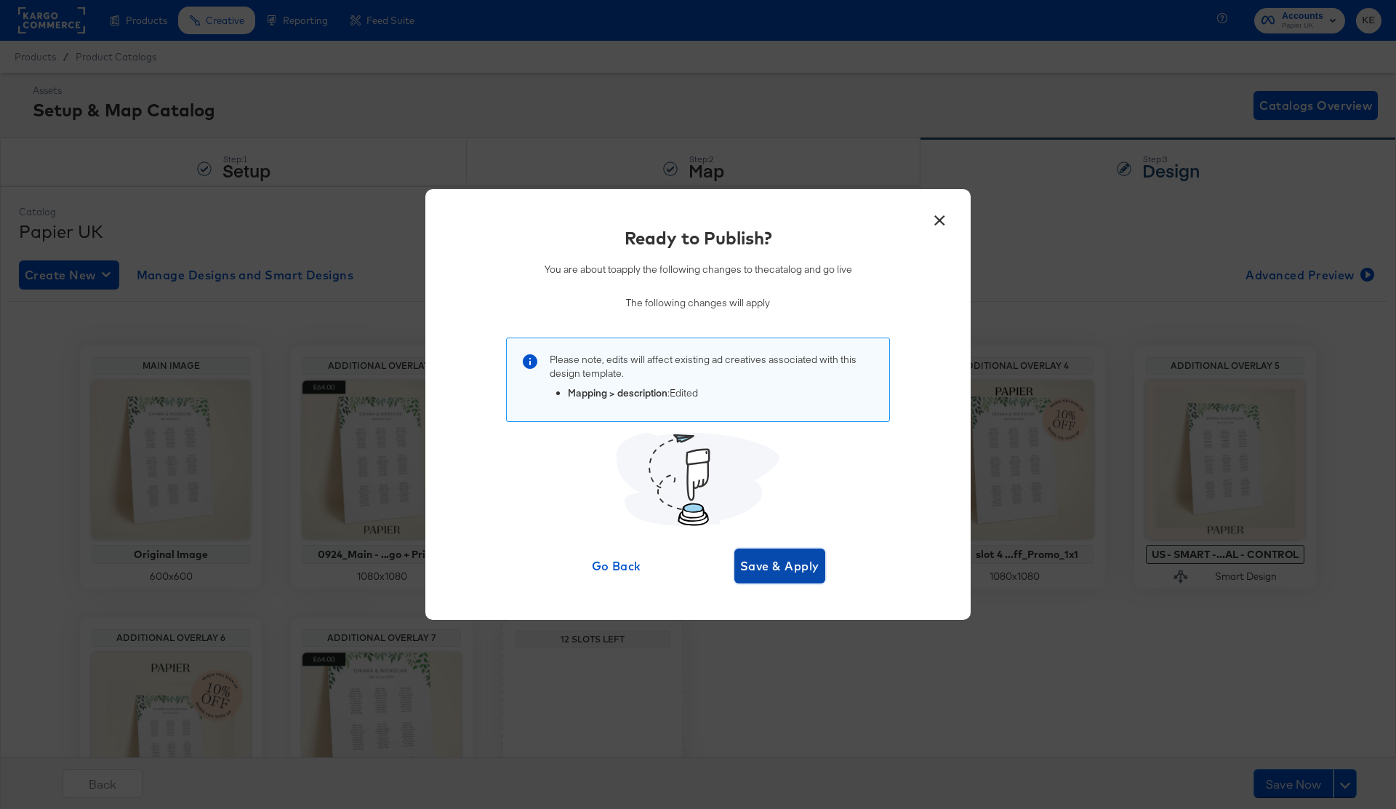
click at [800, 572] on span "Save & Apply" at bounding box center [779, 566] width 79 height 20
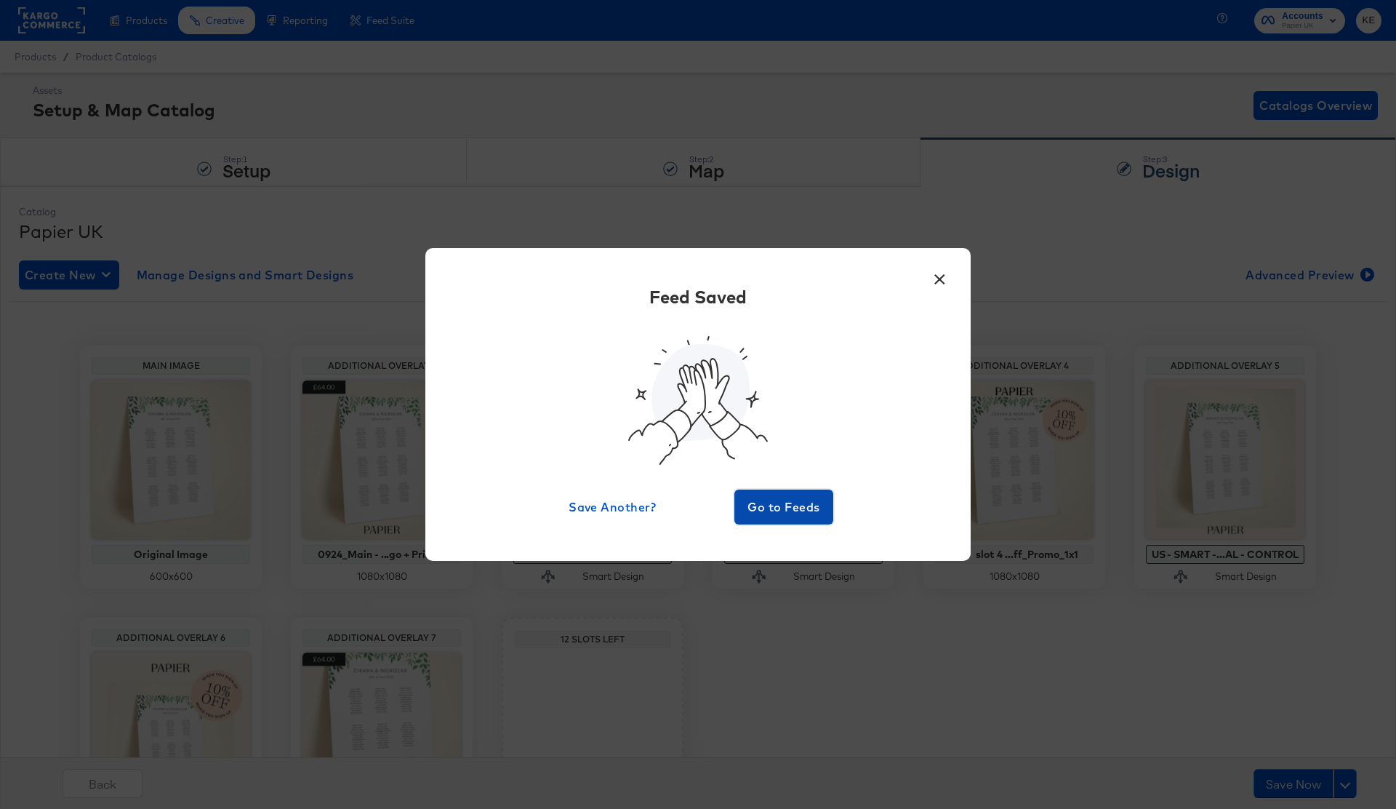
click at [791, 512] on span "Go to Feeds" at bounding box center [783, 507] width 87 height 20
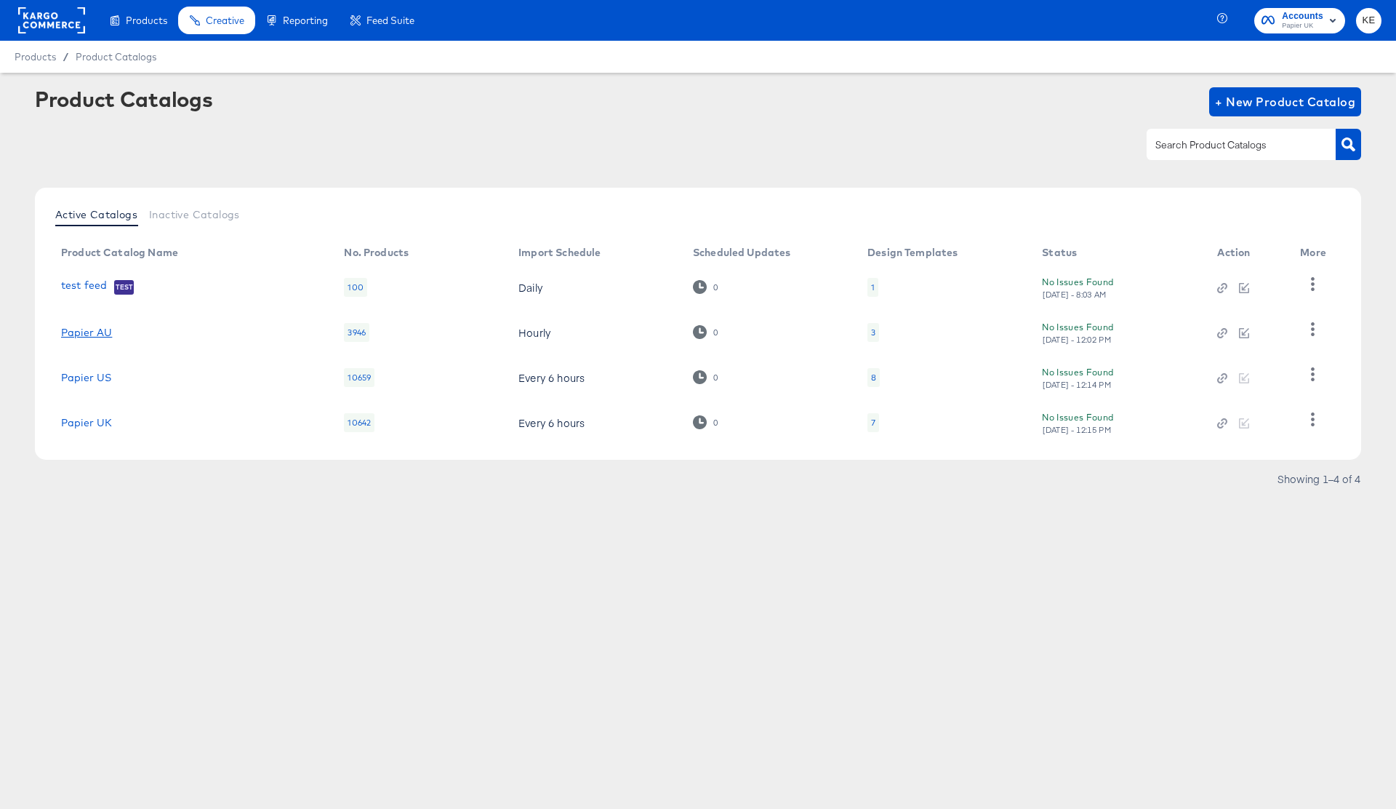
click at [105, 332] on link "Papier AU" at bounding box center [86, 333] width 51 height 12
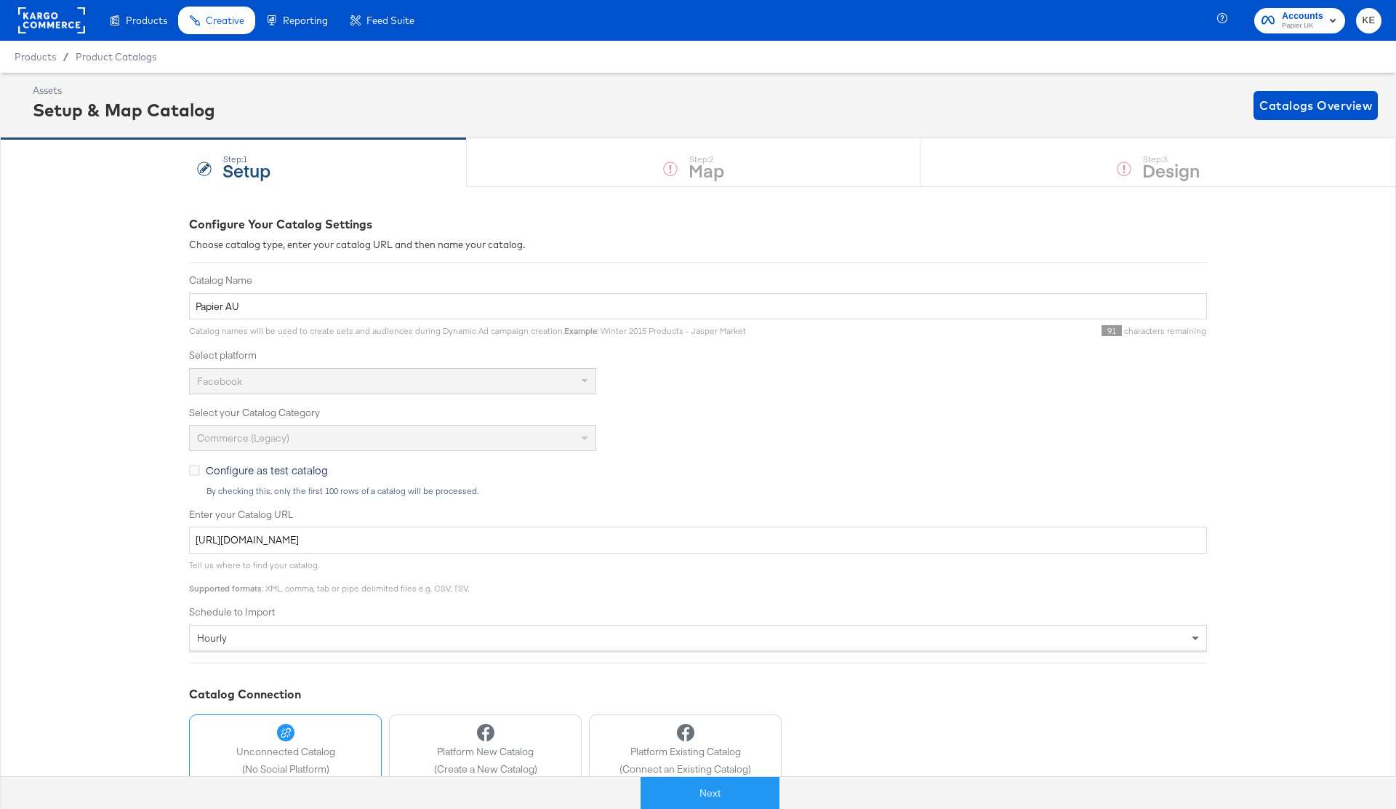
scroll to position [100, 0]
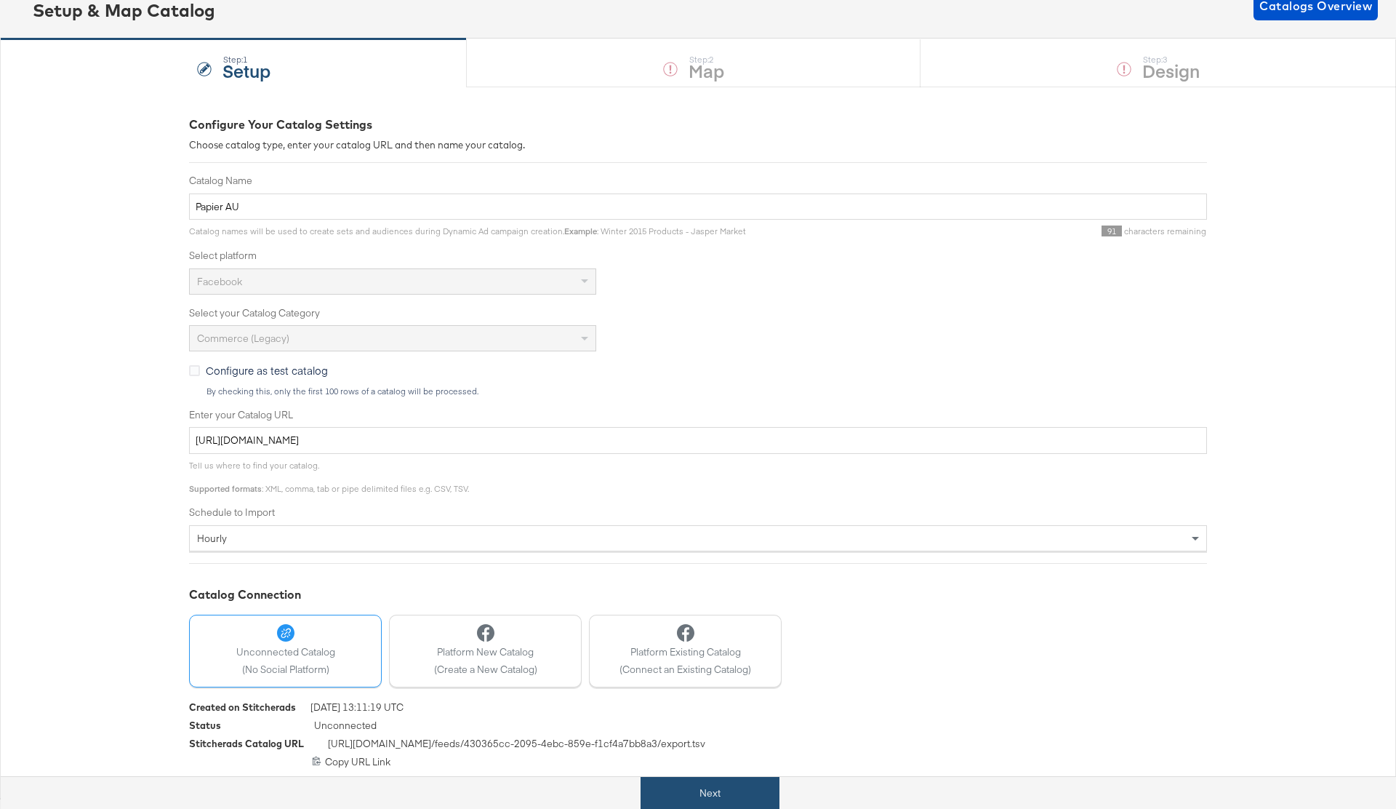
click at [721, 796] on button "Next" at bounding box center [710, 793] width 139 height 33
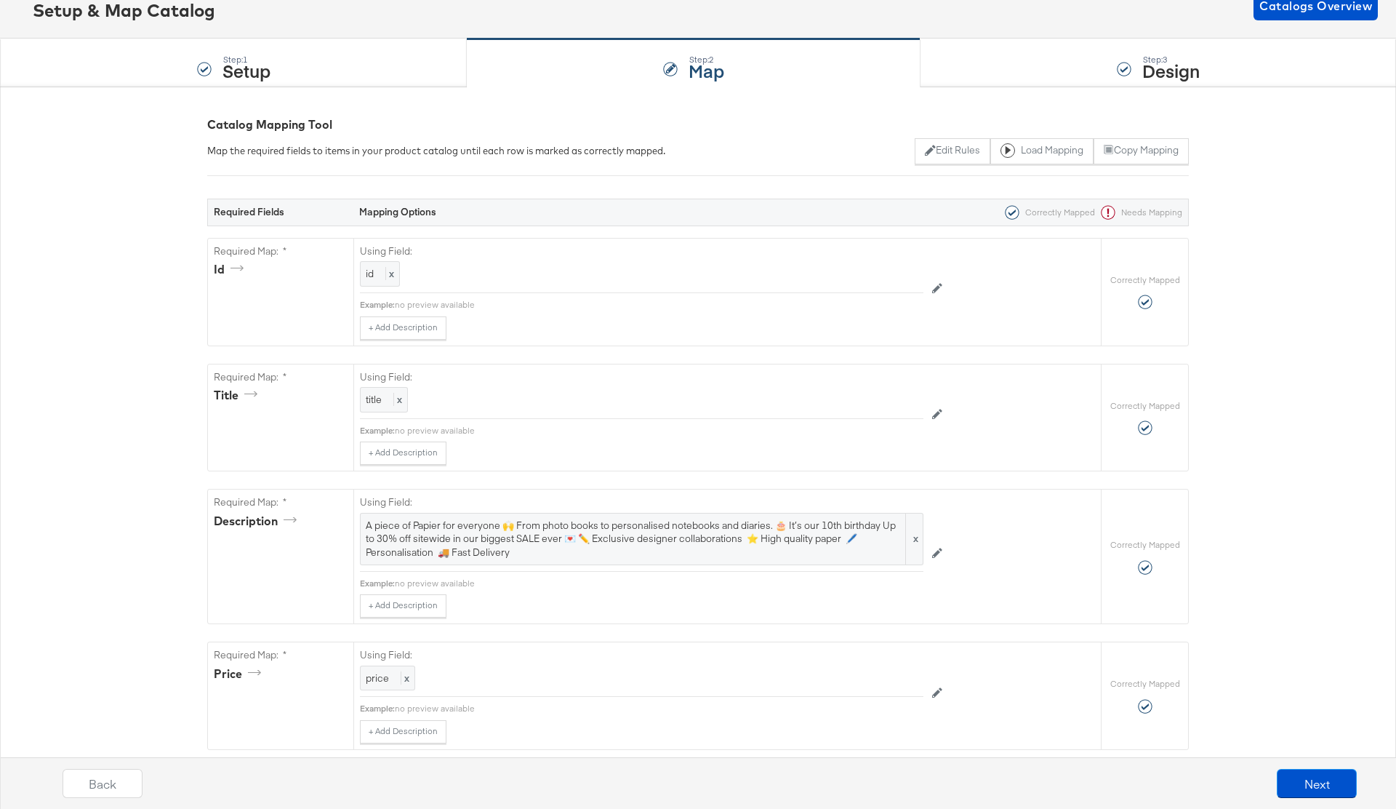
scroll to position [0, 0]
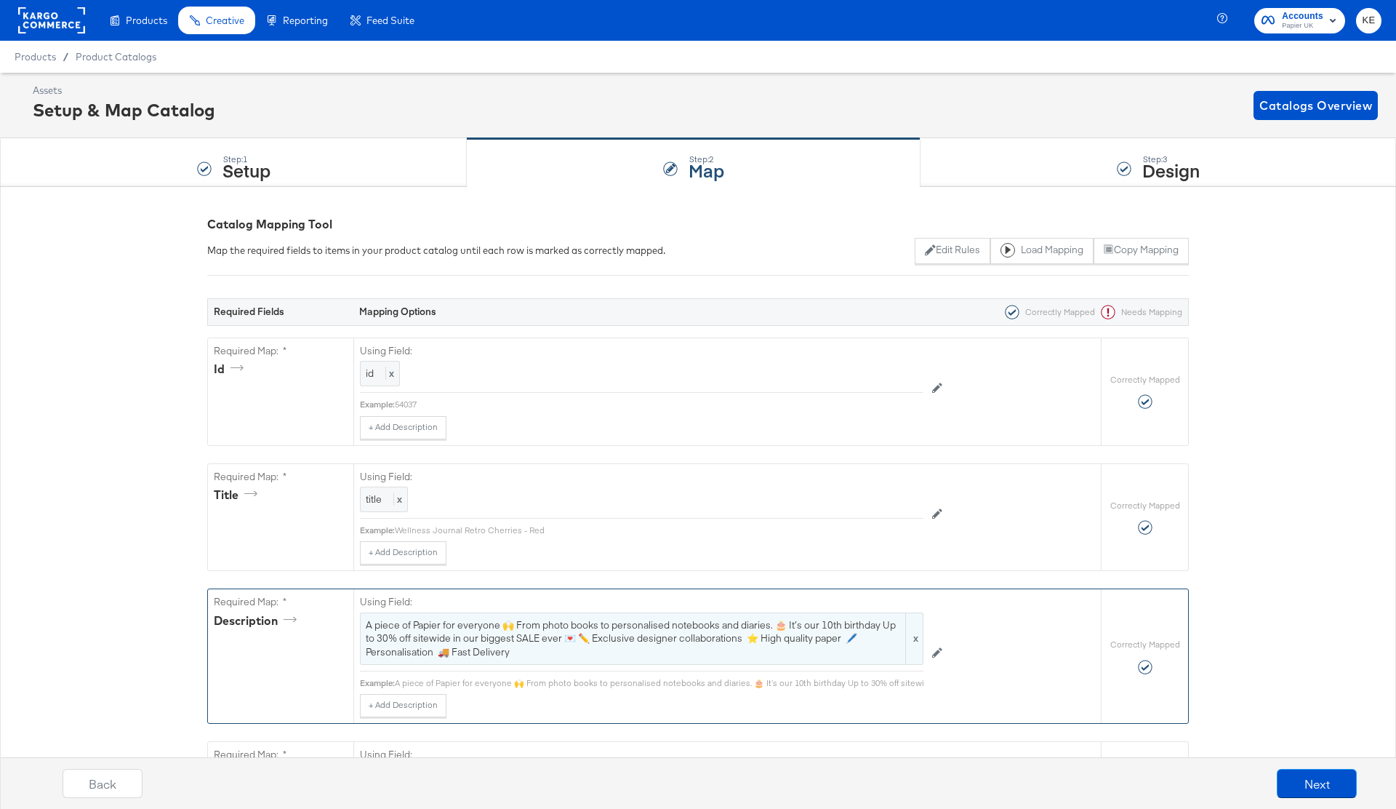
click at [644, 636] on span "A piece of Papier for everyone 🙌 From photo books to personalised notebooks and…" at bounding box center [642, 638] width 552 height 41
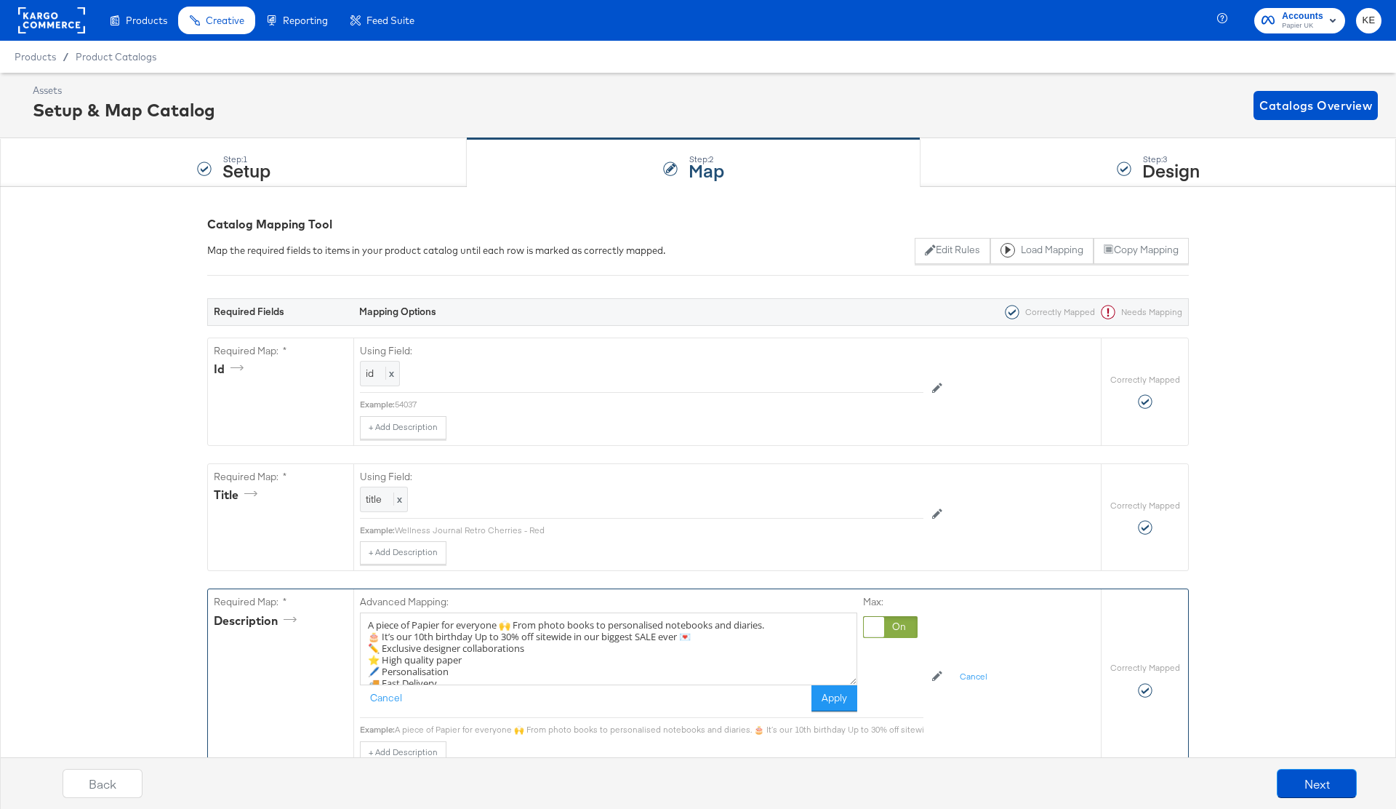
drag, startPoint x: 714, startPoint y: 631, endPoint x: 369, endPoint y: 632, distance: 345.5
click at [369, 632] on textarea "A piece of Papier for everyone 🙌 From photo books to personalised notebooks and…" at bounding box center [608, 648] width 497 height 73
type textarea "A piece of Papier for everyone 🙌 From photo books to personalised notebooks and…"
click at [851, 698] on button "Apply" at bounding box center [835, 698] width 46 height 26
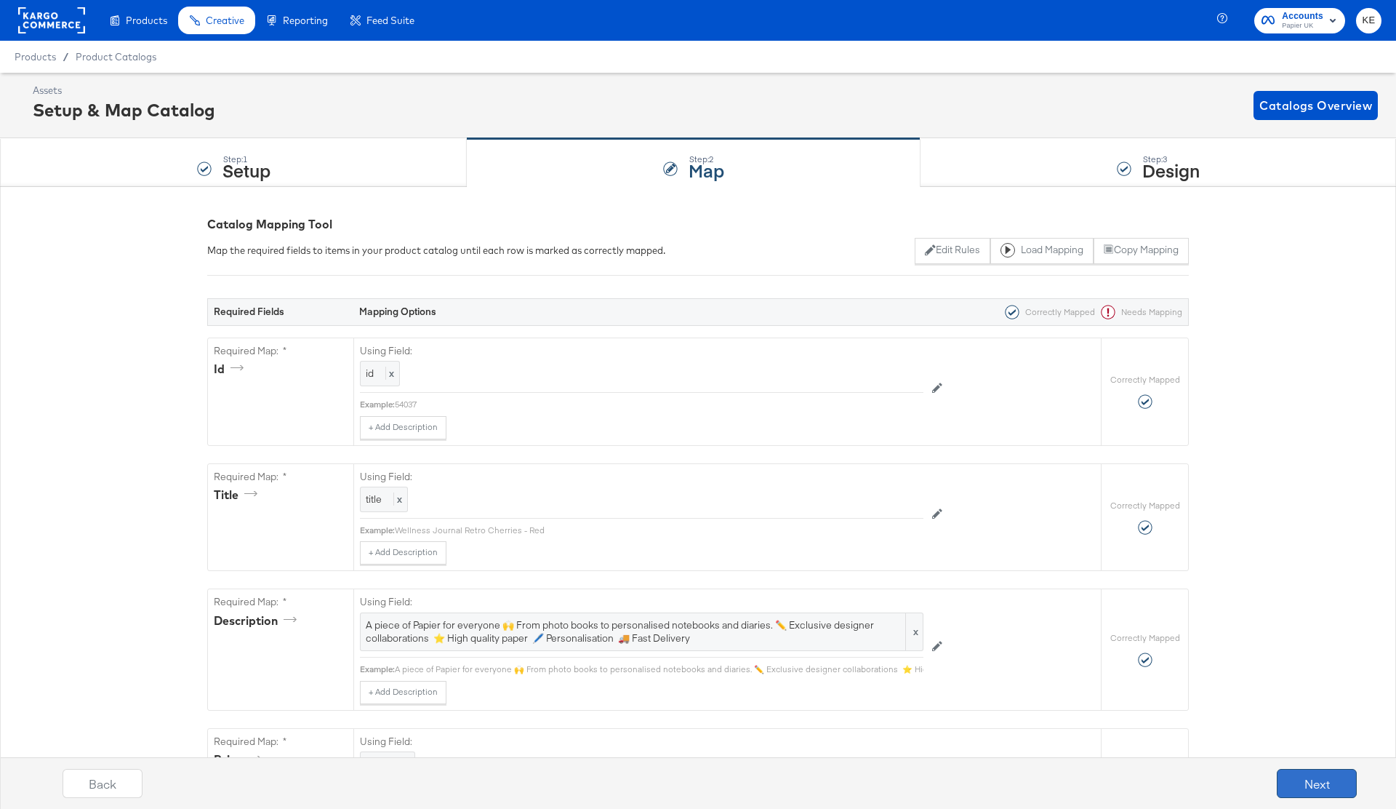
click at [1307, 787] on button "Next" at bounding box center [1317, 783] width 80 height 29
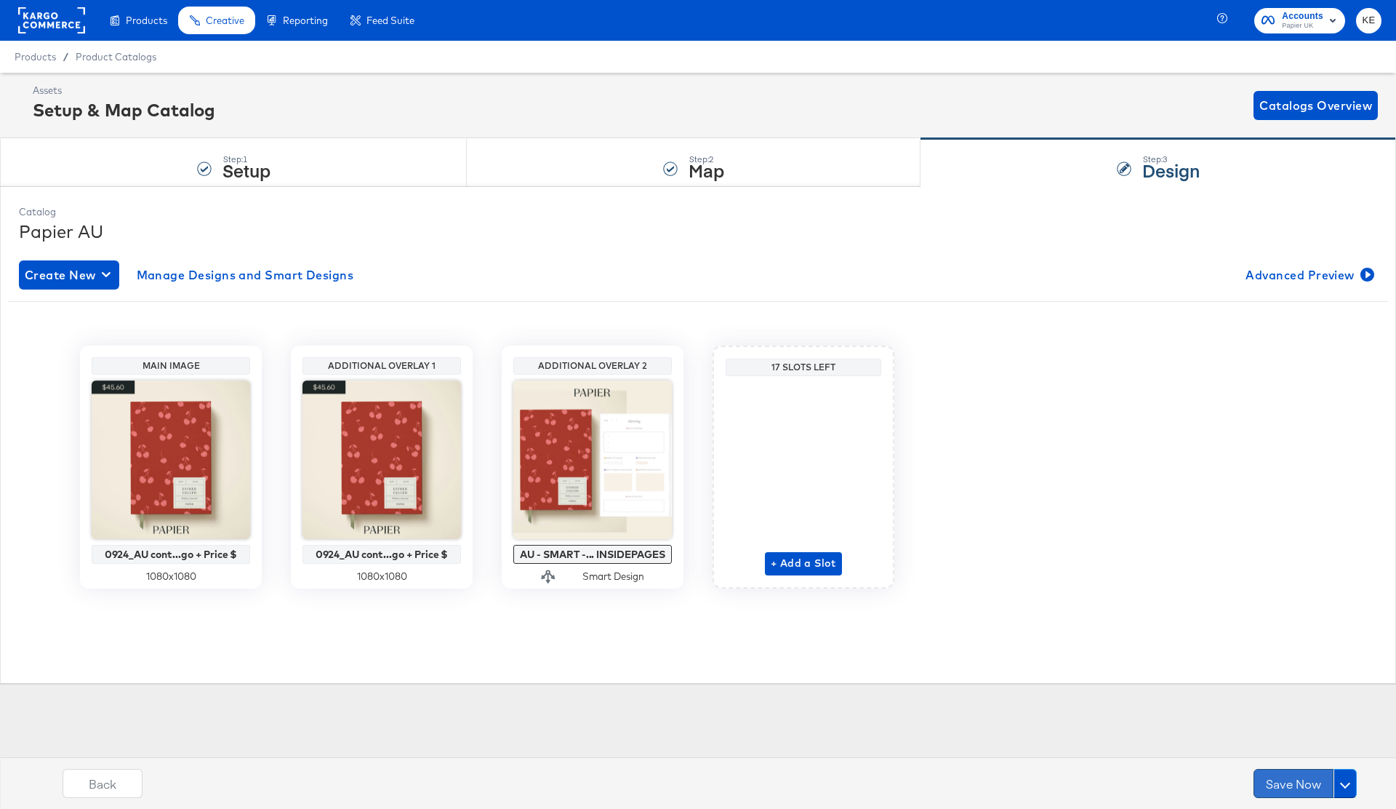
click at [1277, 781] on button "Save Now" at bounding box center [1294, 783] width 80 height 29
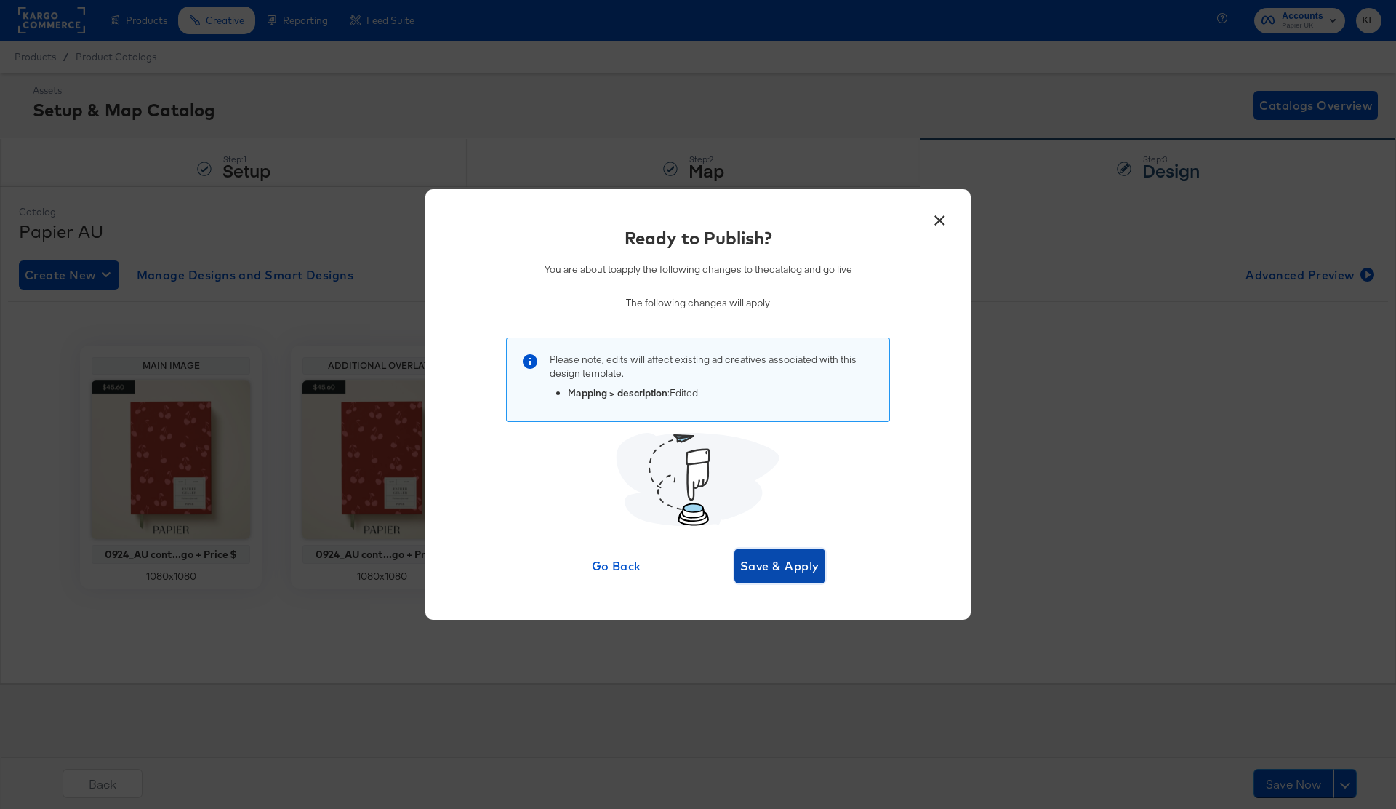
click at [769, 570] on span "Save & Apply" at bounding box center [779, 566] width 79 height 20
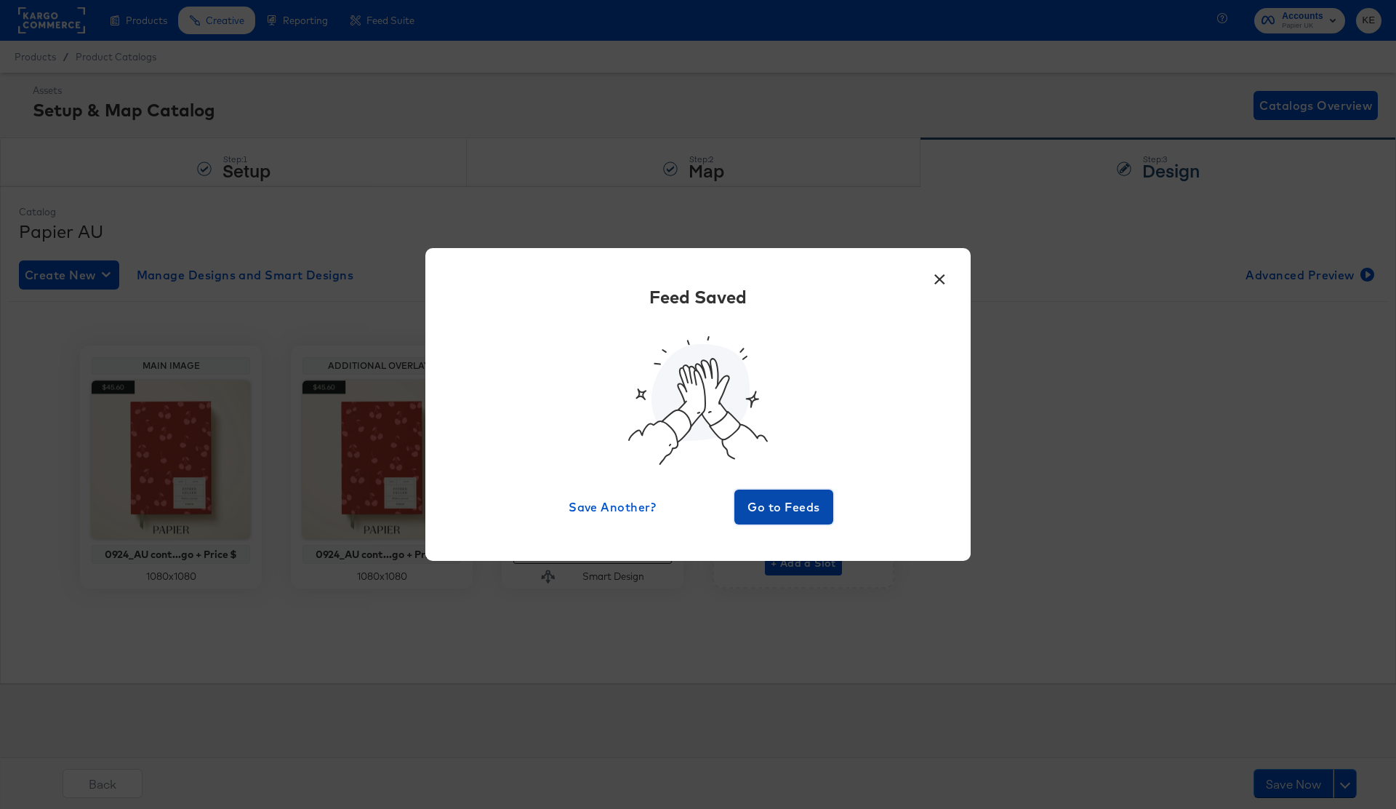
click at [778, 512] on span "Go to Feeds" at bounding box center [783, 507] width 87 height 20
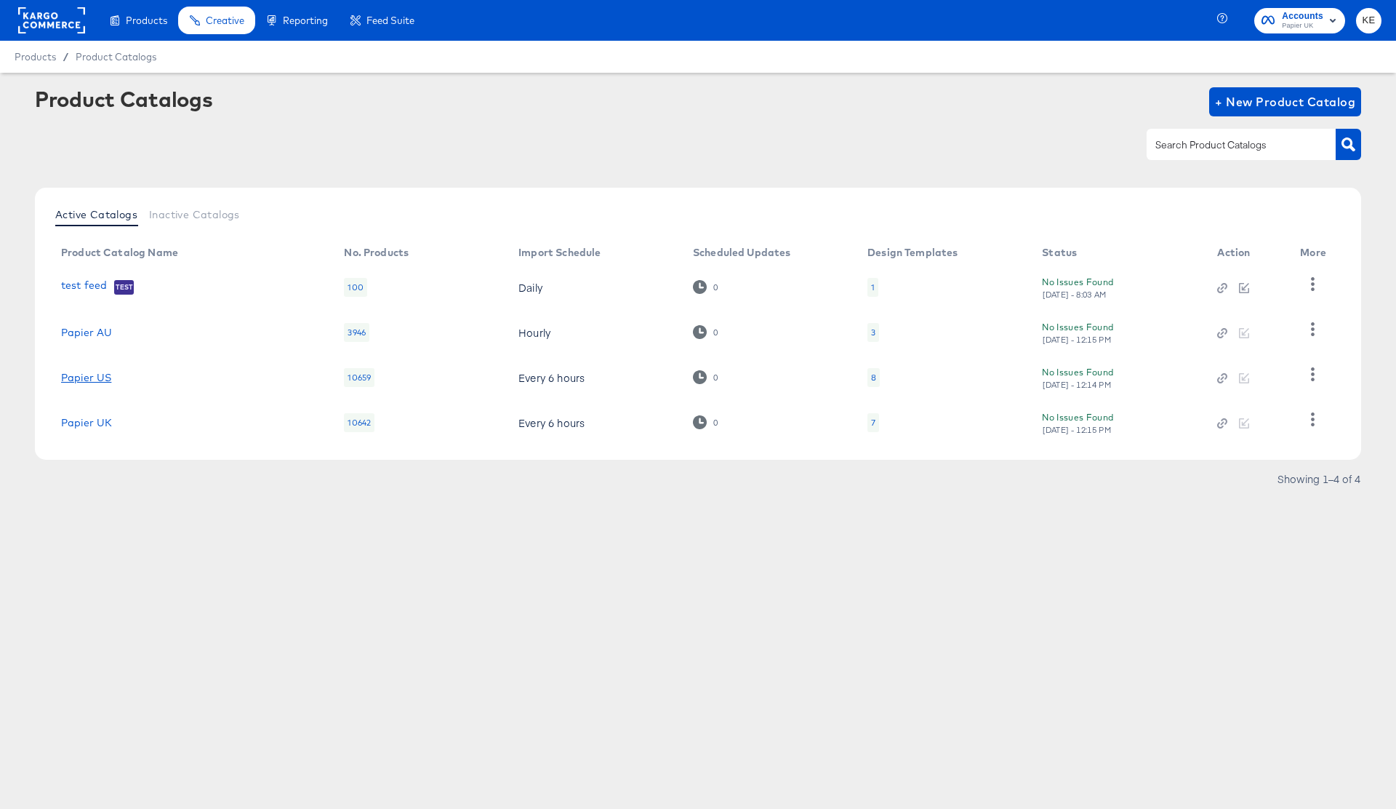
click at [92, 378] on link "Papier US" at bounding box center [86, 378] width 50 height 12
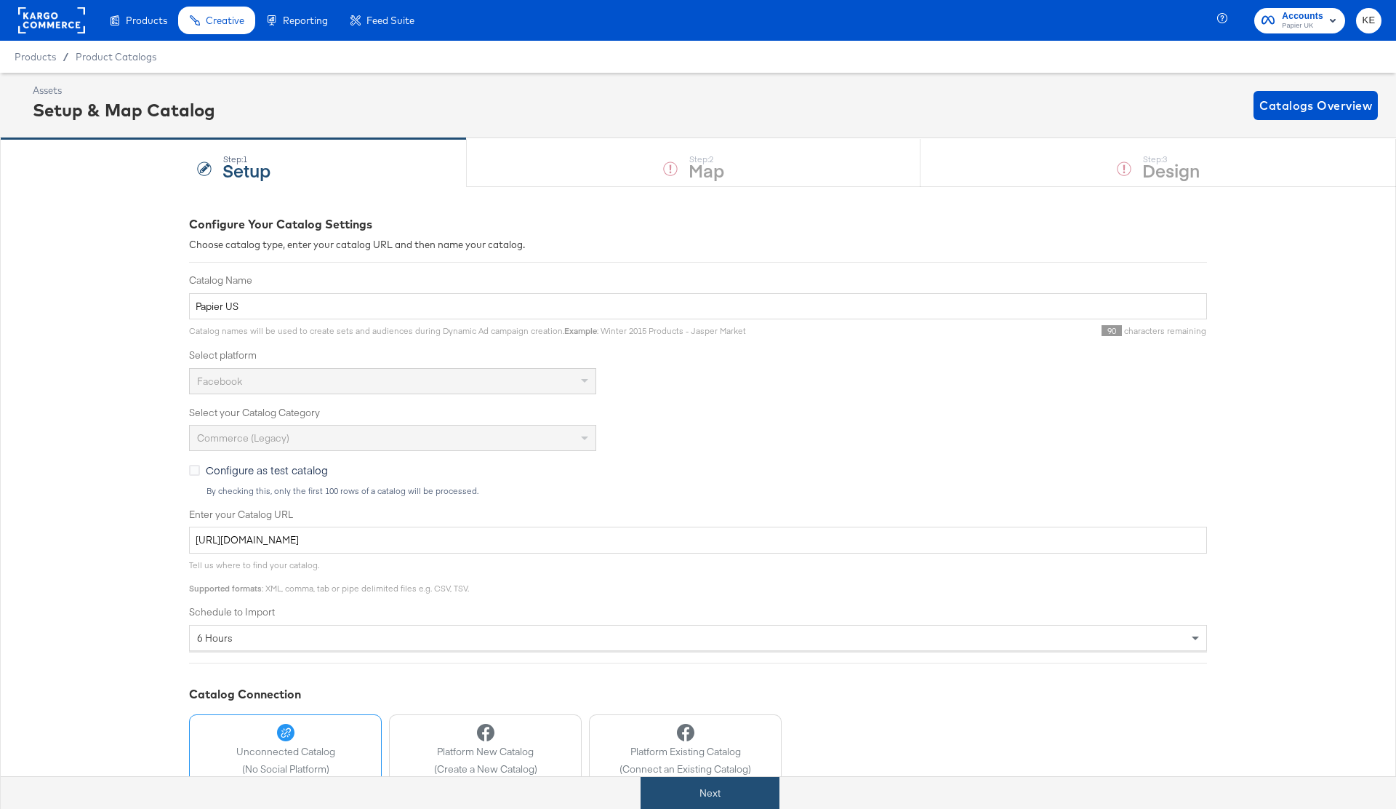
click at [722, 807] on button "Next" at bounding box center [710, 793] width 139 height 33
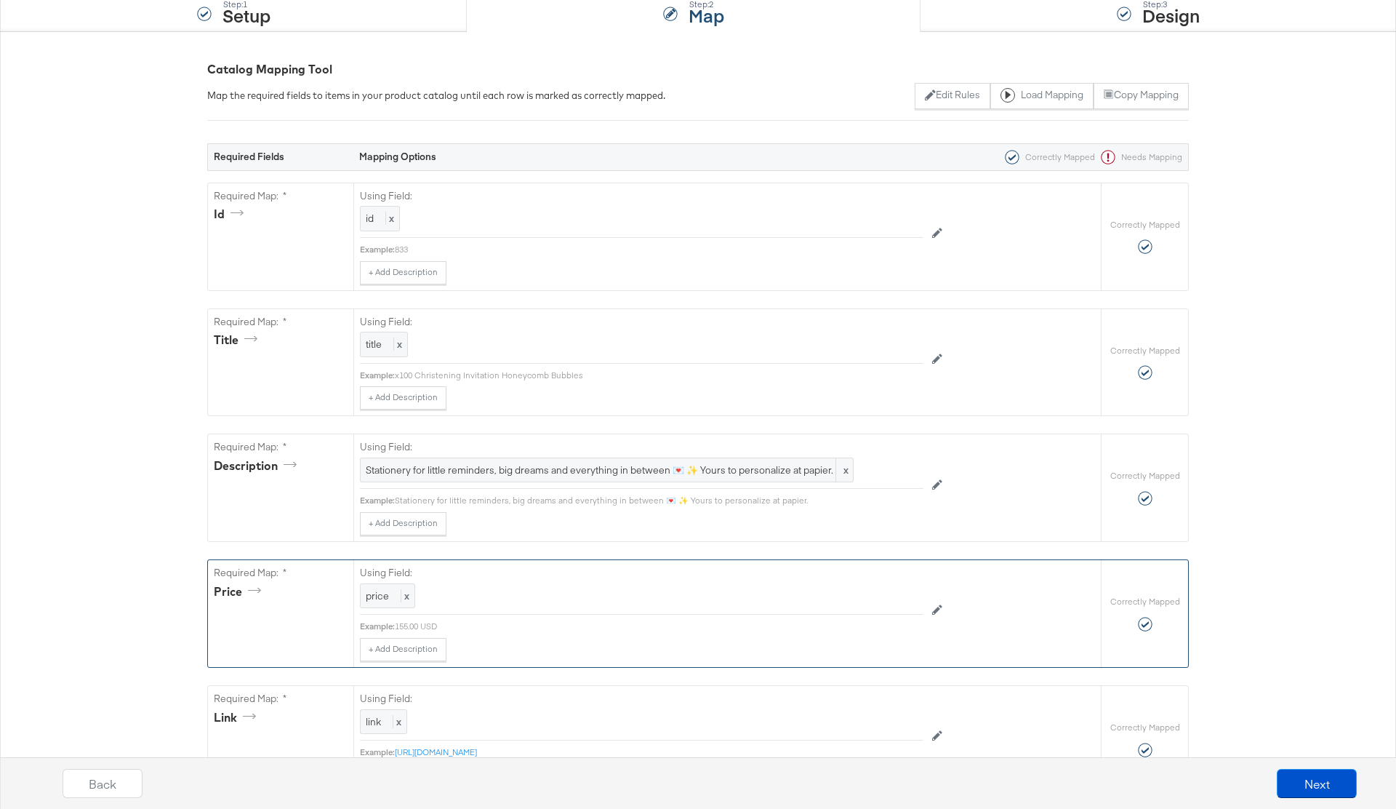
scroll to position [161, 0]
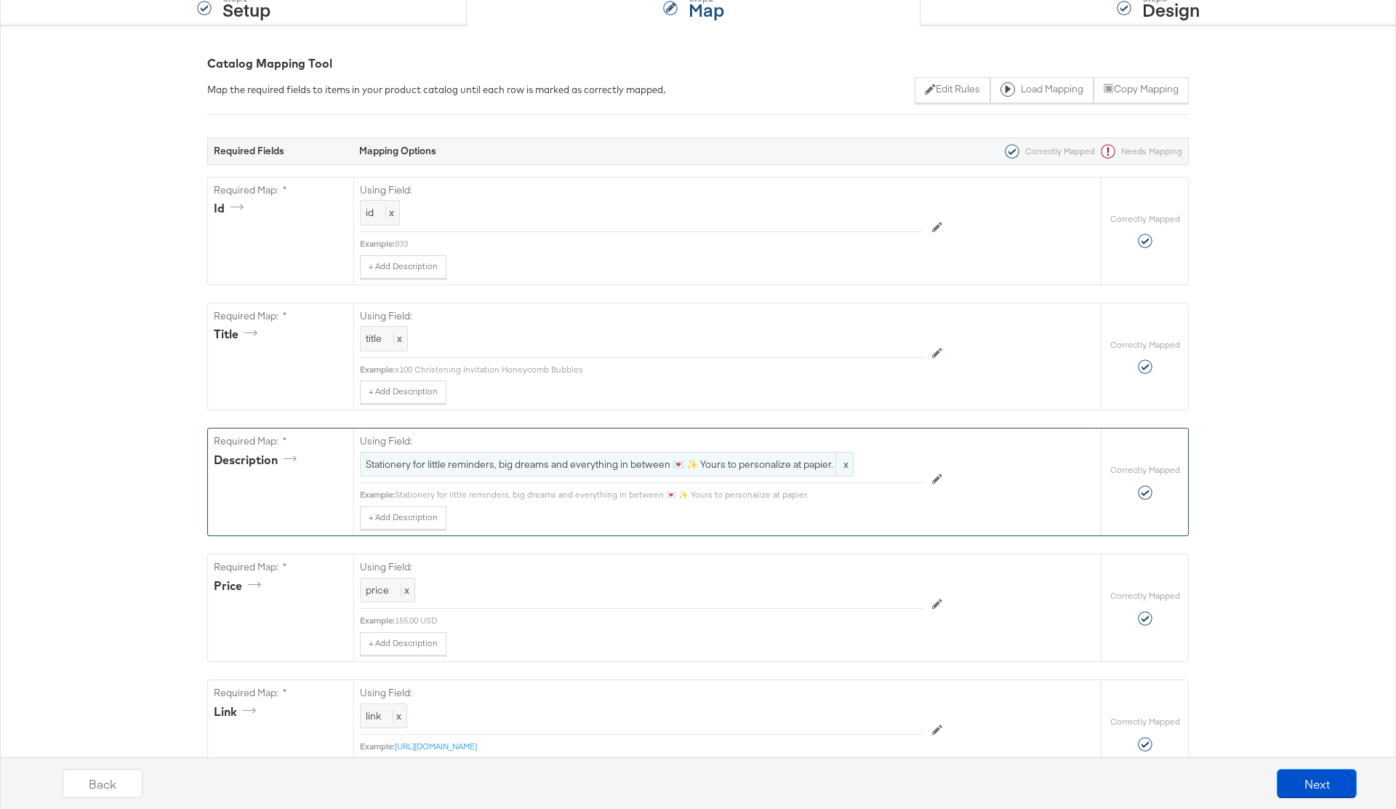
click at [754, 460] on span "Stationery for little reminders, big dreams and everything in between 💌 ✨ Yours…" at bounding box center [607, 464] width 482 height 14
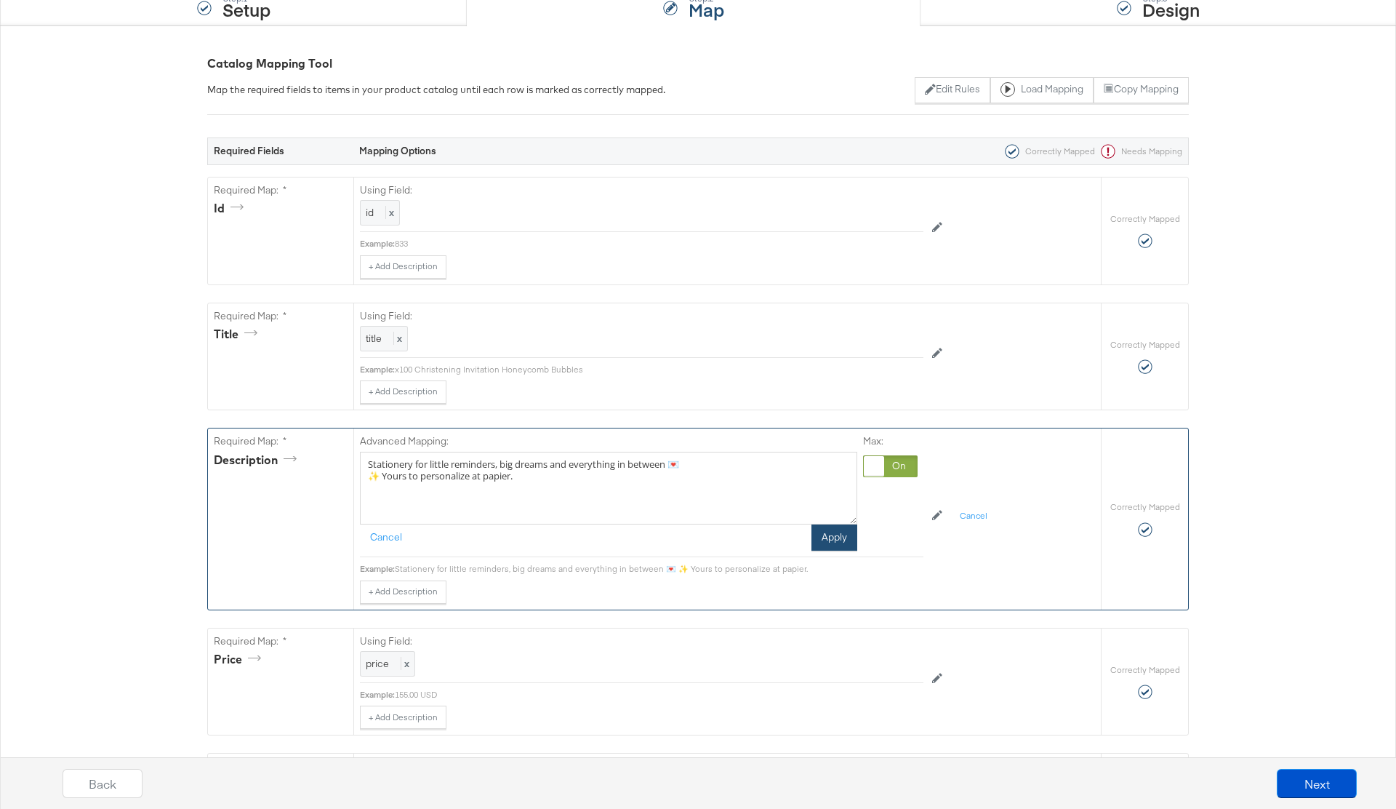
click at [838, 535] on button "Apply" at bounding box center [835, 537] width 46 height 26
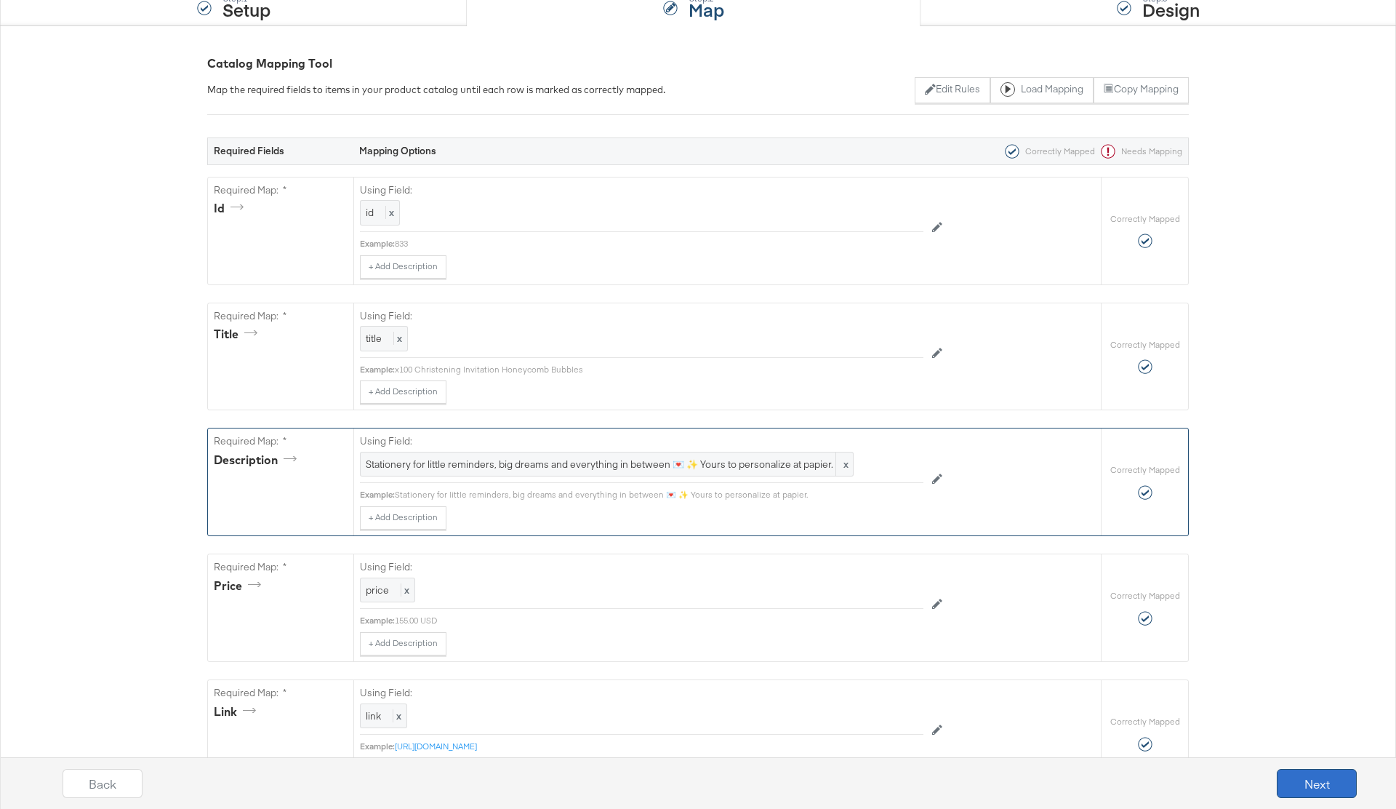
click at [1324, 789] on button "Next" at bounding box center [1317, 783] width 80 height 29
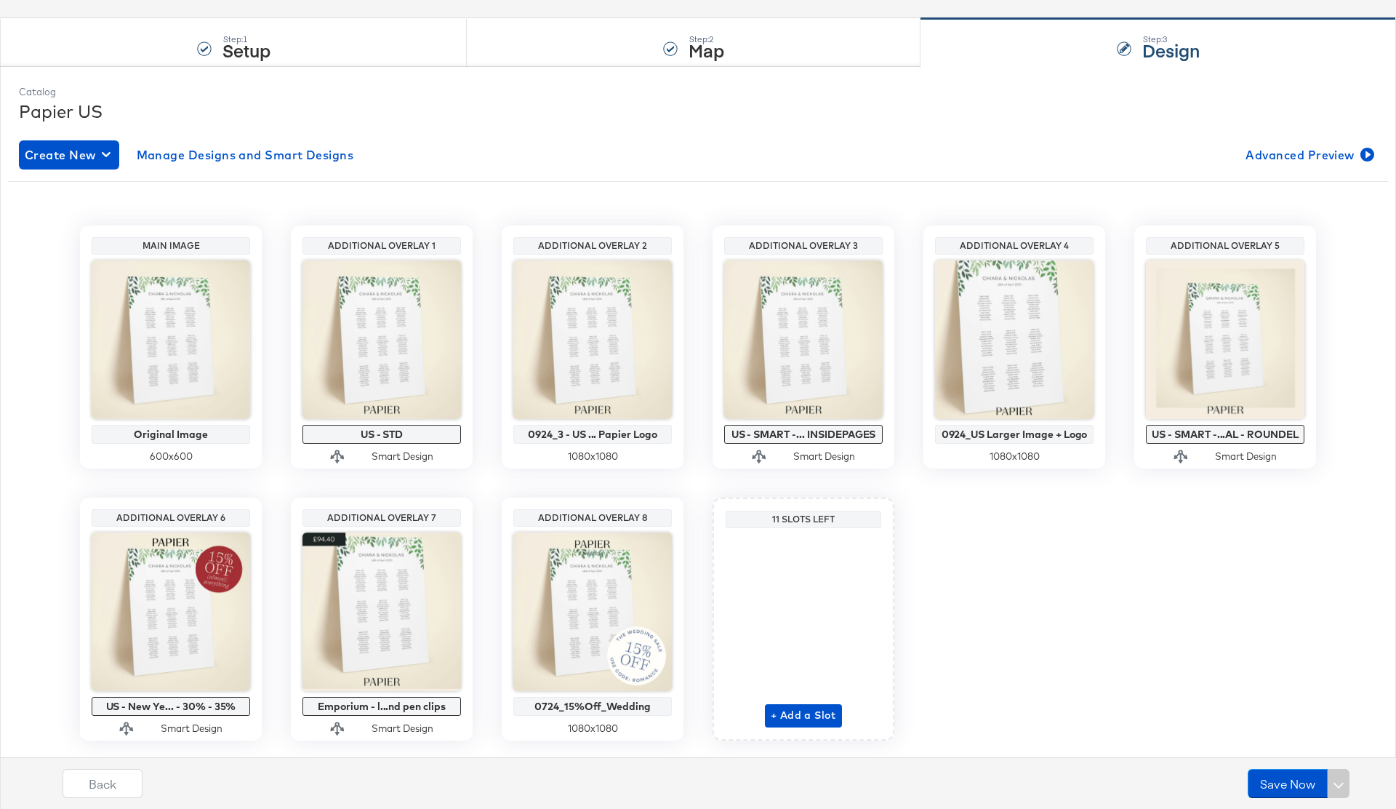
scroll to position [157, 0]
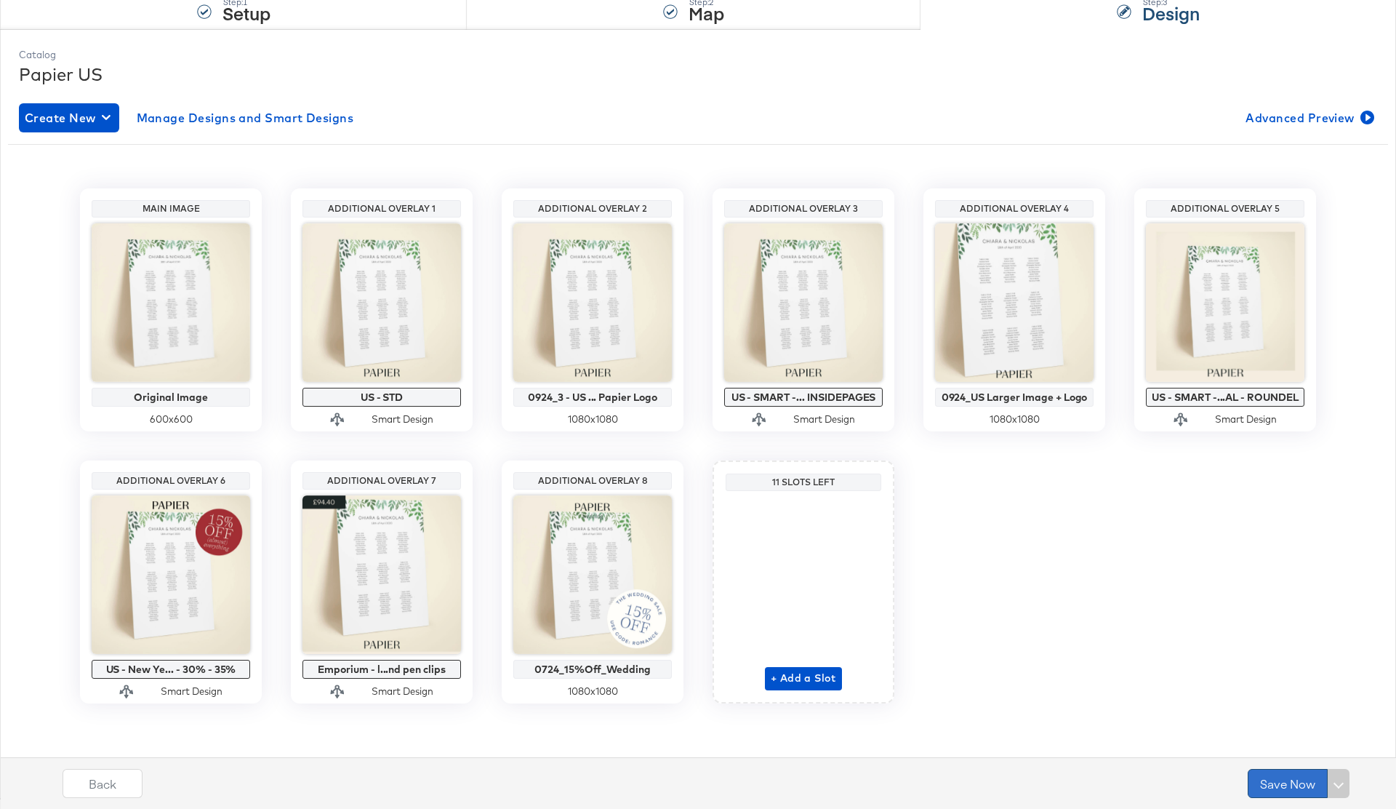
click at [1294, 784] on button "Save Now" at bounding box center [1288, 783] width 80 height 29
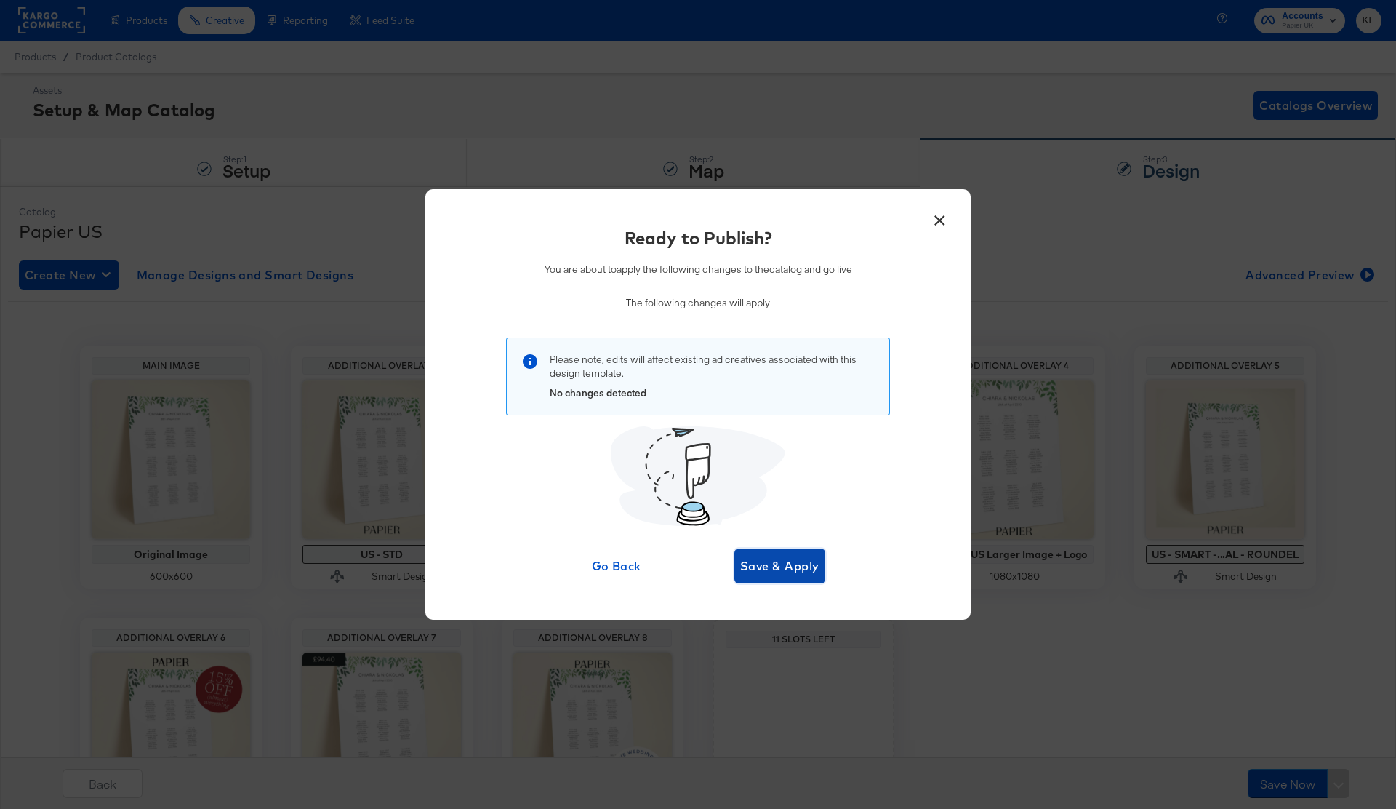
click at [767, 578] on button "Save & Apply" at bounding box center [780, 565] width 91 height 35
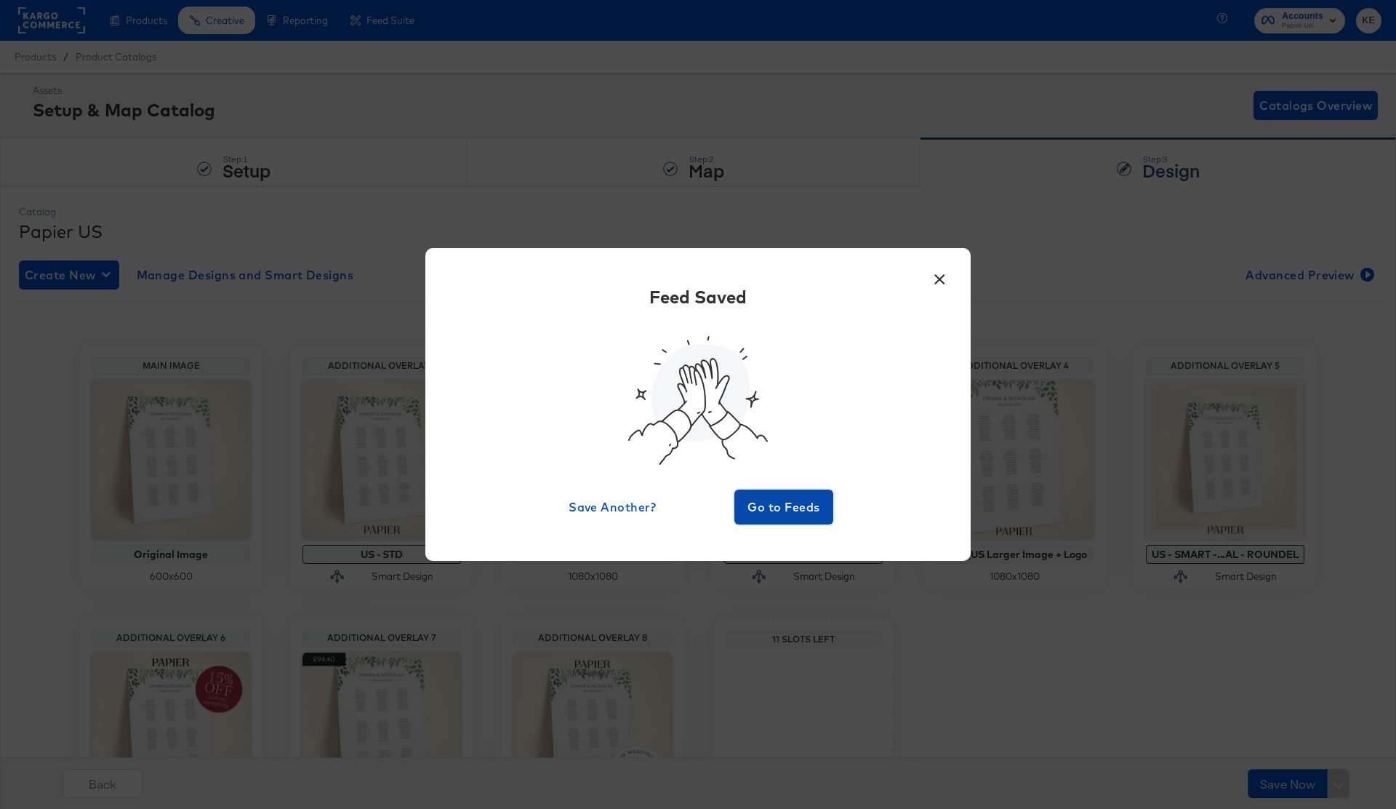
click at [805, 494] on button "Go to Feeds" at bounding box center [784, 506] width 99 height 35
